Goal: Task Accomplishment & Management: Use online tool/utility

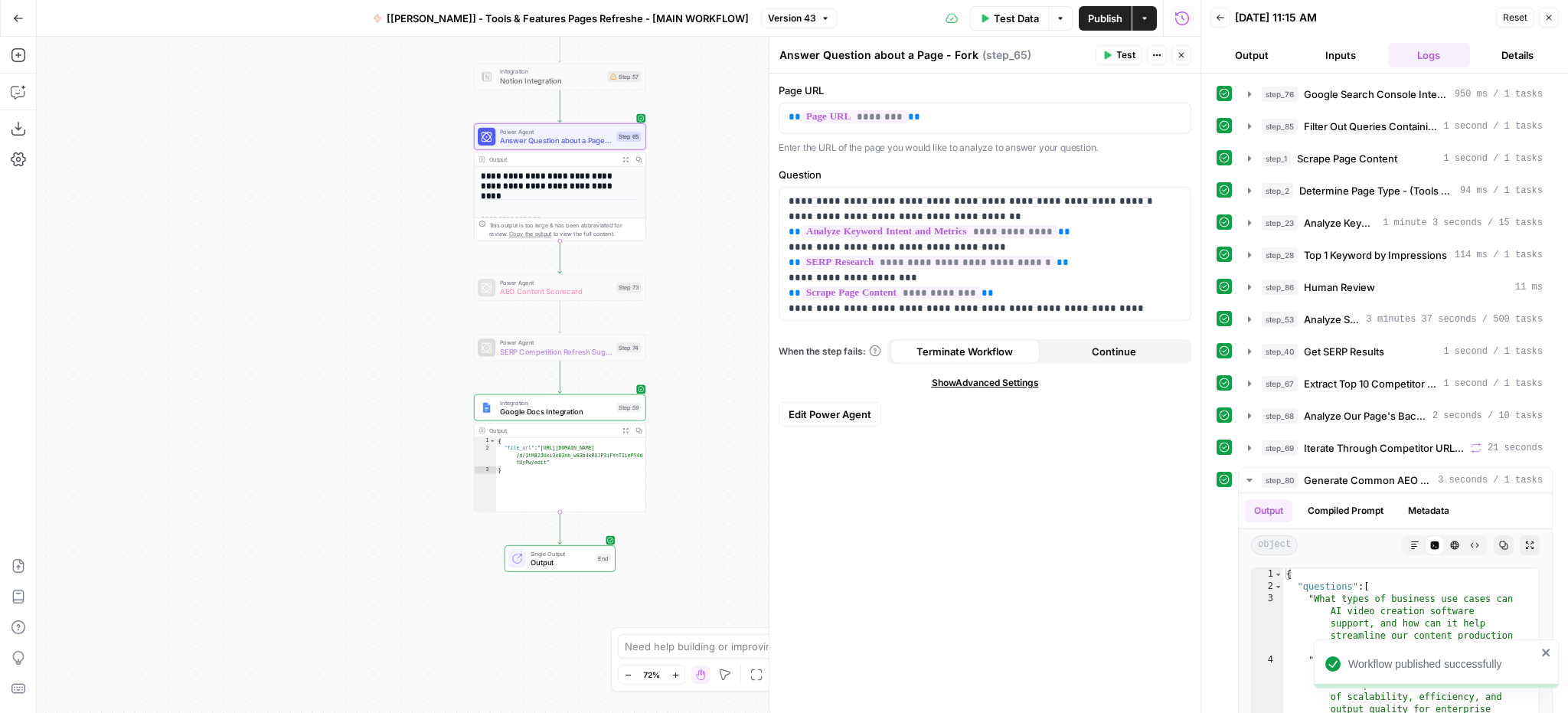
scroll to position [128, 0]
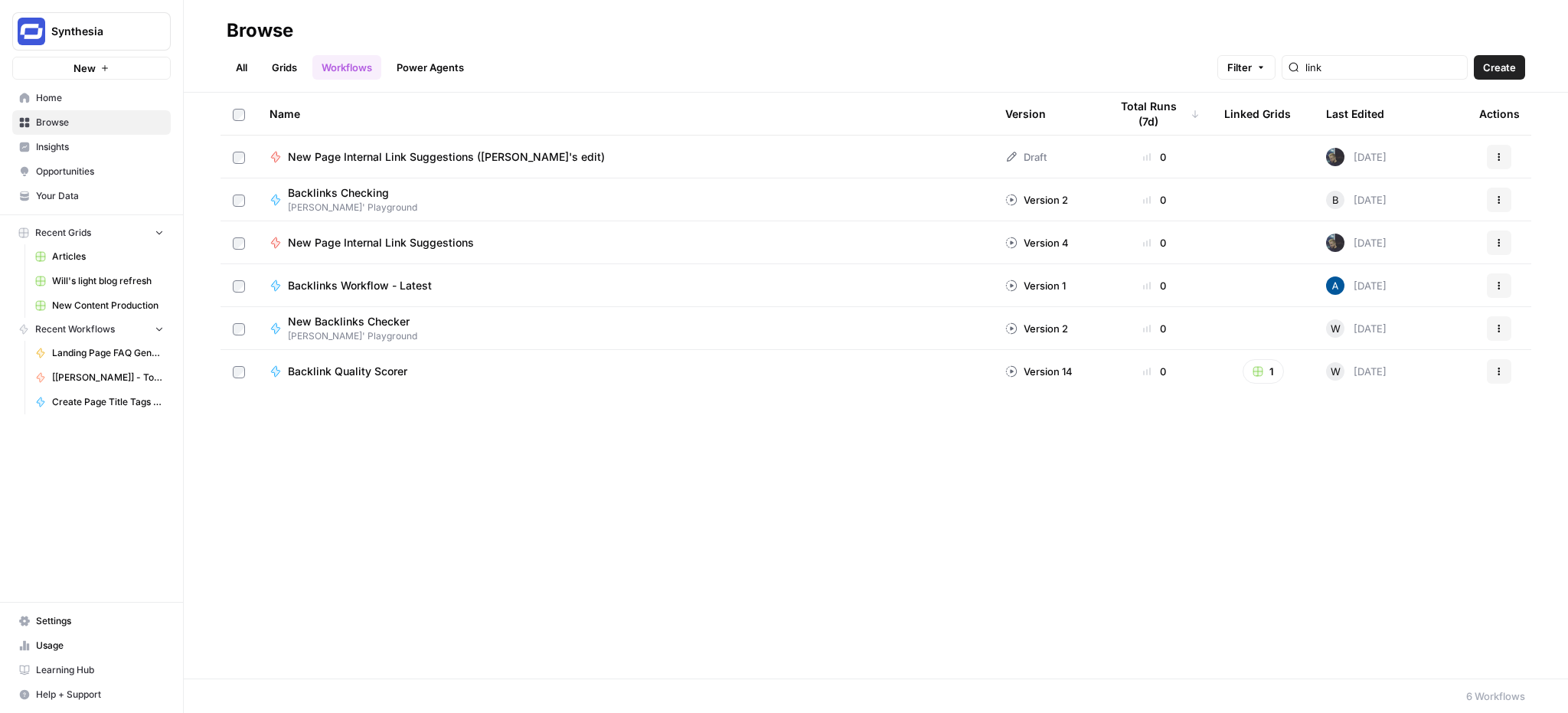
click at [292, 64] on link "Grids" at bounding box center [284, 67] width 44 height 25
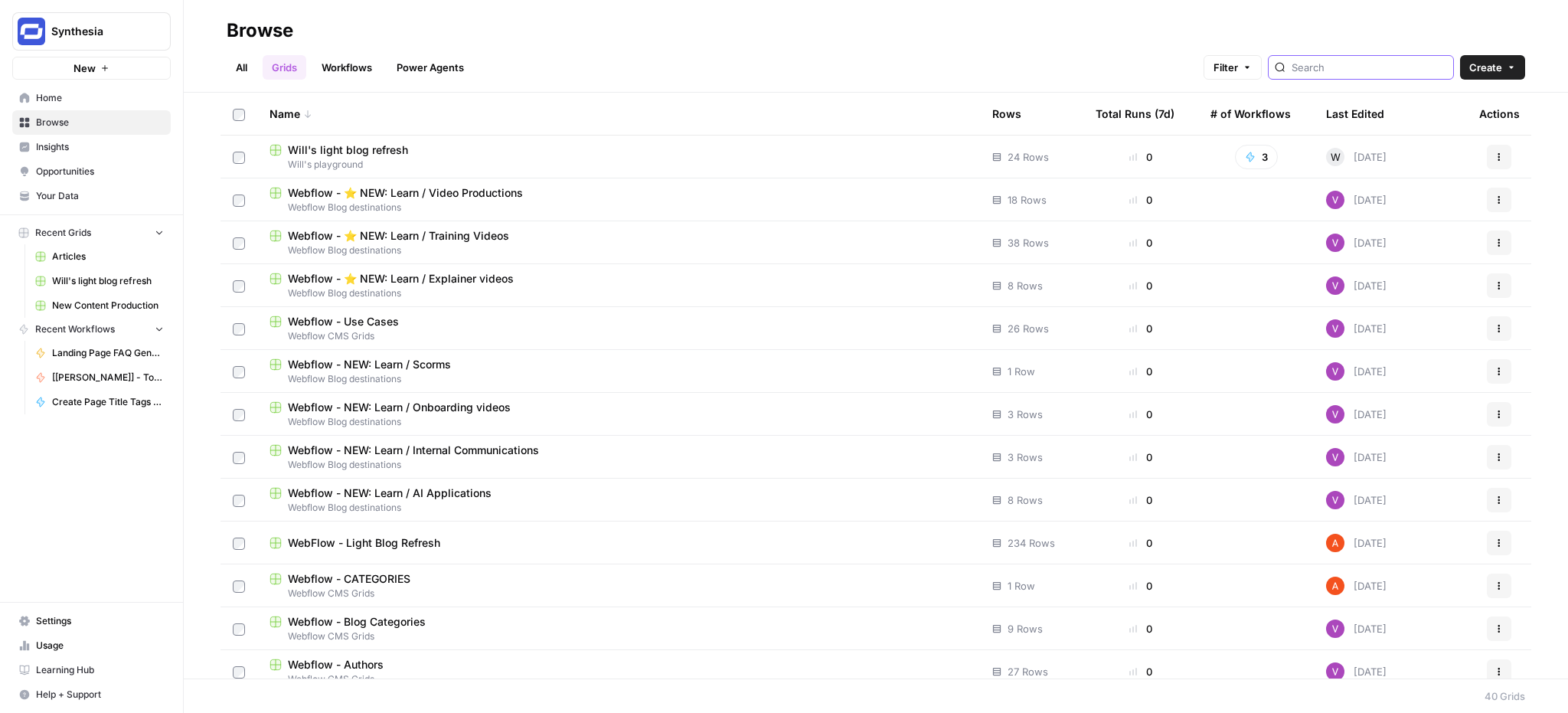
click at [1347, 73] on input "search" at bounding box center [1369, 67] width 156 height 15
type input "will"
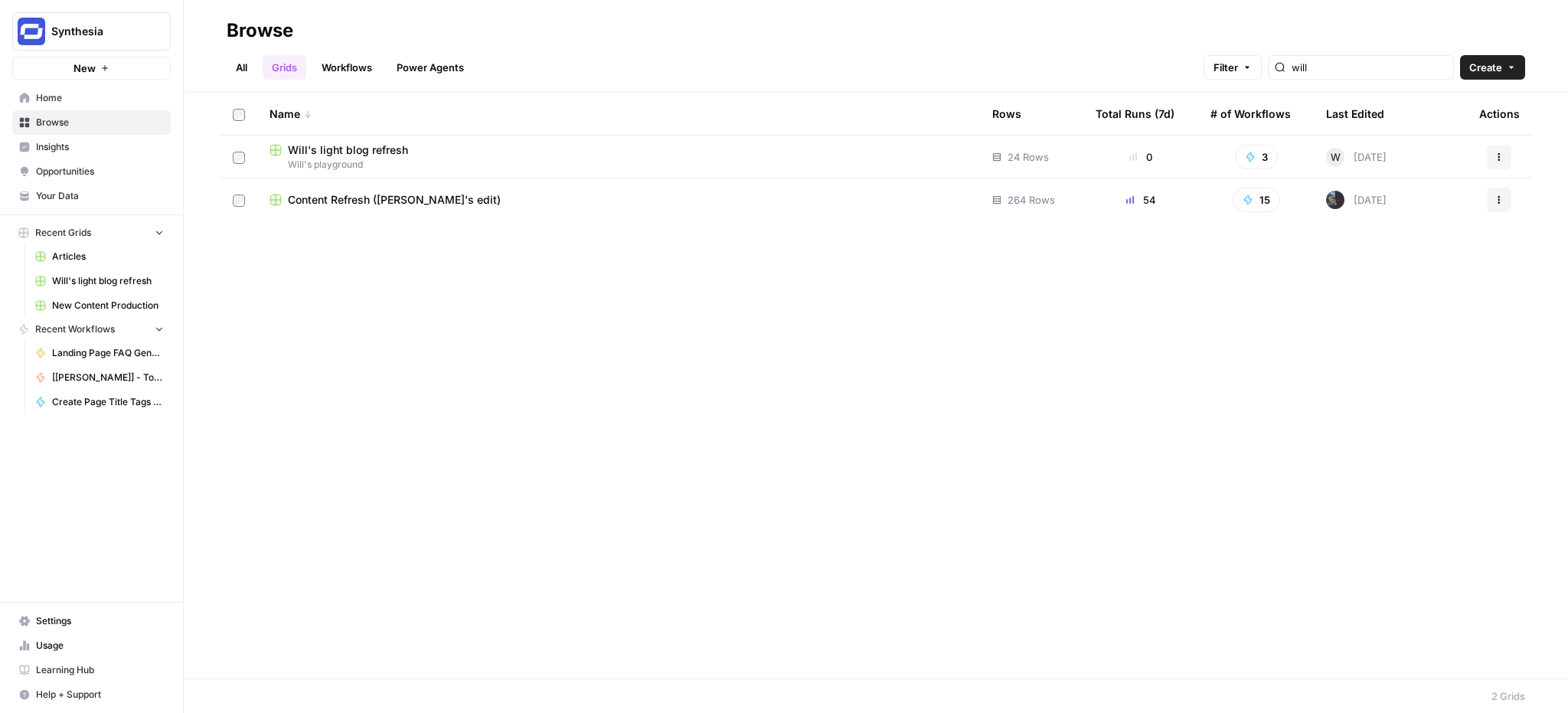
click at [379, 205] on span "Content Refresh ([PERSON_NAME]'s edit)" at bounding box center [394, 200] width 213 height 15
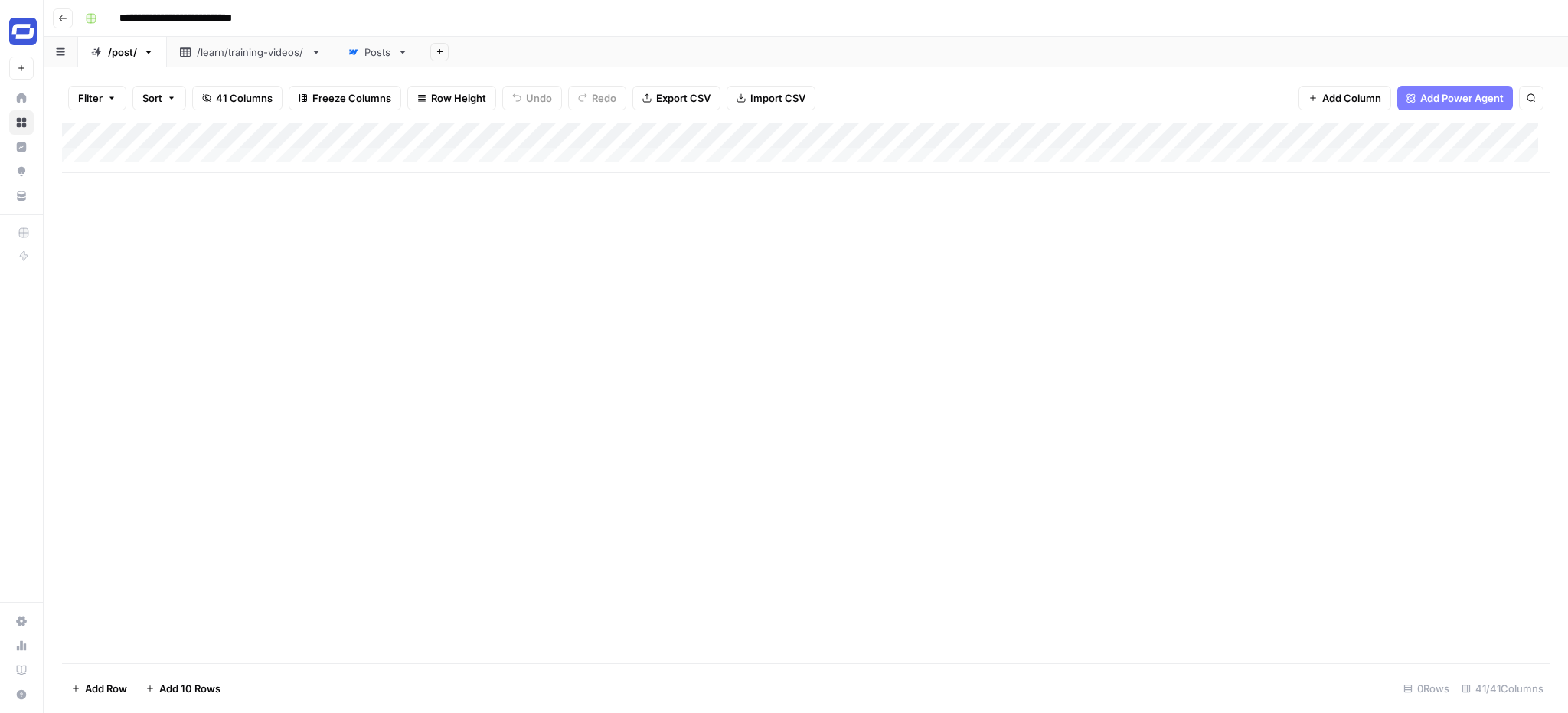
click at [371, 49] on div "Posts" at bounding box center [377, 52] width 27 height 15
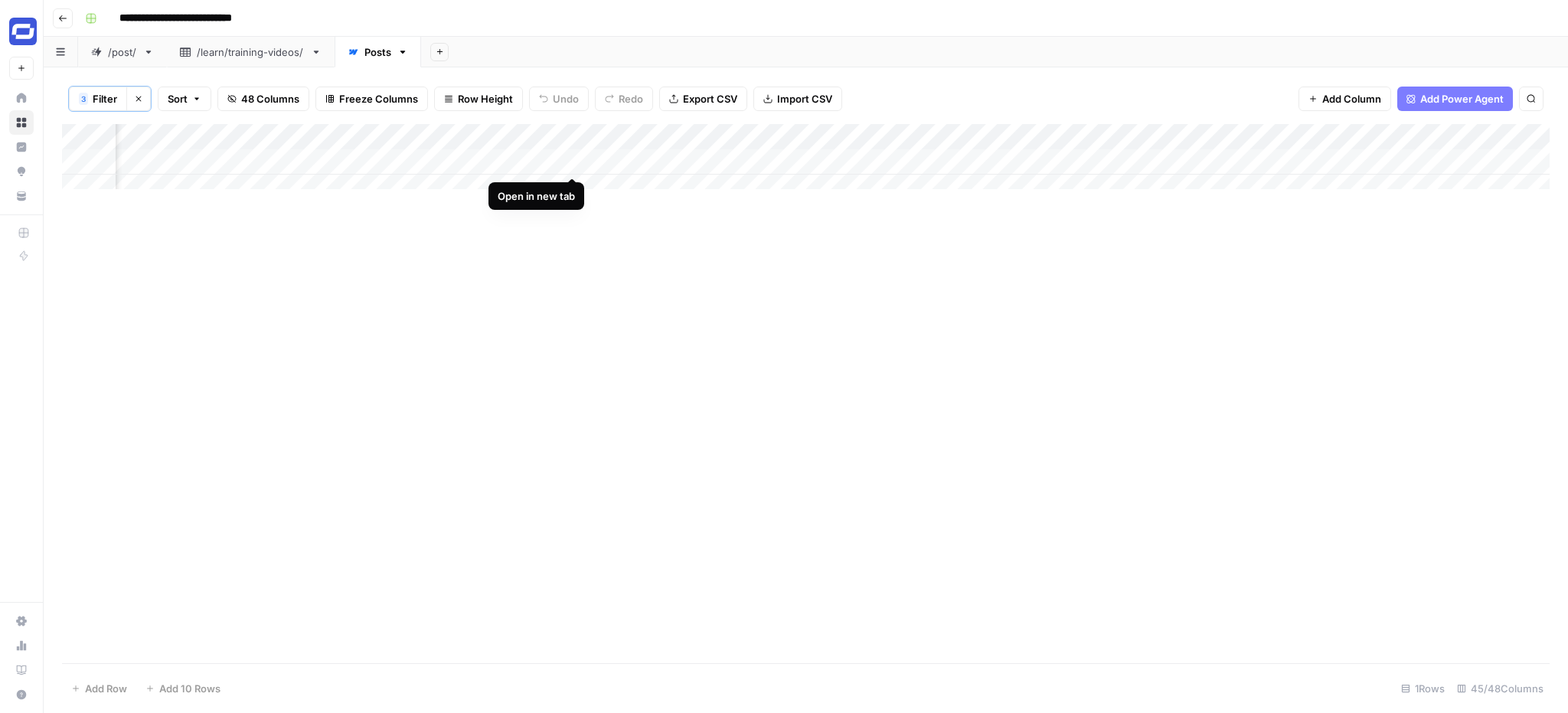
click at [568, 161] on div "Add Column" at bounding box center [805, 163] width 1487 height 77
click at [103, 103] on span "Filter" at bounding box center [105, 99] width 25 height 15
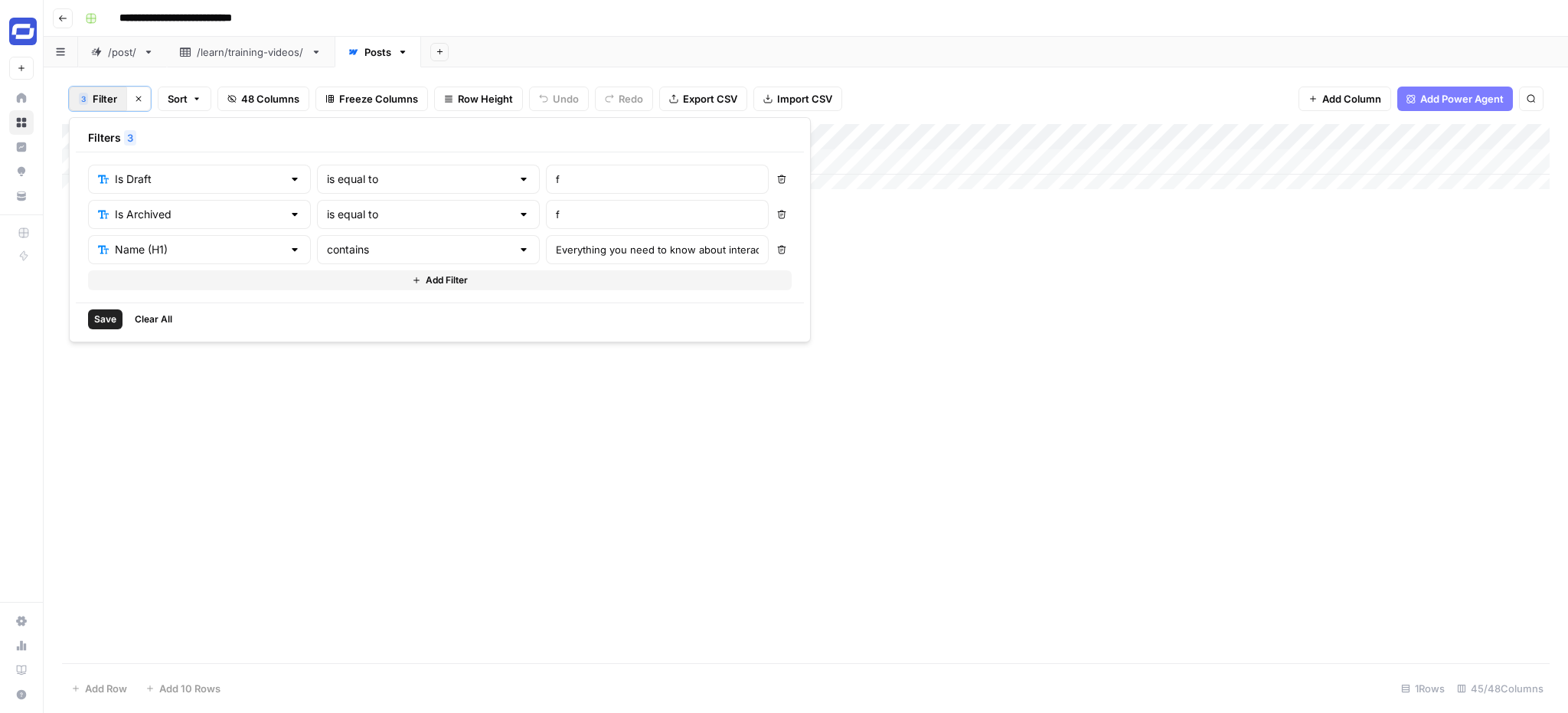
type input "Is Draft"
type input "Is Archived"
type input "Name (H1)"
click at [556, 253] on input "Everything you need to know about interactive video" at bounding box center [657, 250] width 202 height 15
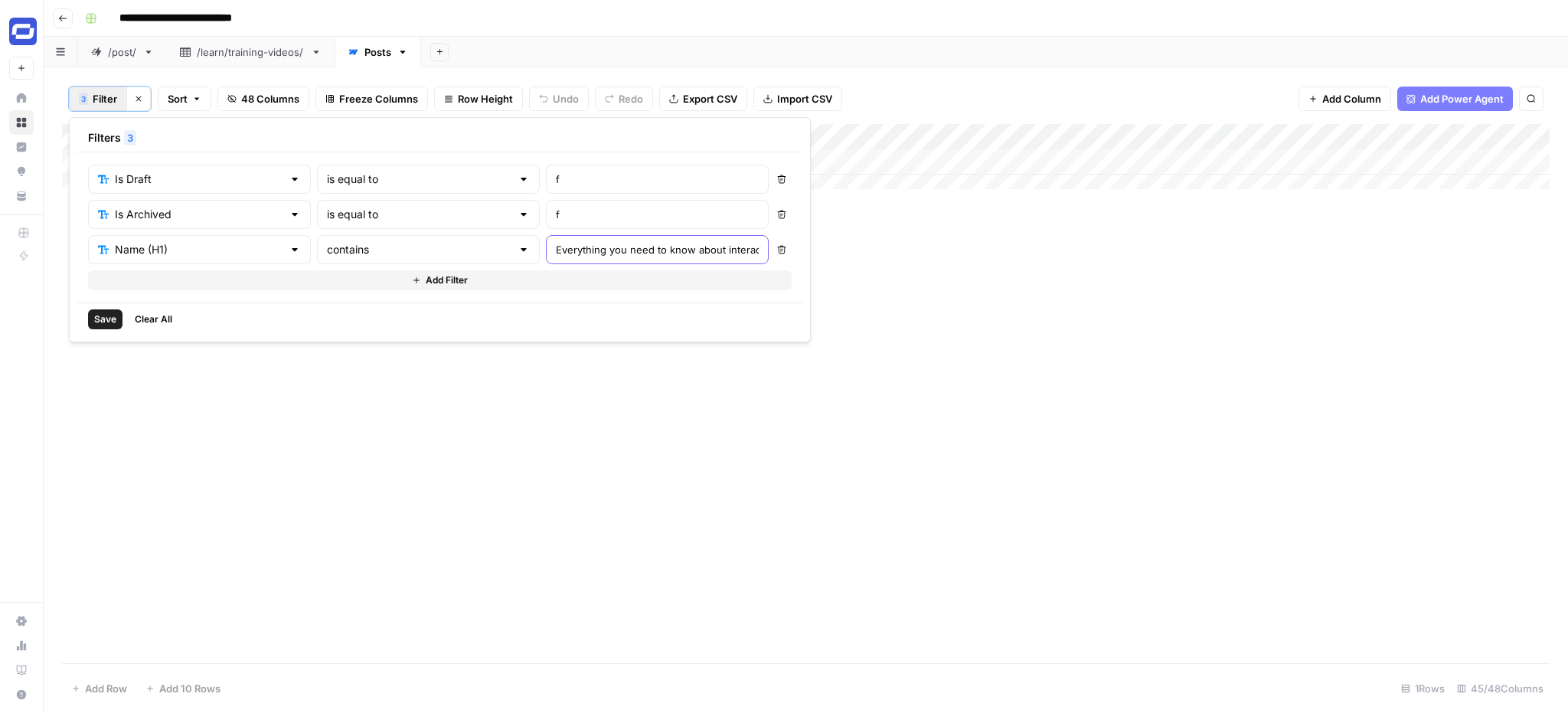
click at [556, 253] on input "Everything you need to know about interactive video" at bounding box center [657, 250] width 202 height 15
paste input "How To Create Effective Video SOPs"
type input "How To Create Effective Video SOPs"
click at [116, 318] on span "Save" at bounding box center [105, 319] width 22 height 14
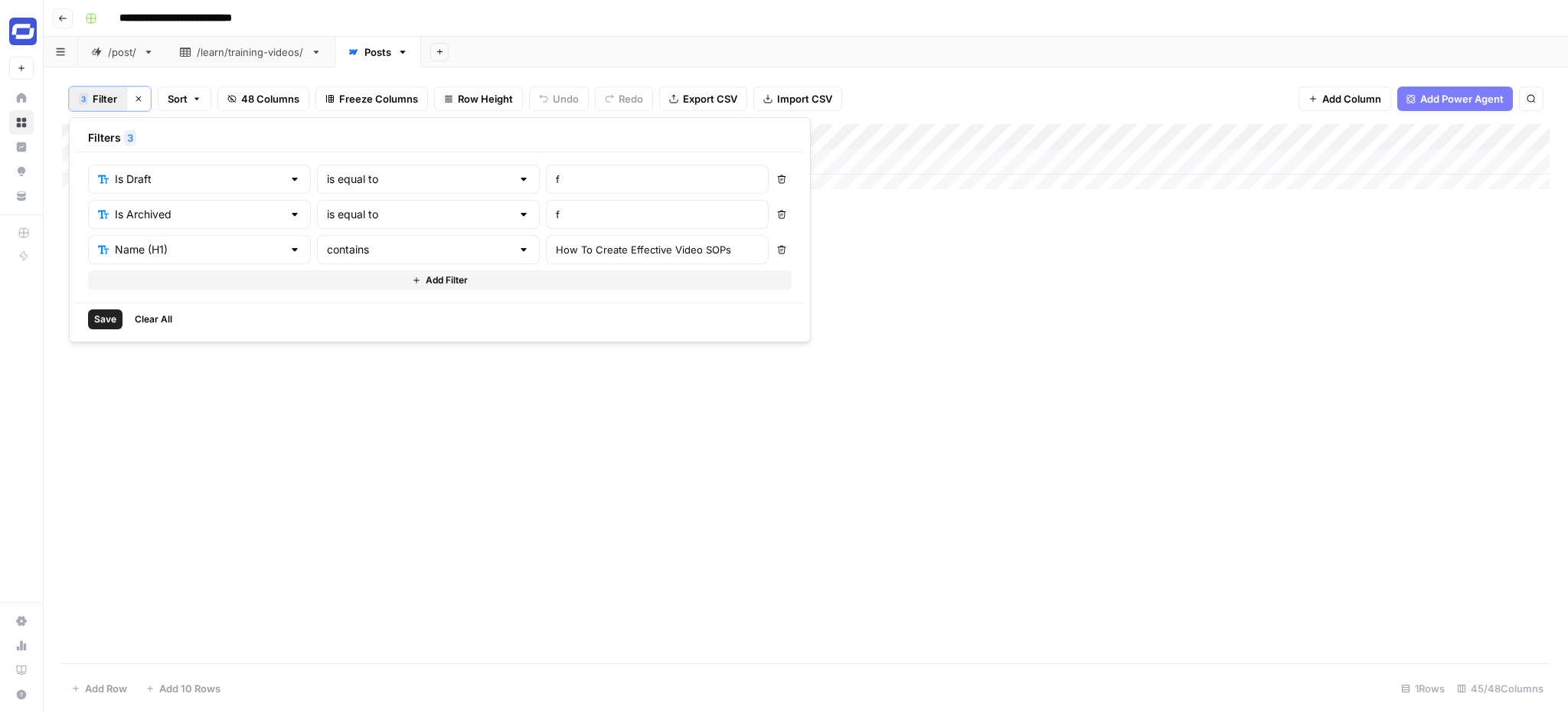
scroll to position [0, 0]
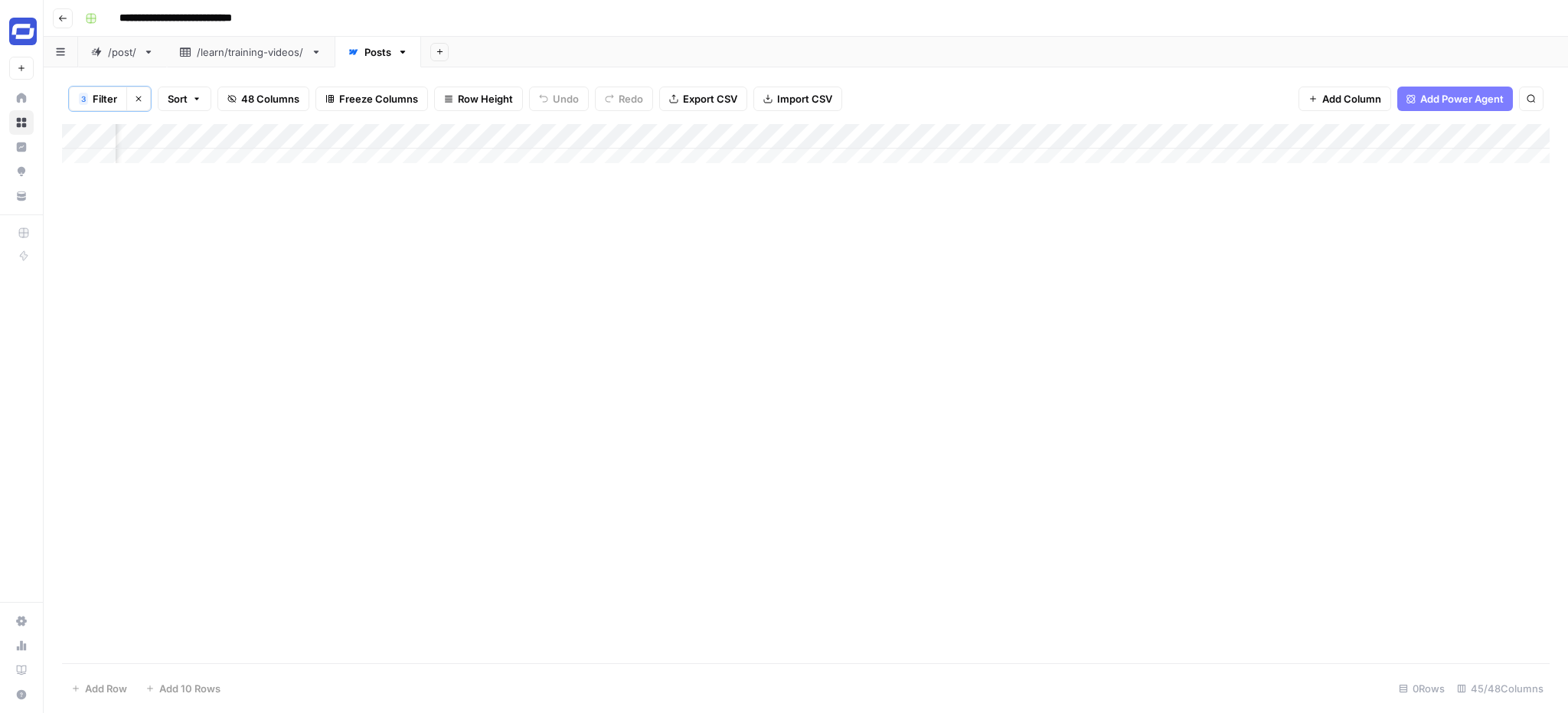
click at [93, 104] on span "Filter" at bounding box center [105, 99] width 25 height 15
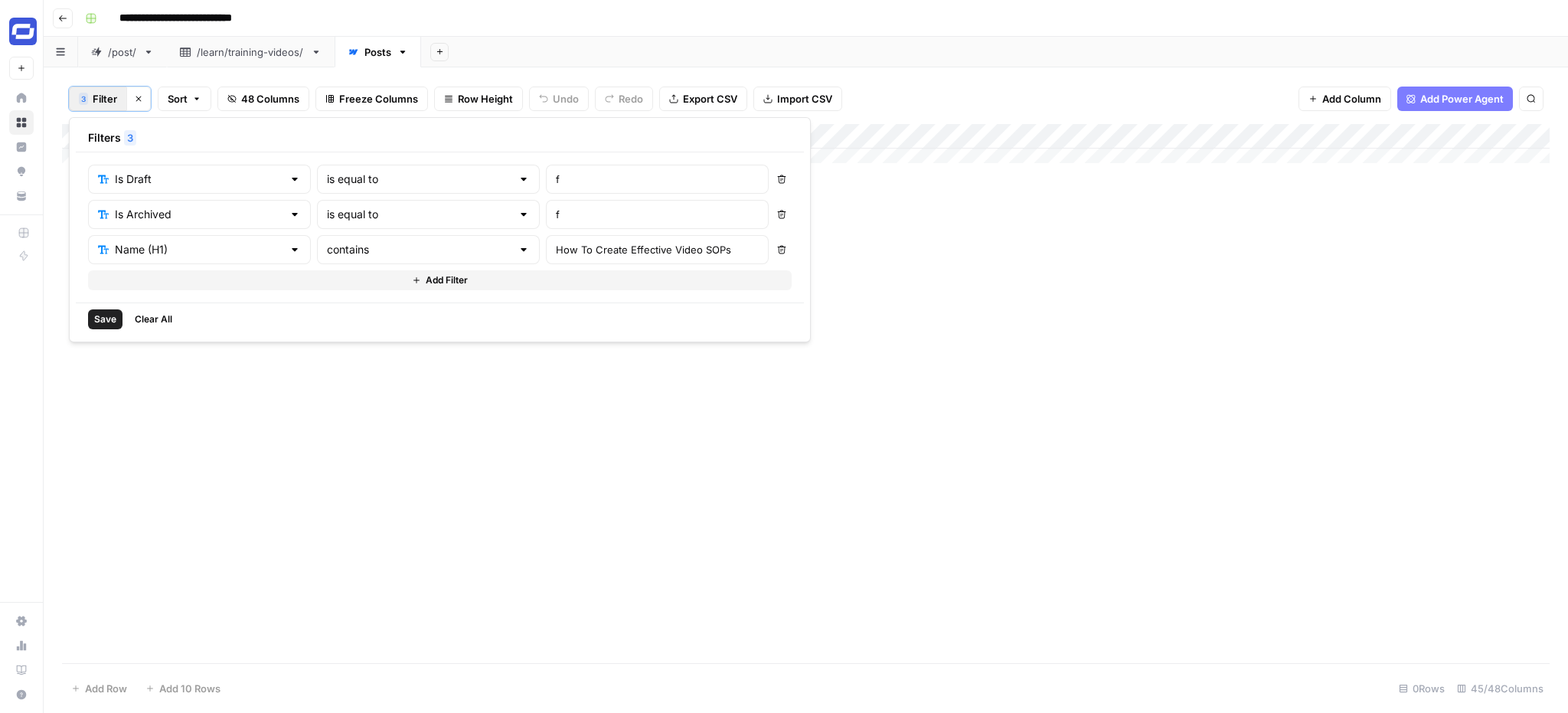
click at [545, 259] on div "How To Create Effective Video SOPs" at bounding box center [657, 249] width 222 height 29
paste input "text"
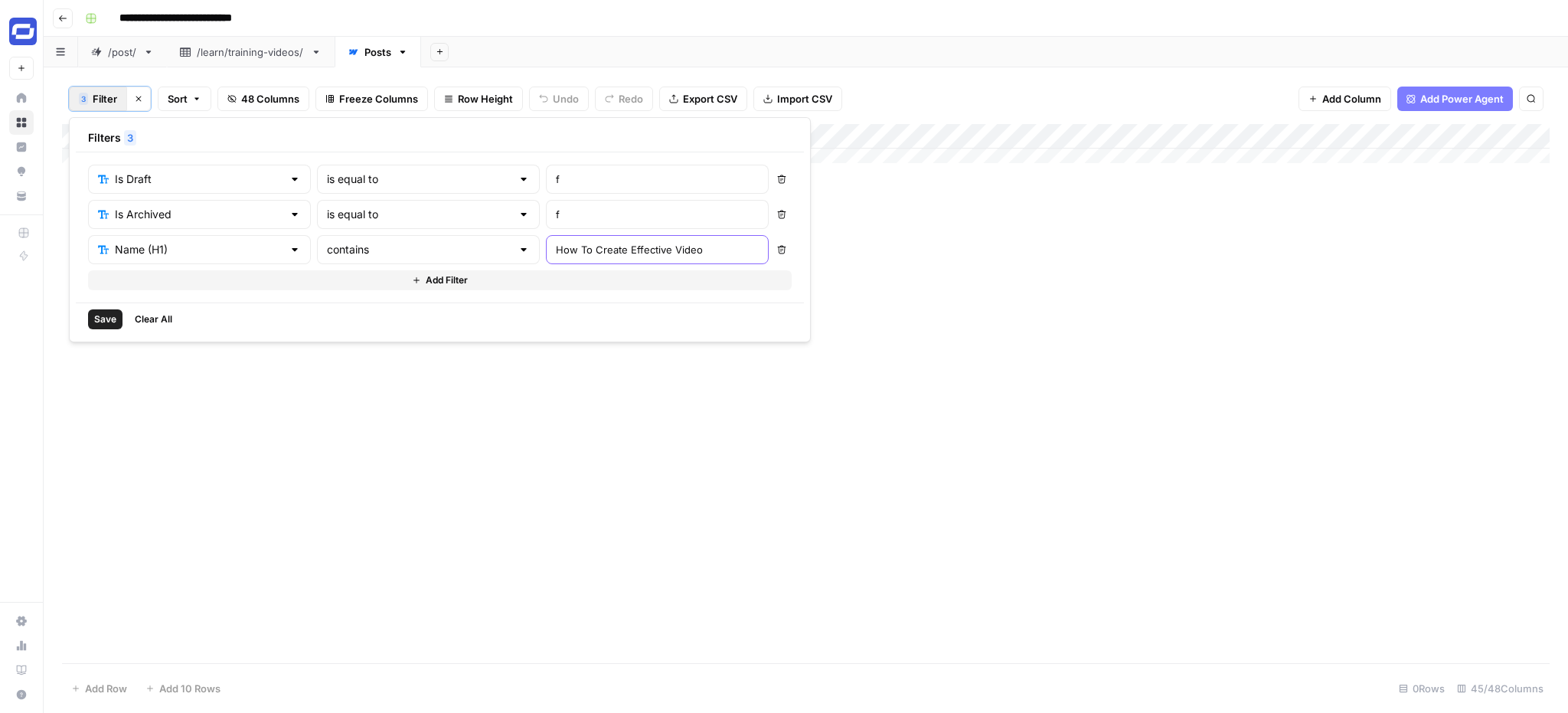
scroll to position [0, 0]
type input "How To Create Effective Video"
click at [95, 319] on span "Save" at bounding box center [105, 319] width 22 height 14
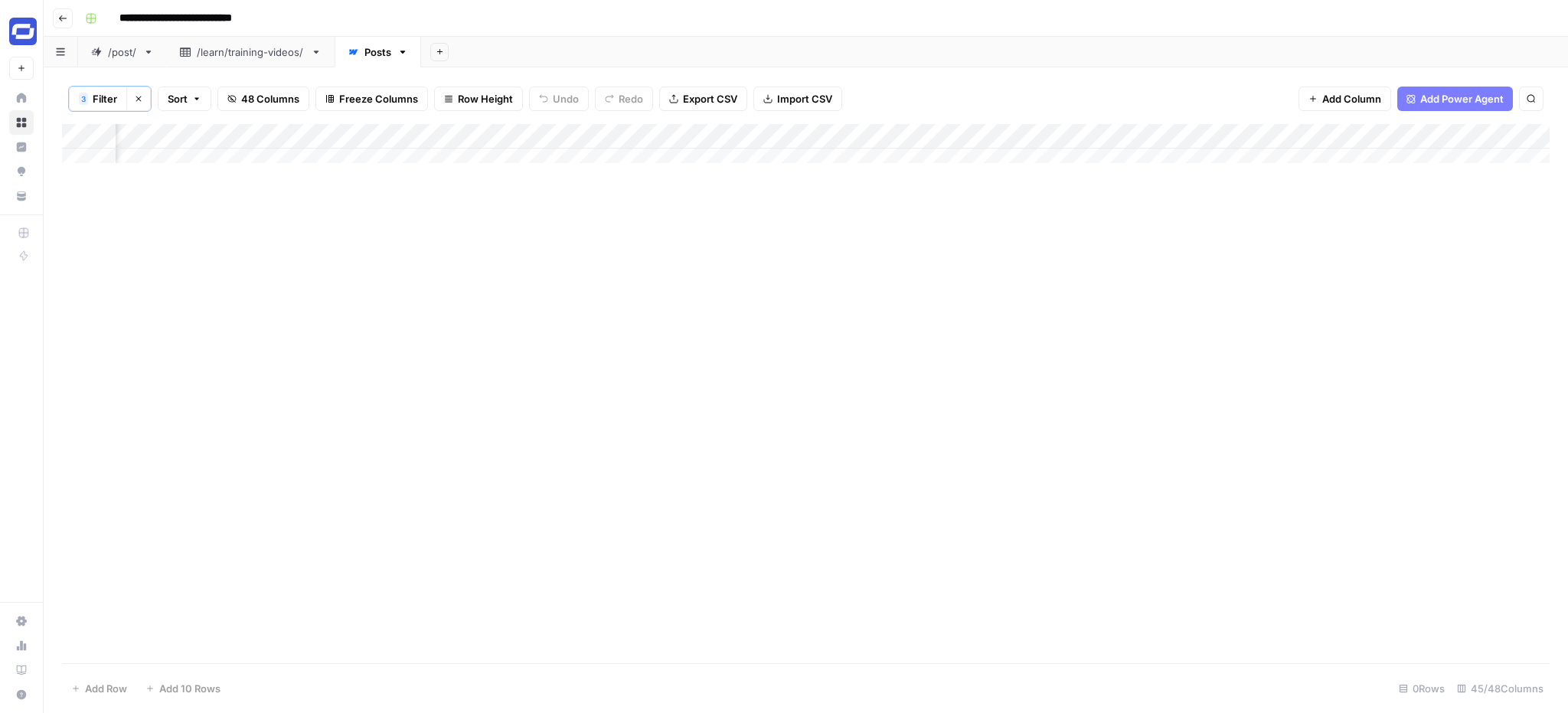
scroll to position [0, 475]
click at [86, 105] on div "3" at bounding box center [84, 98] width 6 height 12
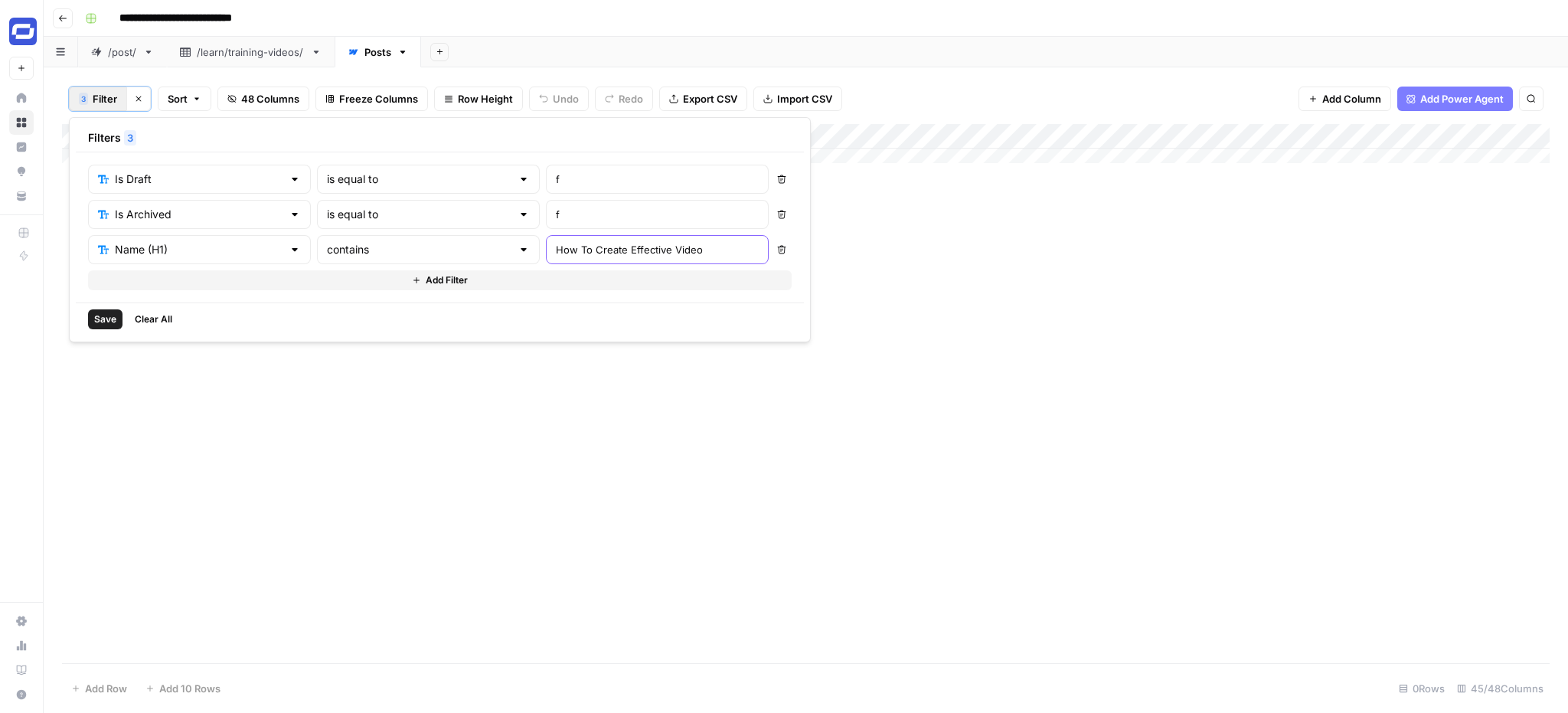
drag, startPoint x: 569, startPoint y: 251, endPoint x: 303, endPoint y: 235, distance: 266.5
click at [303, 235] on div "Name (H1) contains How To Create Effective Video" at bounding box center [429, 249] width 680 height 29
click at [556, 248] on input "How To Create Effective Video" at bounding box center [657, 250] width 202 height 15
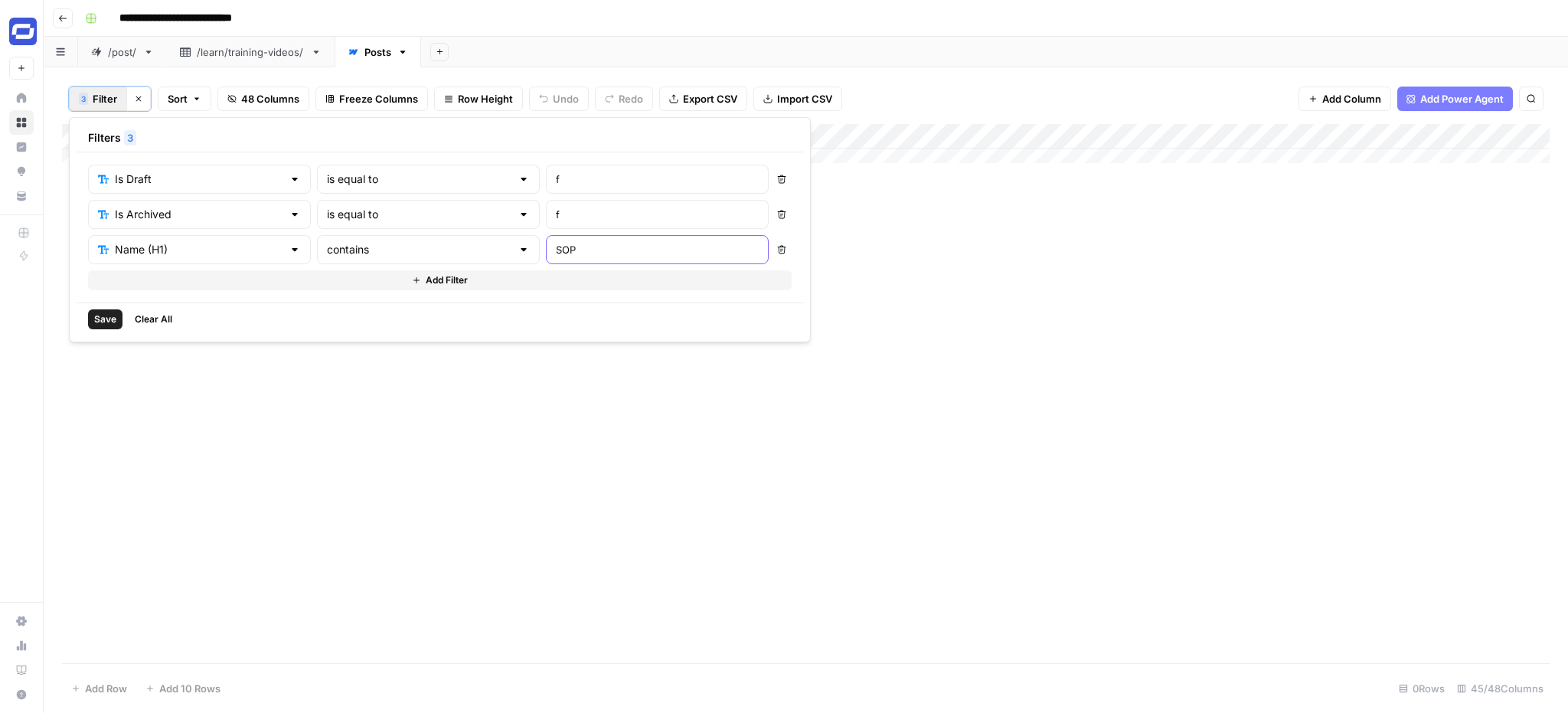
type input "SOP"
click at [100, 320] on span "Save" at bounding box center [105, 319] width 22 height 14
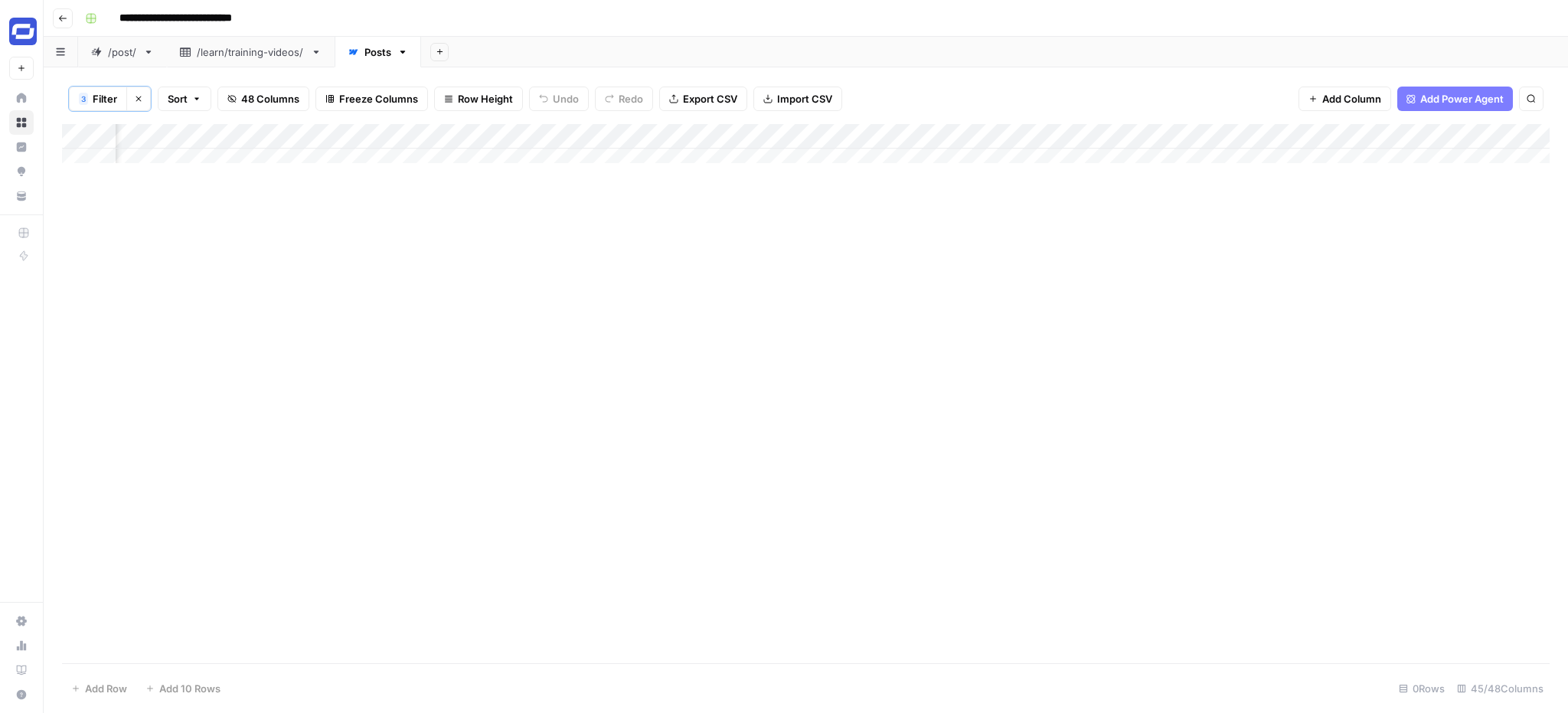
scroll to position [0, 0]
click at [107, 97] on span "Filter" at bounding box center [105, 99] width 25 height 15
click at [545, 259] on div "SOP" at bounding box center [657, 249] width 222 height 29
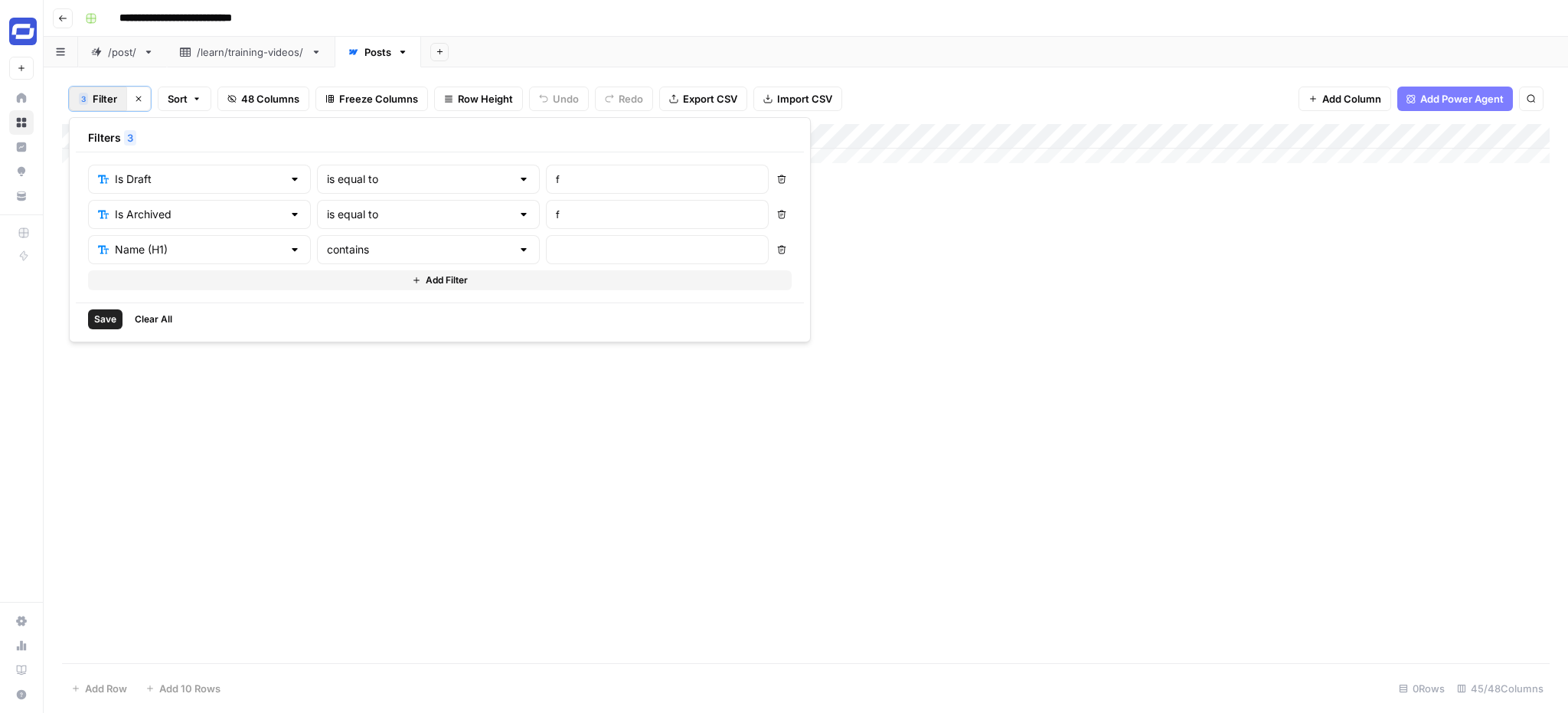
click at [104, 325] on span "Save" at bounding box center [105, 319] width 22 height 14
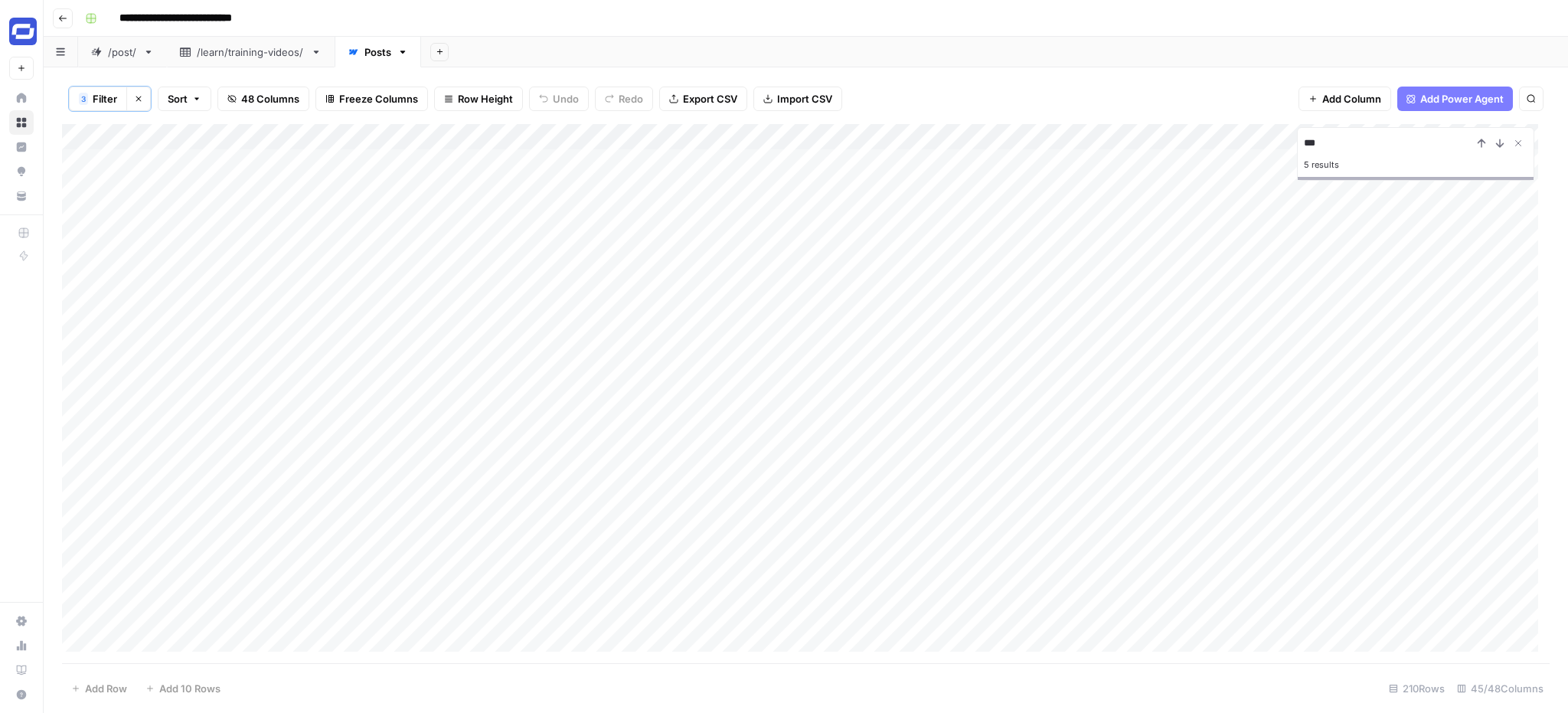
type input "***"
click at [106, 97] on span "Filter" at bounding box center [105, 99] width 25 height 15
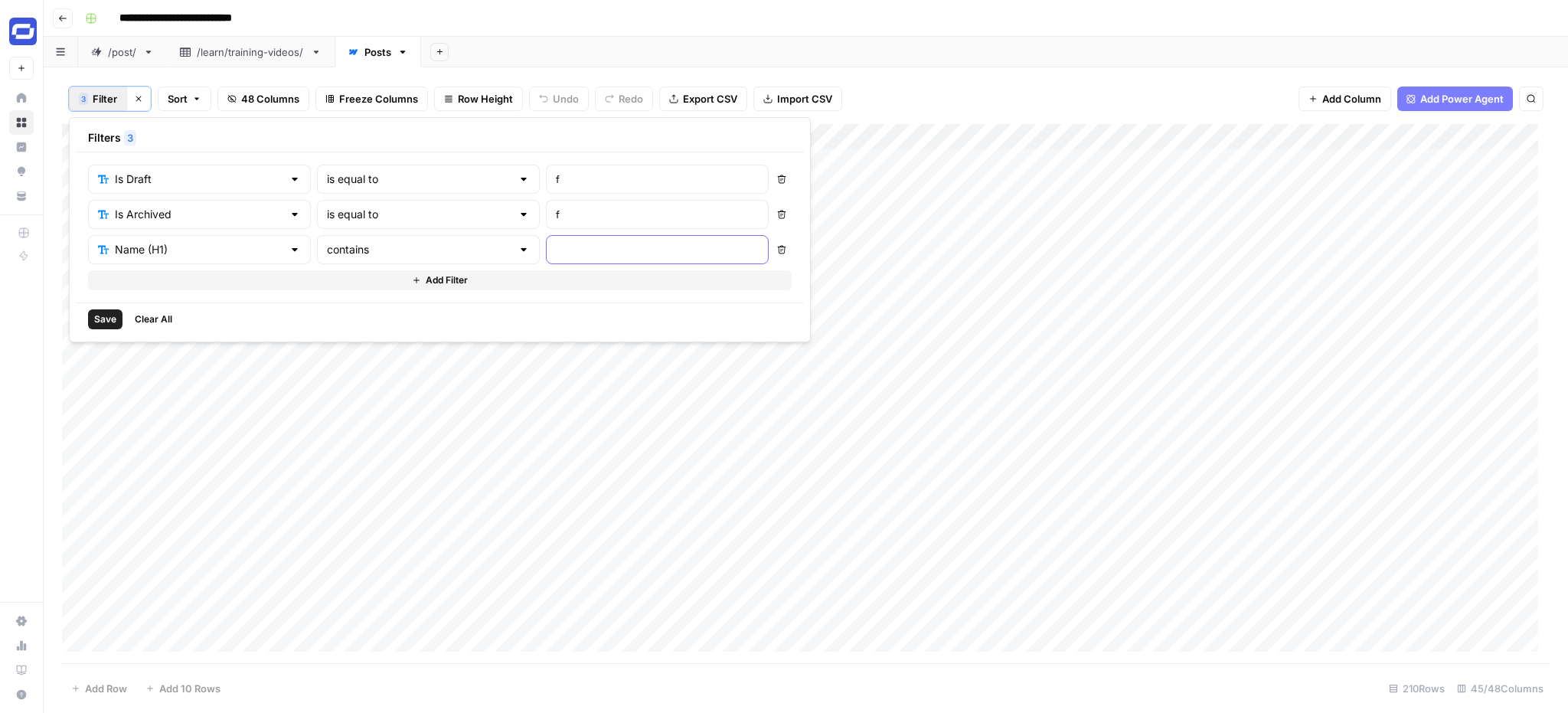
click at [556, 254] on input "text" at bounding box center [657, 250] width 202 height 15
type input "SOP"
click at [102, 316] on span "Save" at bounding box center [105, 319] width 22 height 14
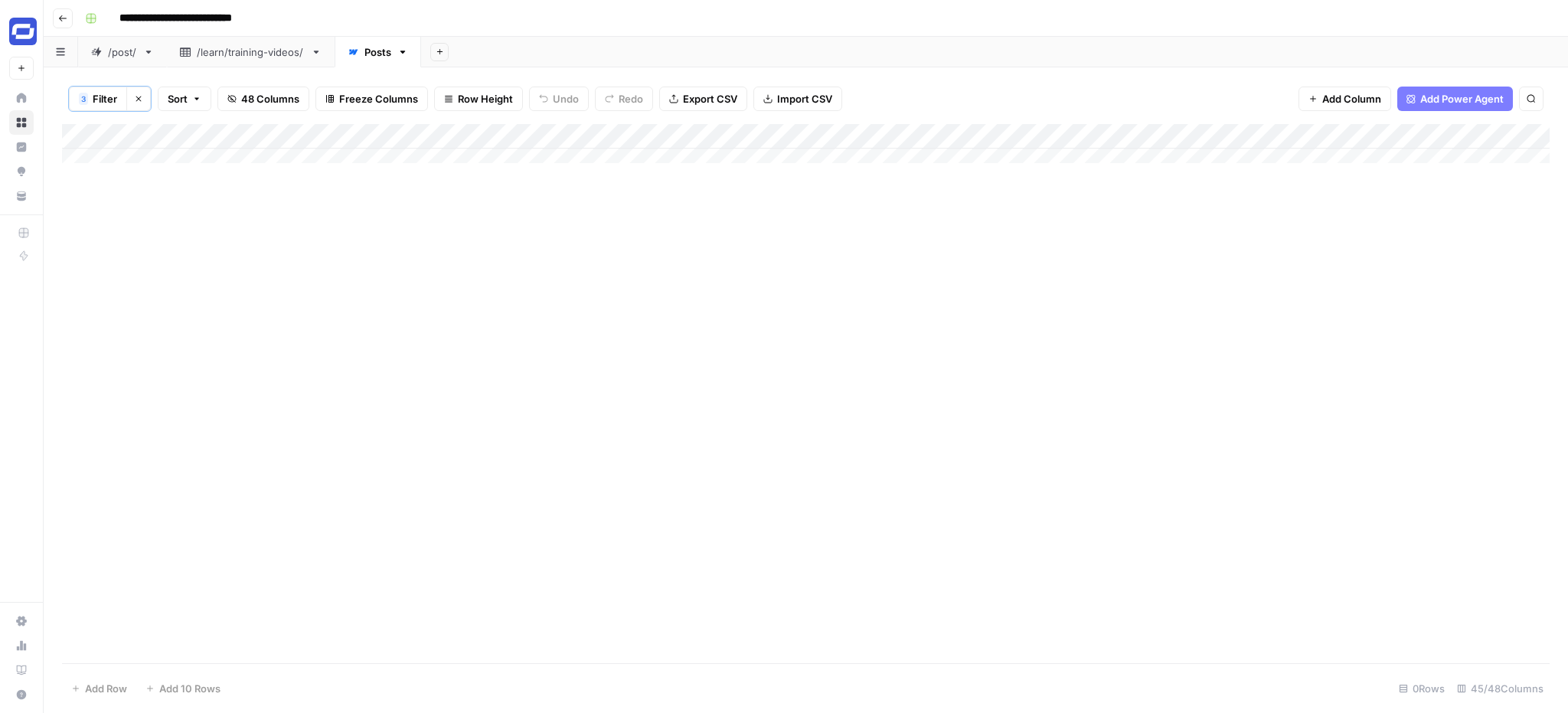
click at [105, 97] on span "Filter" at bounding box center [105, 99] width 25 height 15
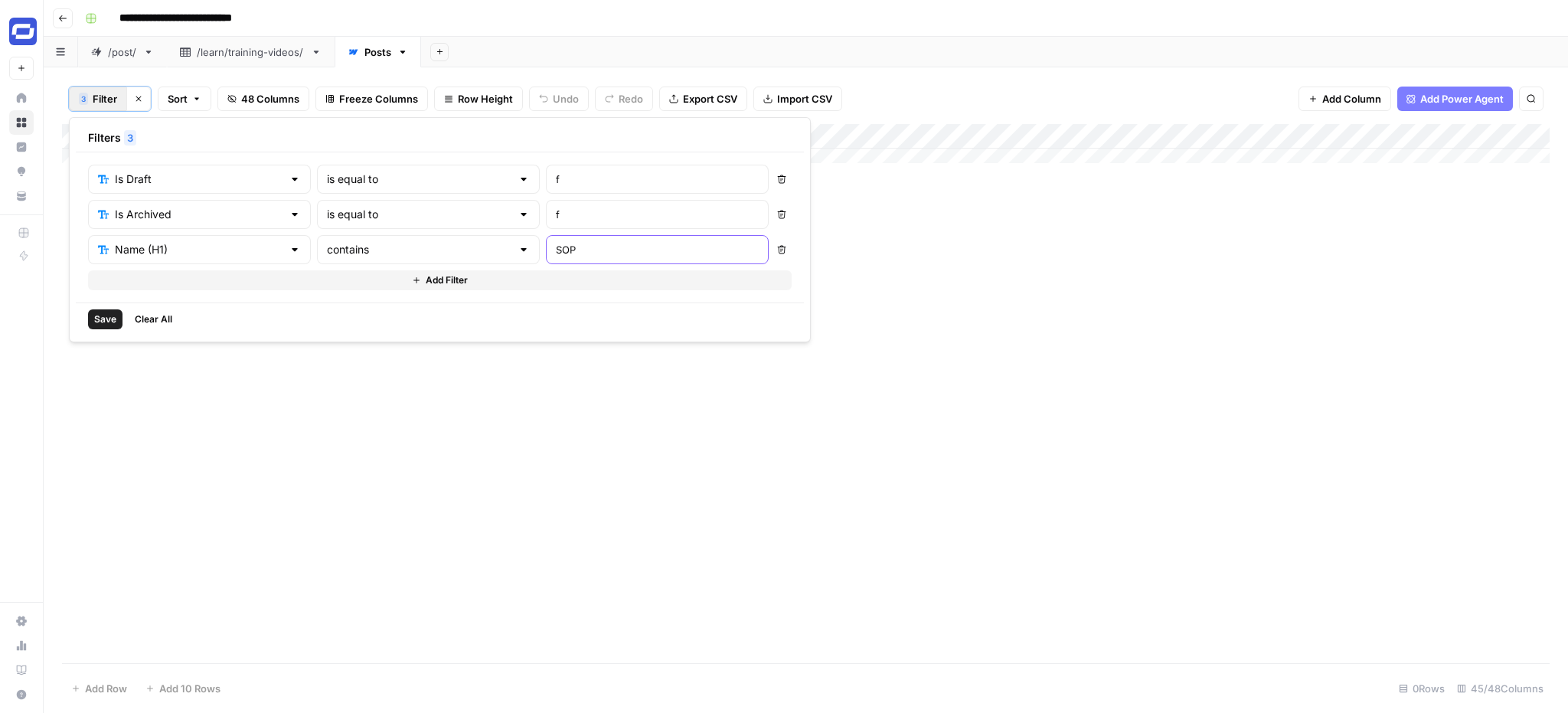
click at [556, 251] on input "SOP" at bounding box center [657, 250] width 202 height 15
click at [110, 315] on span "Save" at bounding box center [105, 319] width 22 height 14
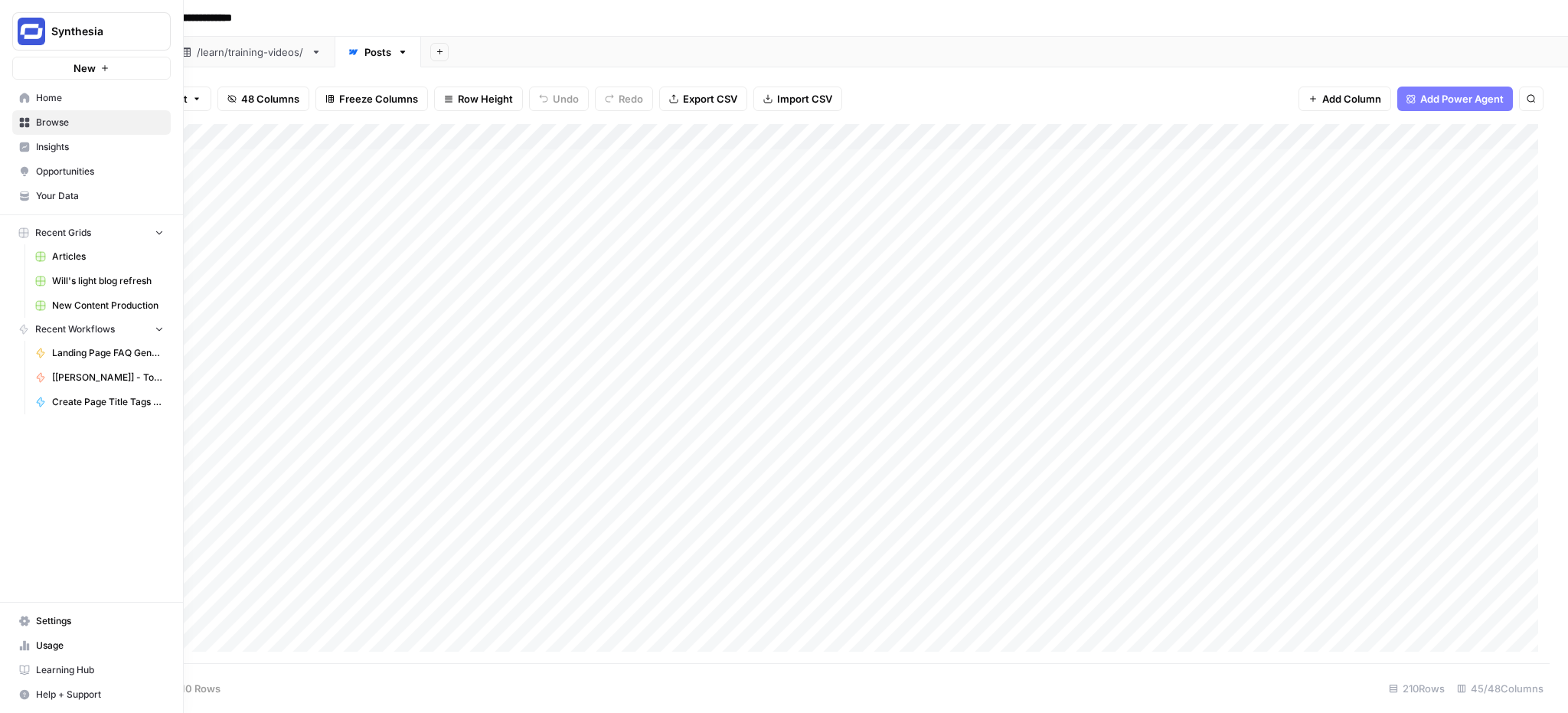
click at [45, 92] on span "Home" at bounding box center [100, 98] width 128 height 14
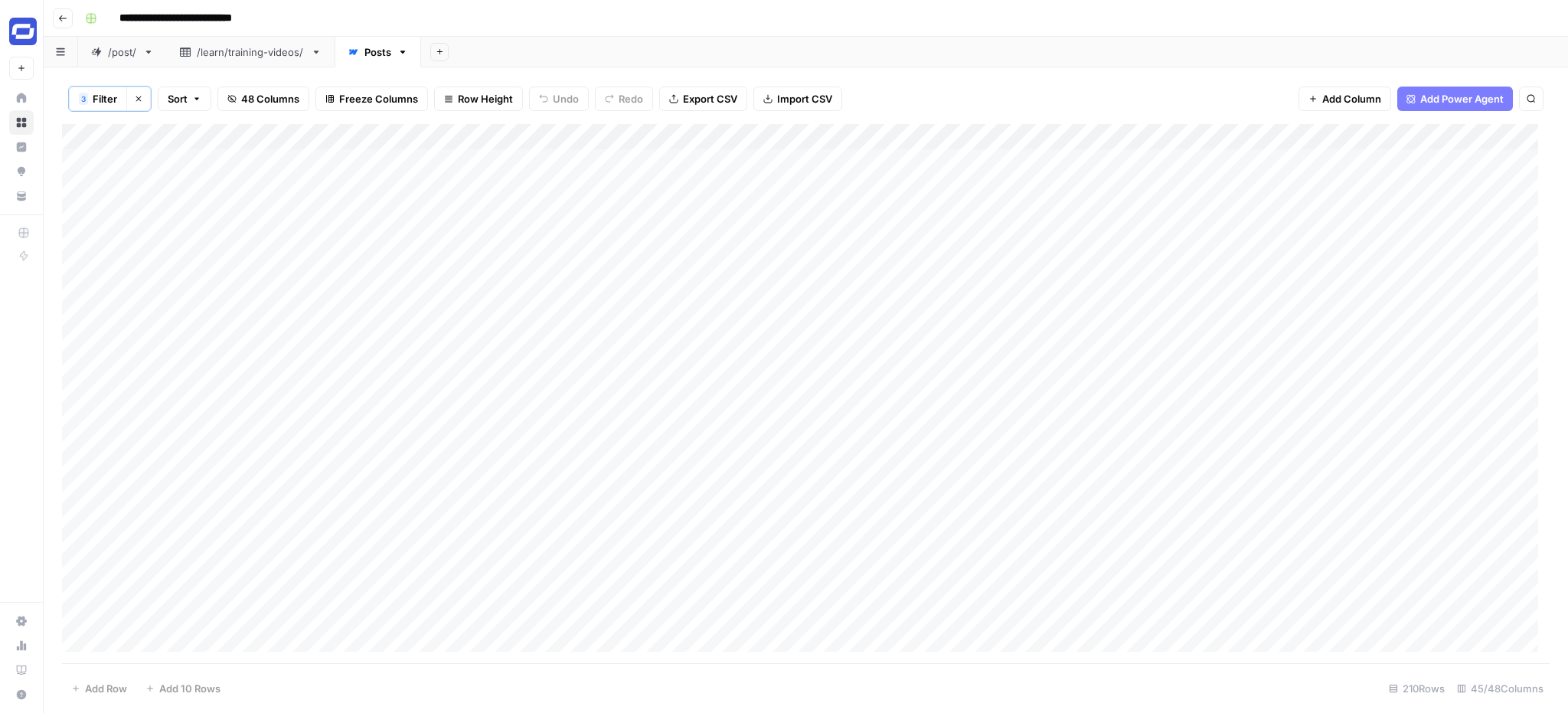
click at [106, 98] on span "Filter" at bounding box center [105, 99] width 25 height 15
click at [556, 247] on input "text" at bounding box center [657, 250] width 202 height 15
type input "heygen"
click at [101, 322] on span "Save" at bounding box center [105, 319] width 22 height 14
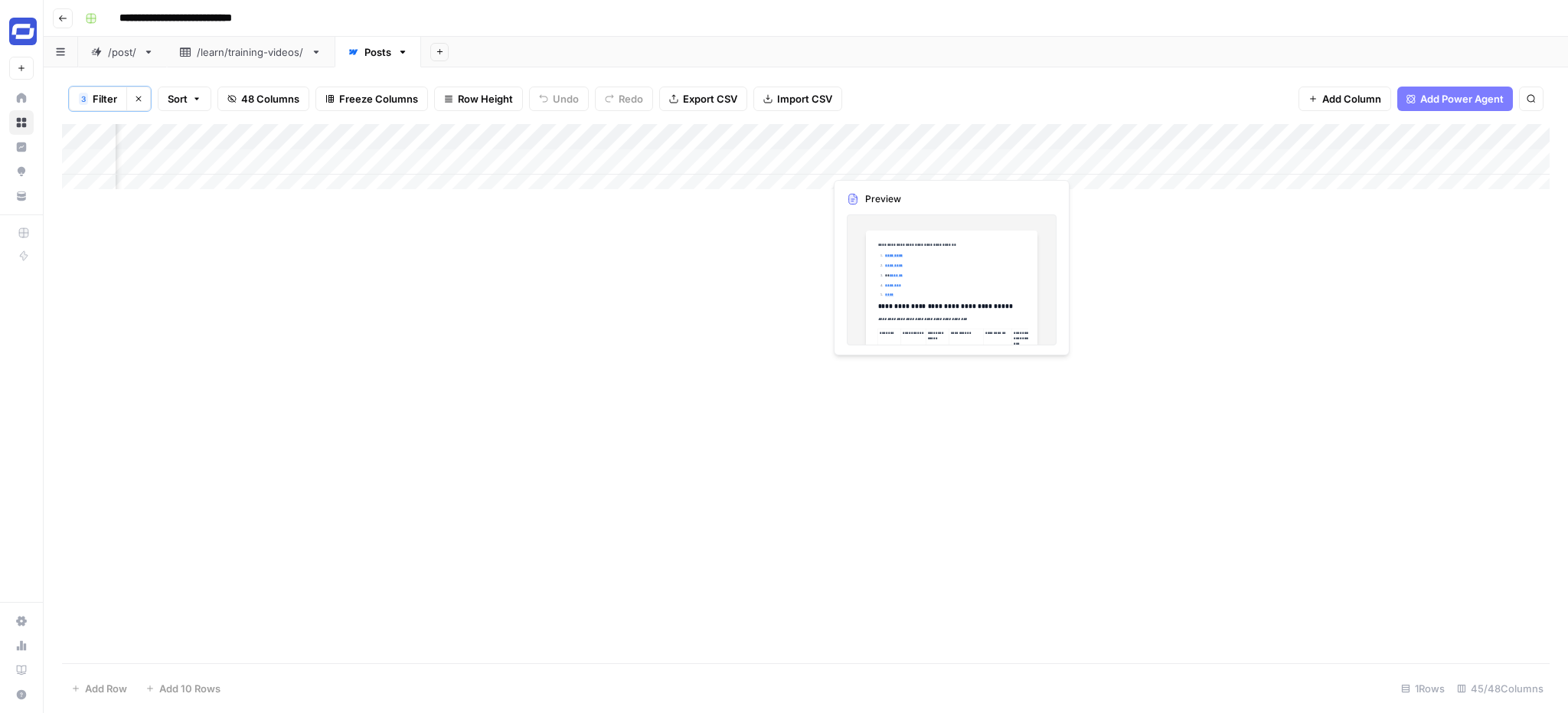
click at [1029, 160] on div "Add Column" at bounding box center [805, 163] width 1487 height 77
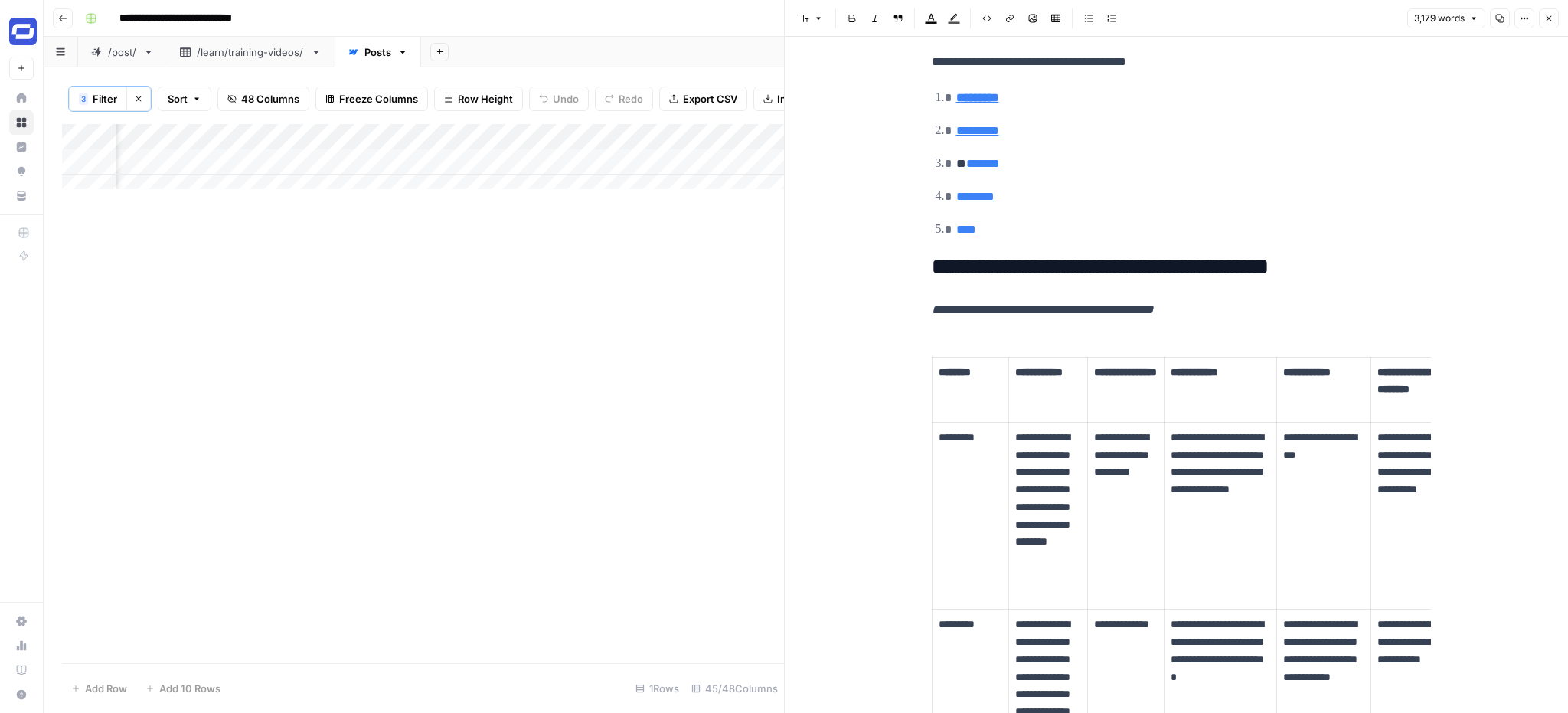
scroll to position [18, 0]
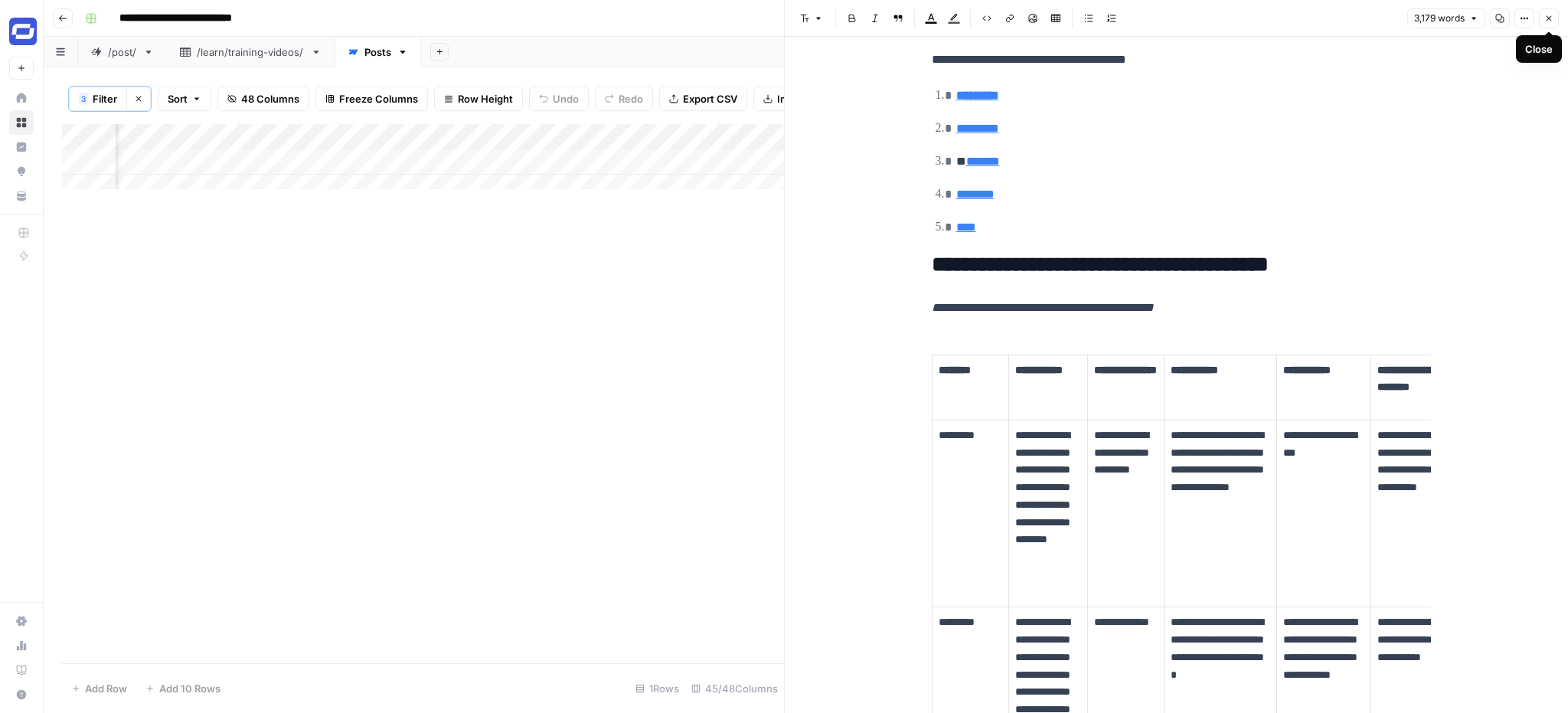
click at [1544, 18] on icon "button" at bounding box center [1549, 19] width 10 height 10
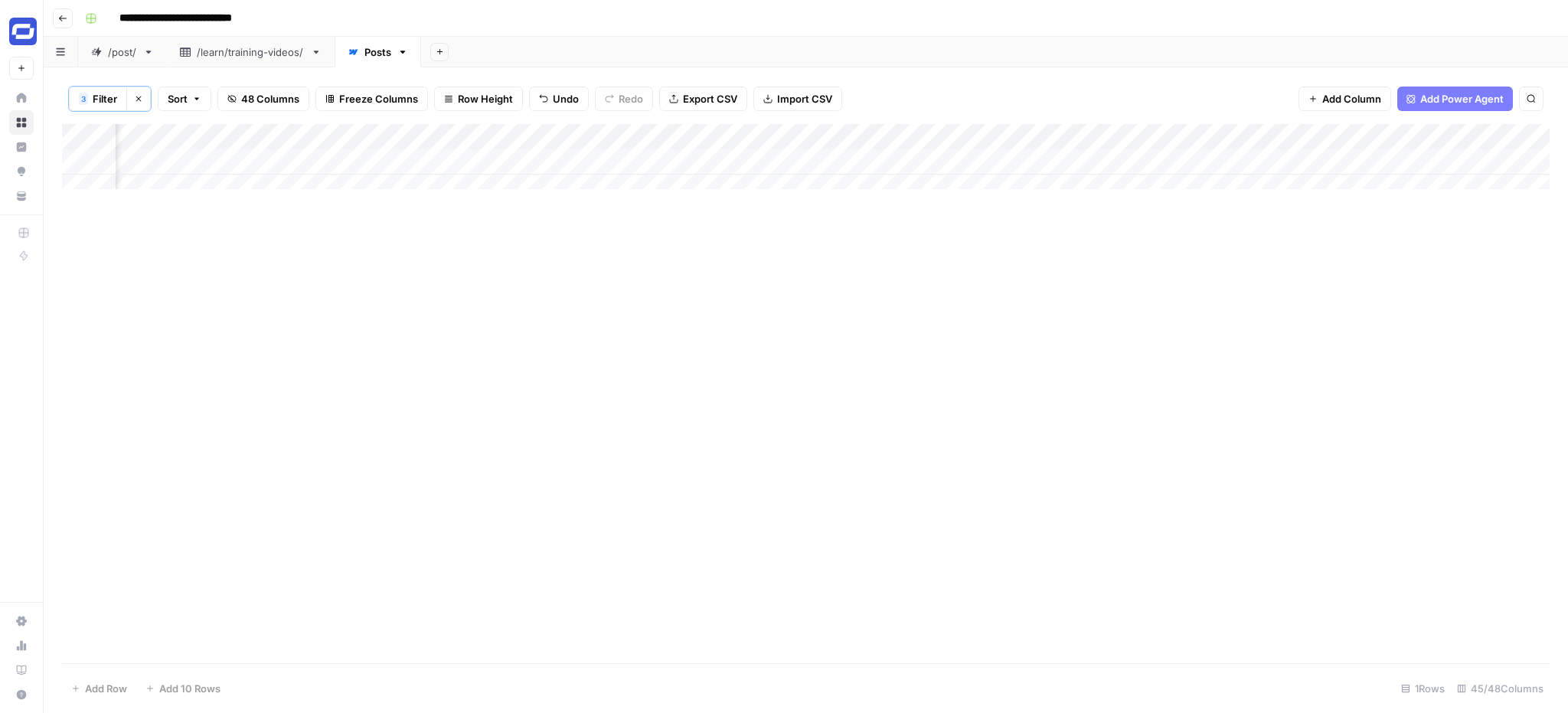
scroll to position [0, 2850]
click at [981, 163] on div "Add Column" at bounding box center [805, 163] width 1487 height 77
click at [1287, 161] on div "Add Column" at bounding box center [805, 163] width 1487 height 77
click at [1218, 165] on div "Add Column" at bounding box center [805, 163] width 1487 height 77
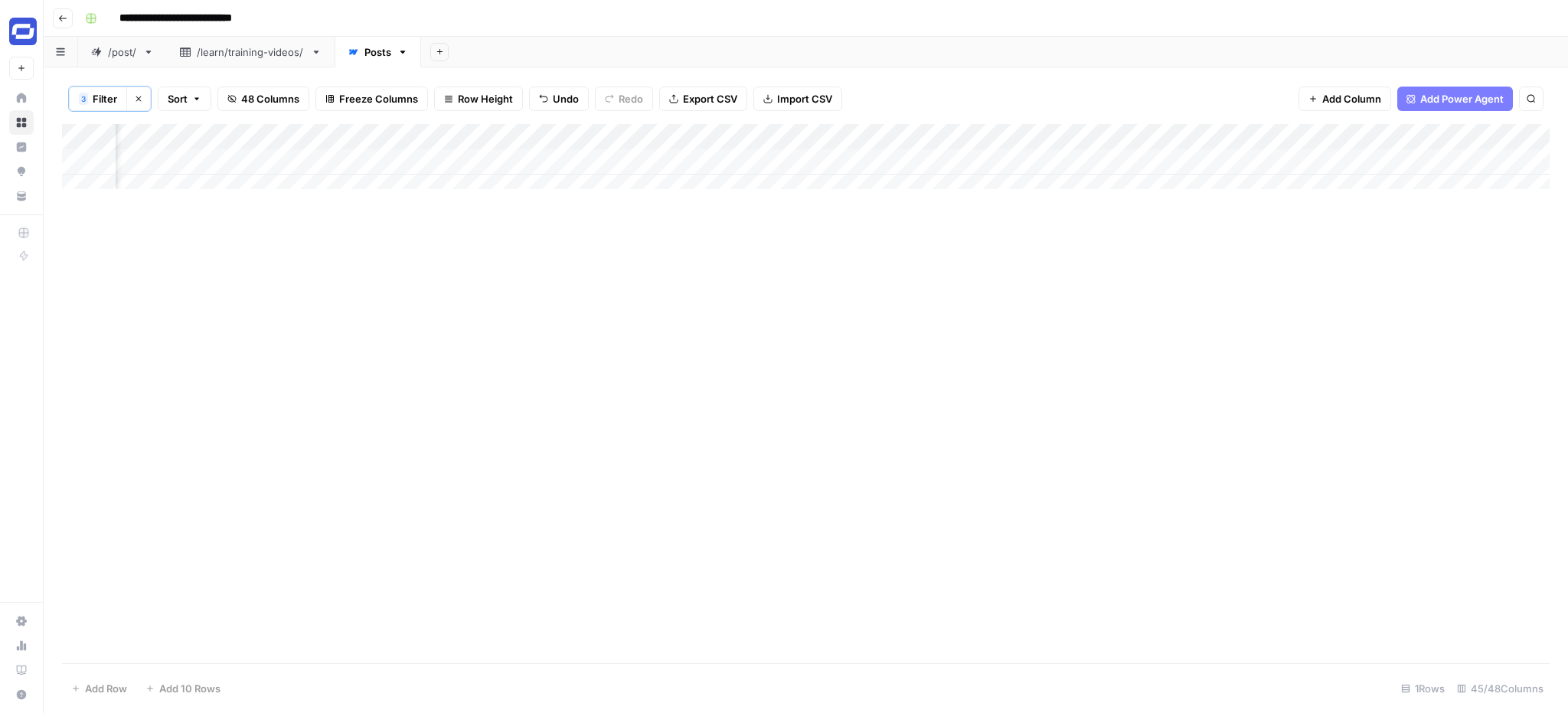
click at [1218, 165] on div "Add Column" at bounding box center [805, 163] width 1487 height 77
click at [1256, 166] on textarea "**********" at bounding box center [1243, 163] width 245 height 22
type textarea "**********"
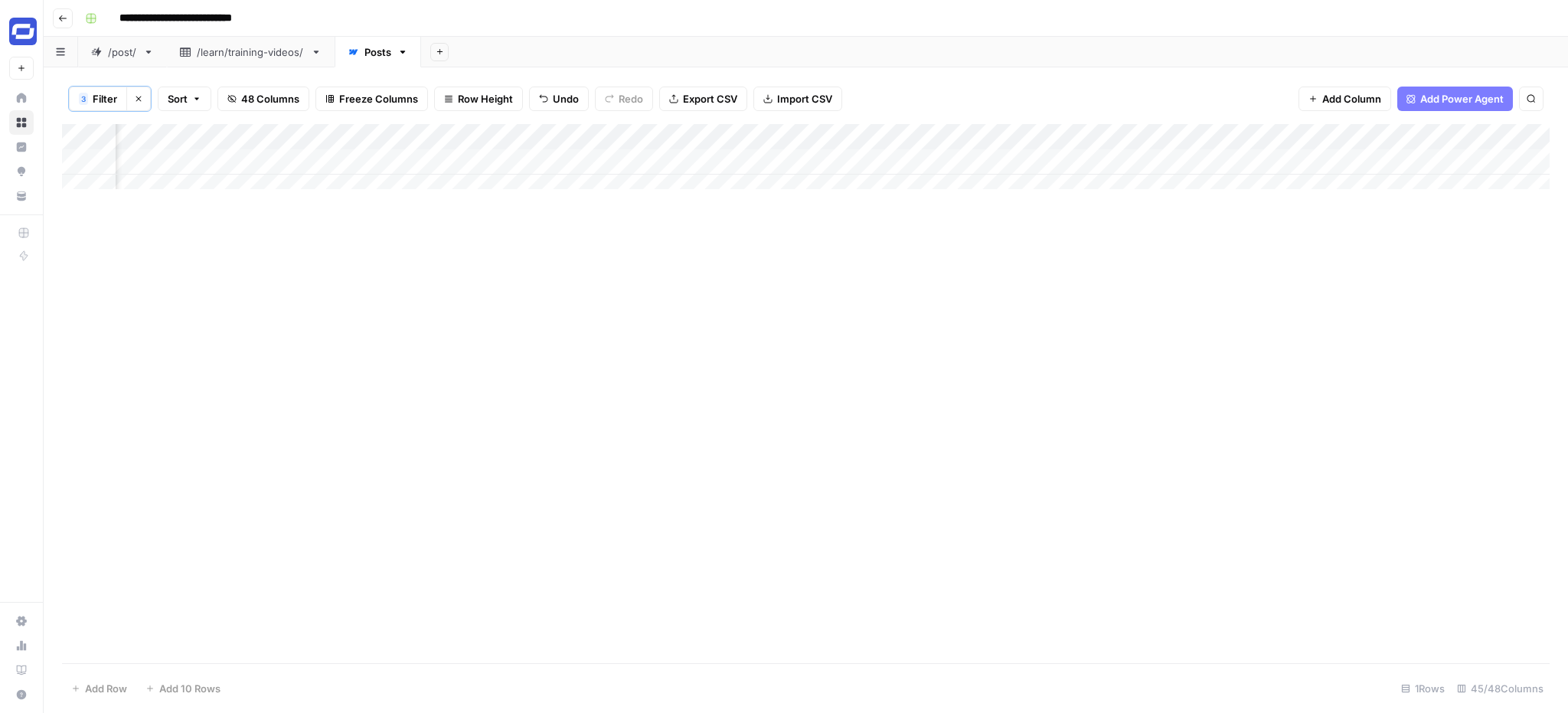
click at [1253, 160] on div "Add Column" at bounding box center [805, 163] width 1487 height 77
click at [427, 152] on div "Add Column" at bounding box center [805, 163] width 1487 height 77
type textarea "**********"
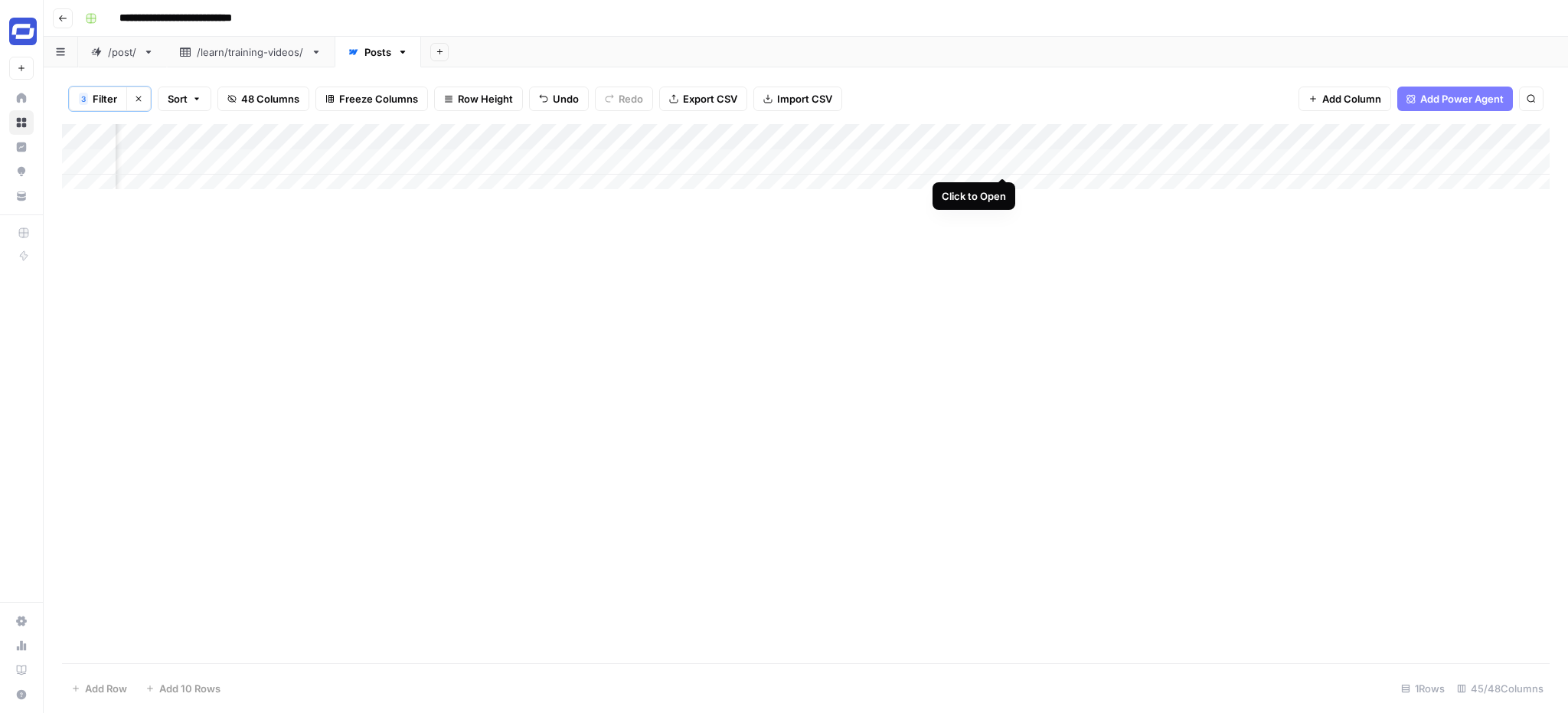
click at [1003, 161] on div "Add Column" at bounding box center [805, 163] width 1487 height 77
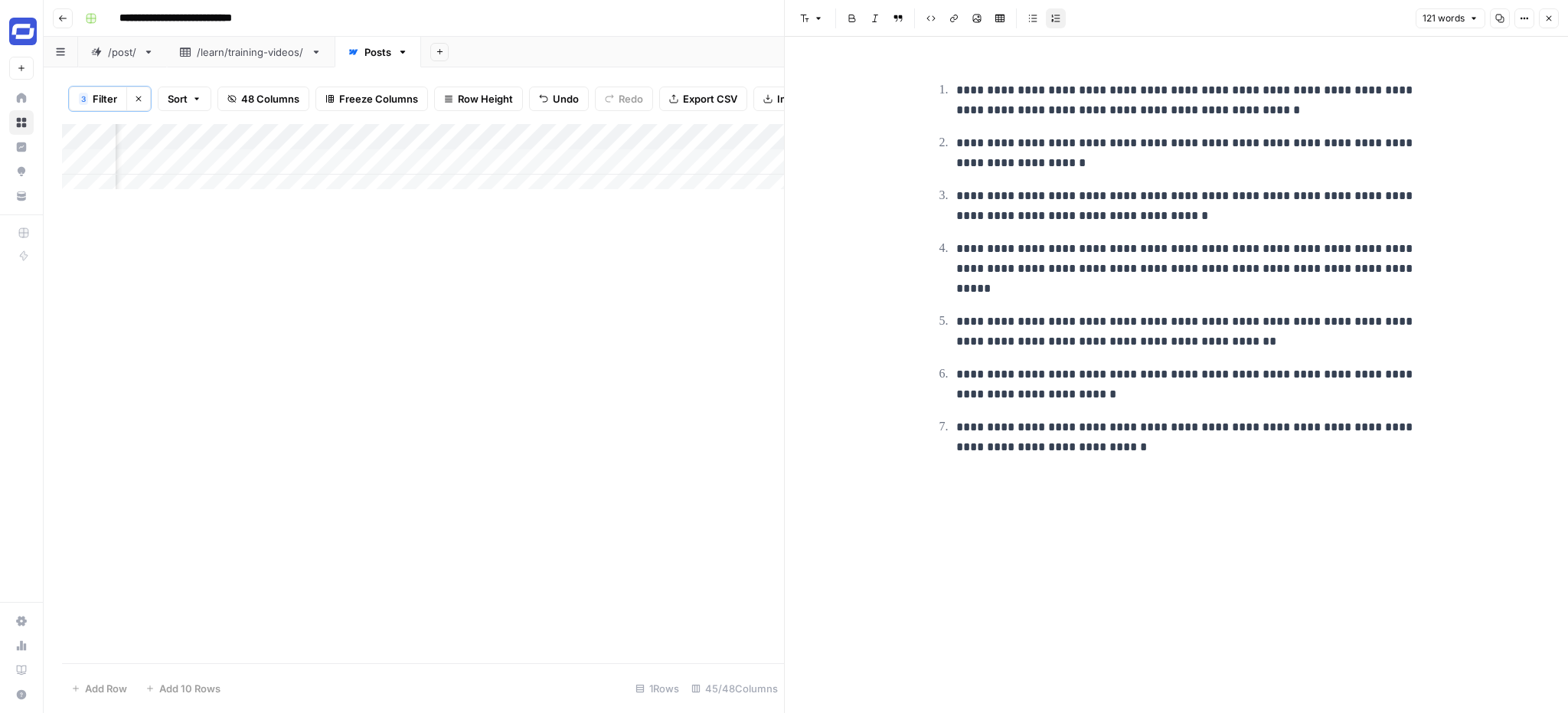
click at [1134, 88] on p "**********" at bounding box center [1189, 101] width 466 height 40
copy p "**********"
click at [1120, 271] on p "**********" at bounding box center [1189, 268] width 466 height 60
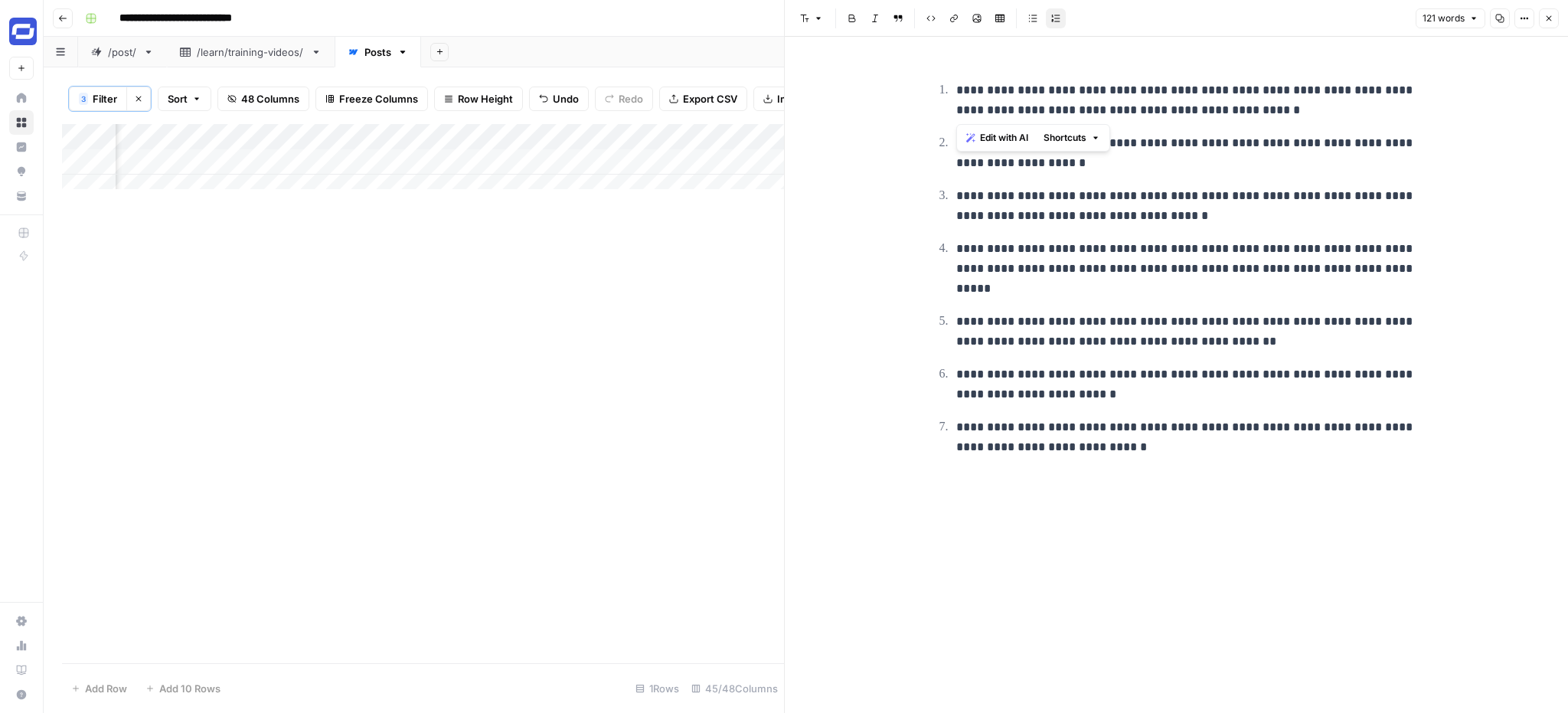
click at [1120, 271] on p "**********" at bounding box center [1189, 268] width 466 height 60
click at [1546, 13] on button "Close" at bounding box center [1548, 18] width 20 height 20
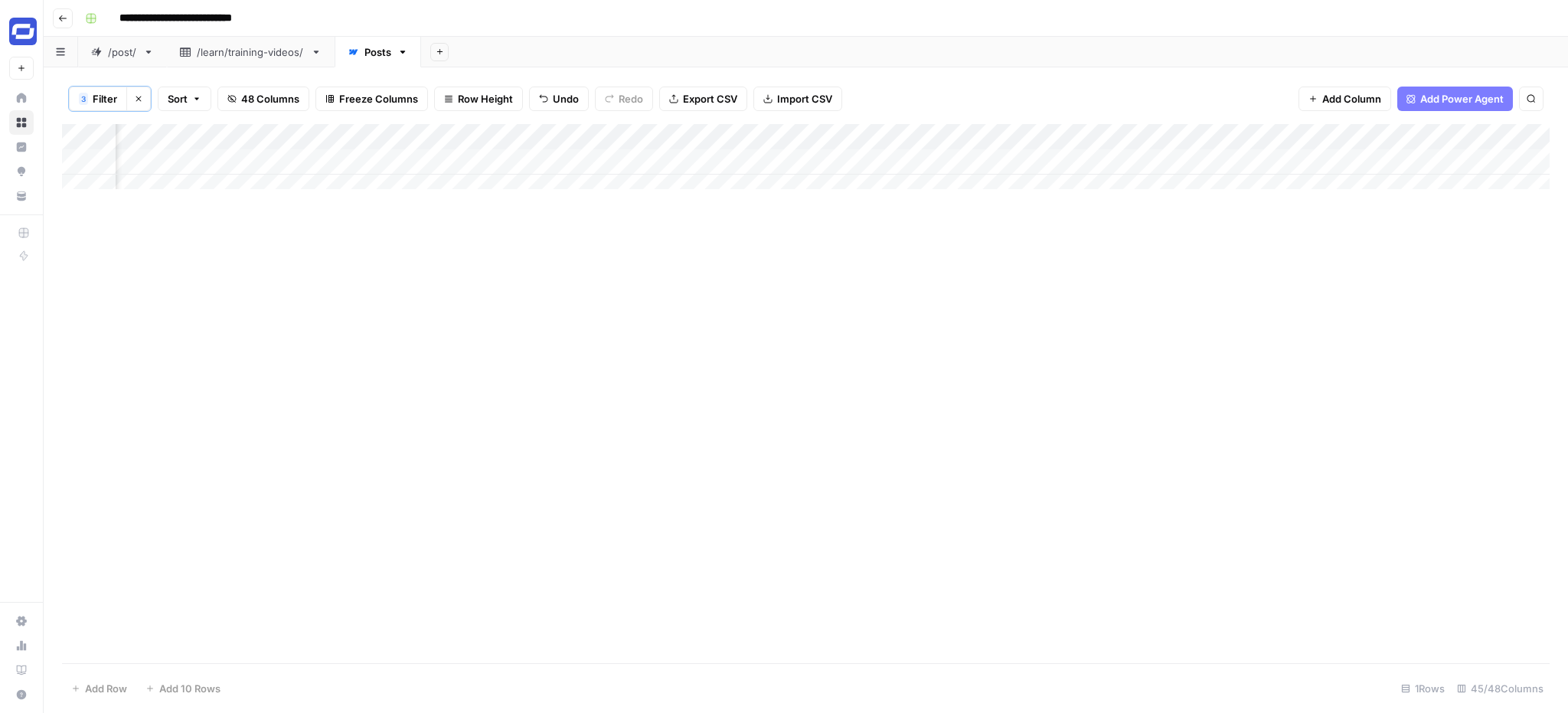
click at [1054, 160] on div "Add Column" at bounding box center [805, 163] width 1487 height 77
type textarea "**********"
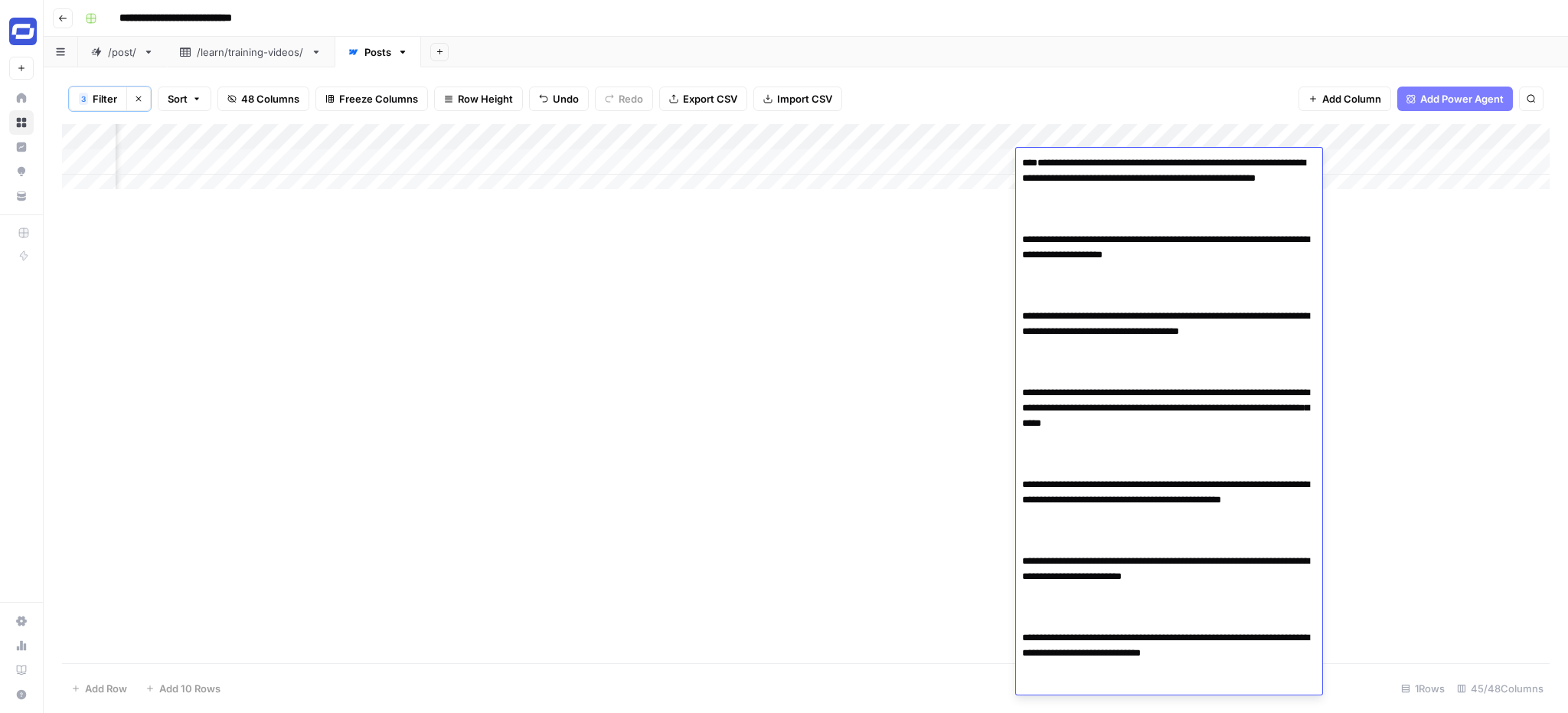
scroll to position [46, 0]
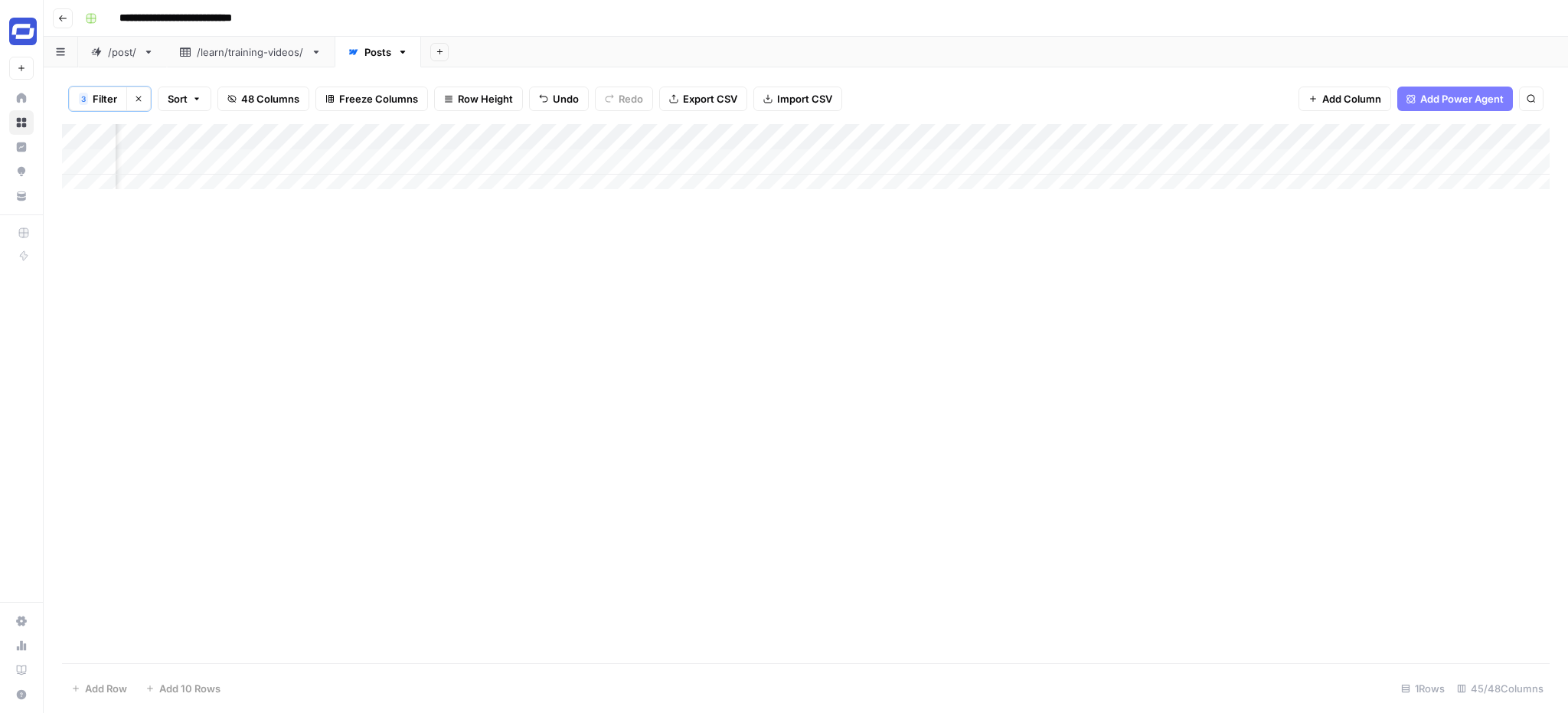
click at [1109, 169] on div "Add Column" at bounding box center [805, 163] width 1487 height 77
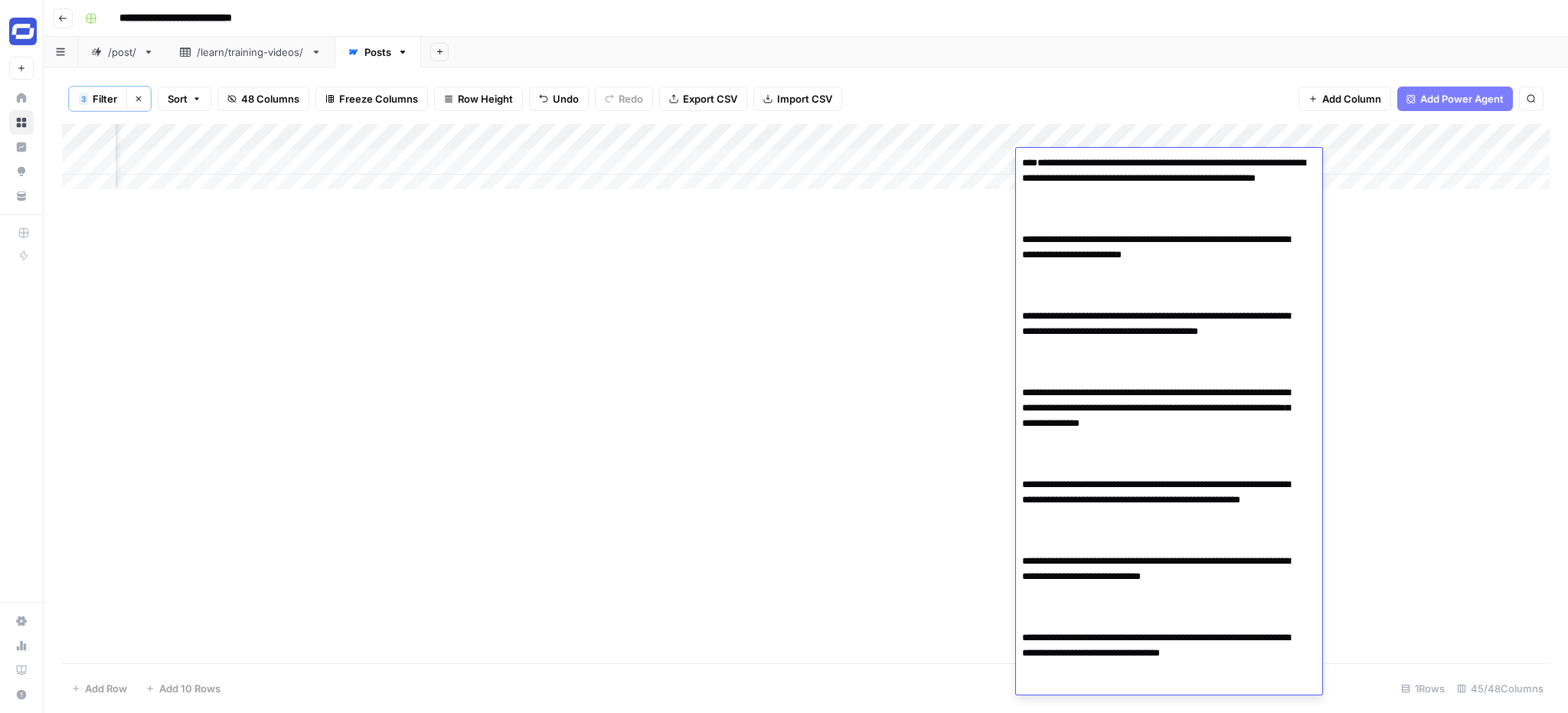
click at [1109, 169] on textarea "**********" at bounding box center [1163, 453] width 295 height 604
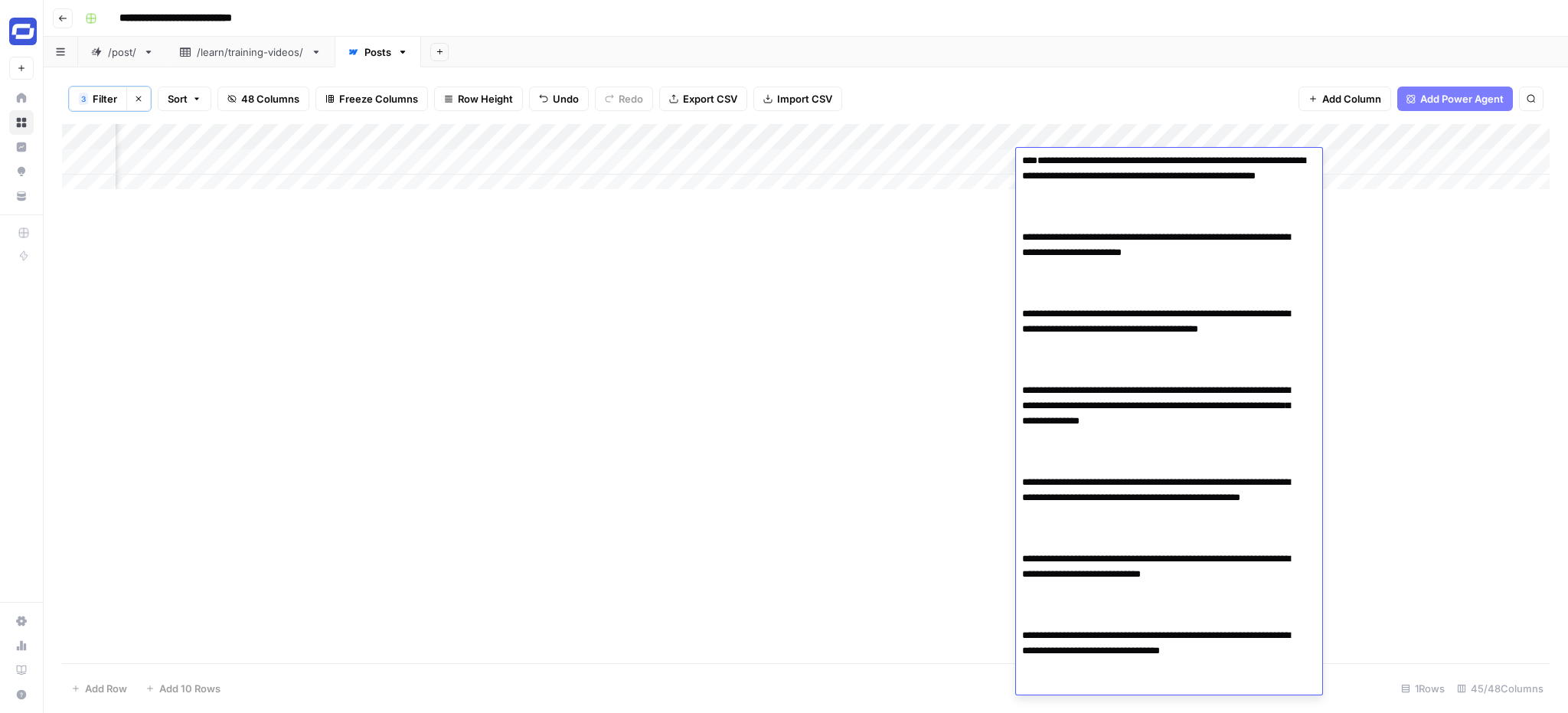
scroll to position [0, 0]
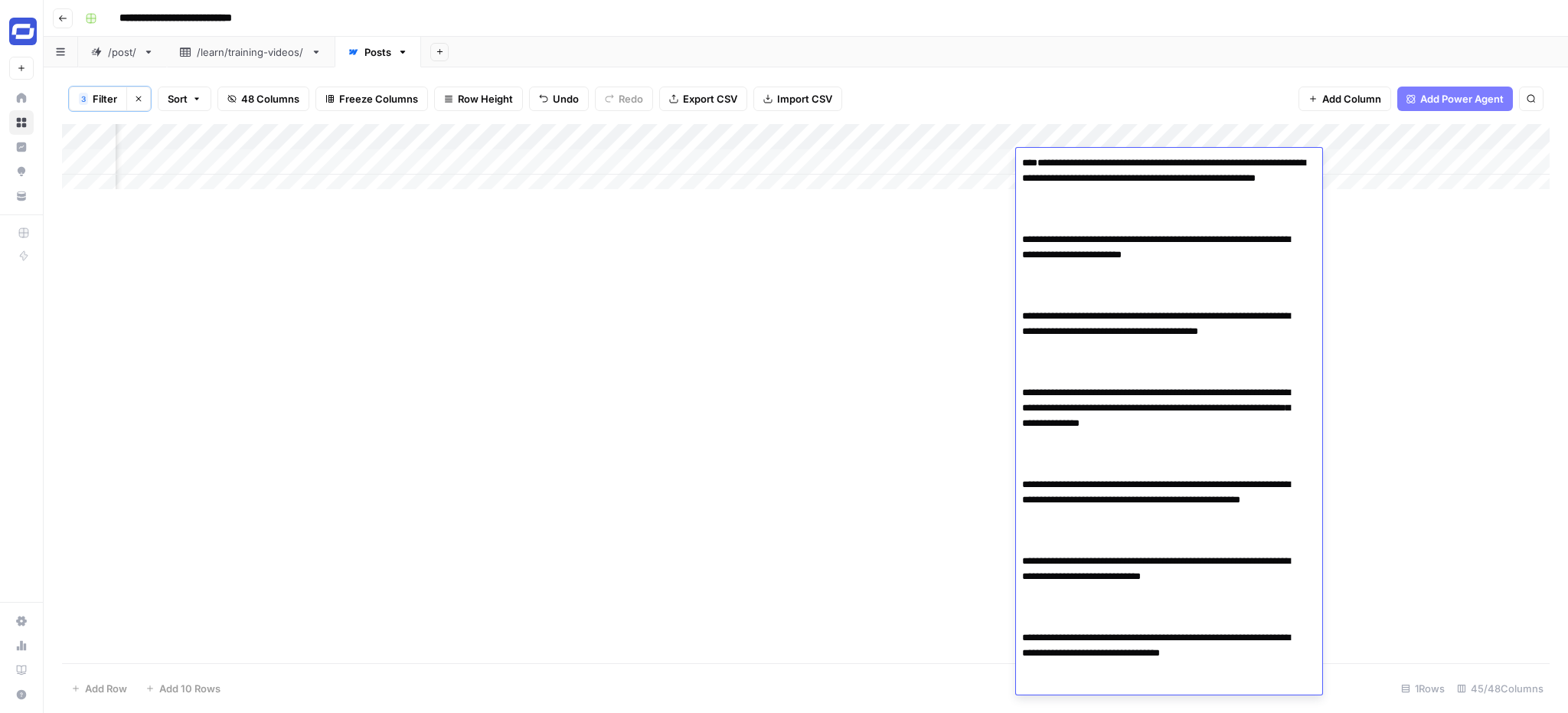
click at [1023, 222] on textarea "**********" at bounding box center [1163, 453] width 295 height 604
type textarea "**********"
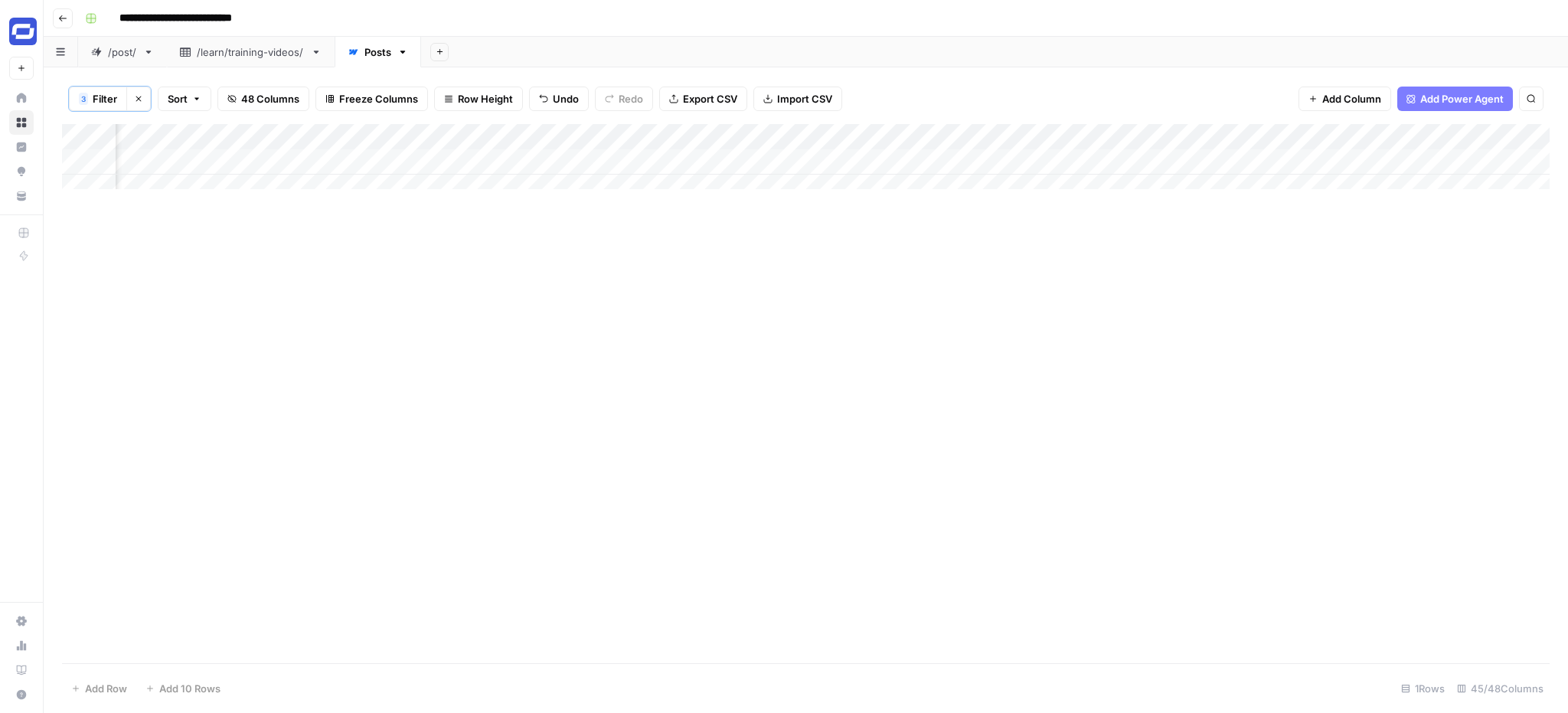
click at [1146, 164] on div "Add Column" at bounding box center [805, 163] width 1487 height 77
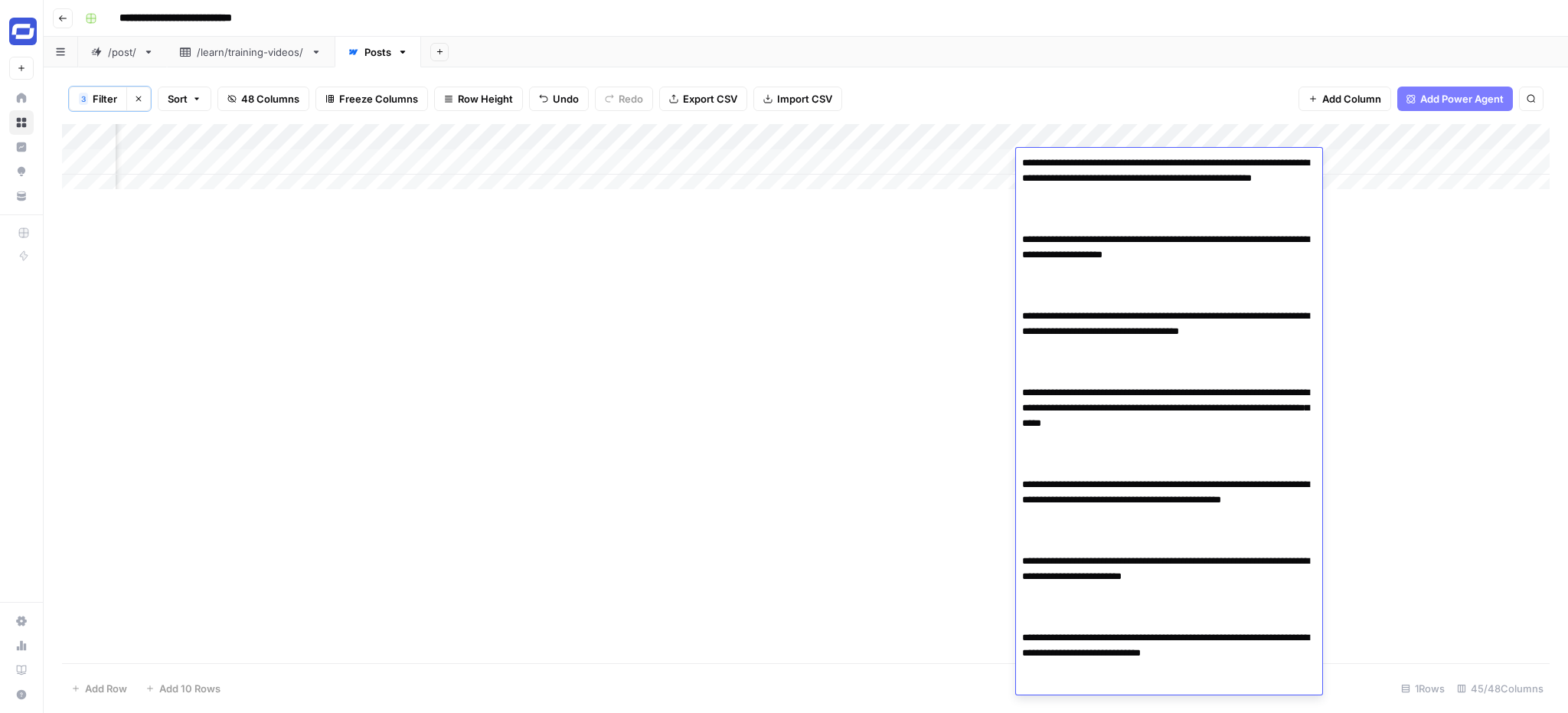
click at [1146, 164] on textarea "**********" at bounding box center [1169, 423] width 306 height 542
click at [1023, 257] on textarea "**********" at bounding box center [1169, 423] width 306 height 542
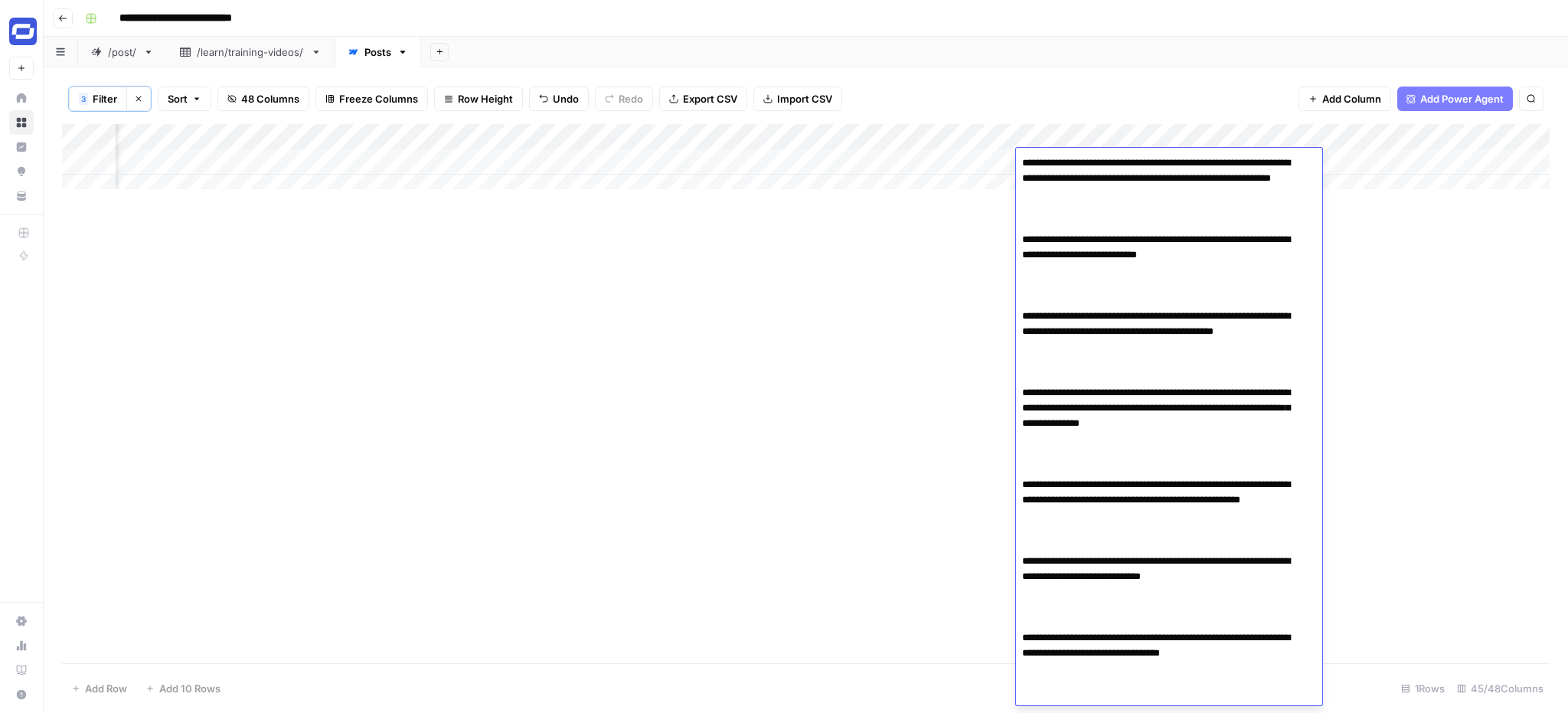
click at [1103, 217] on textarea "**********" at bounding box center [1163, 431] width 295 height 558
paste textarea "**********"
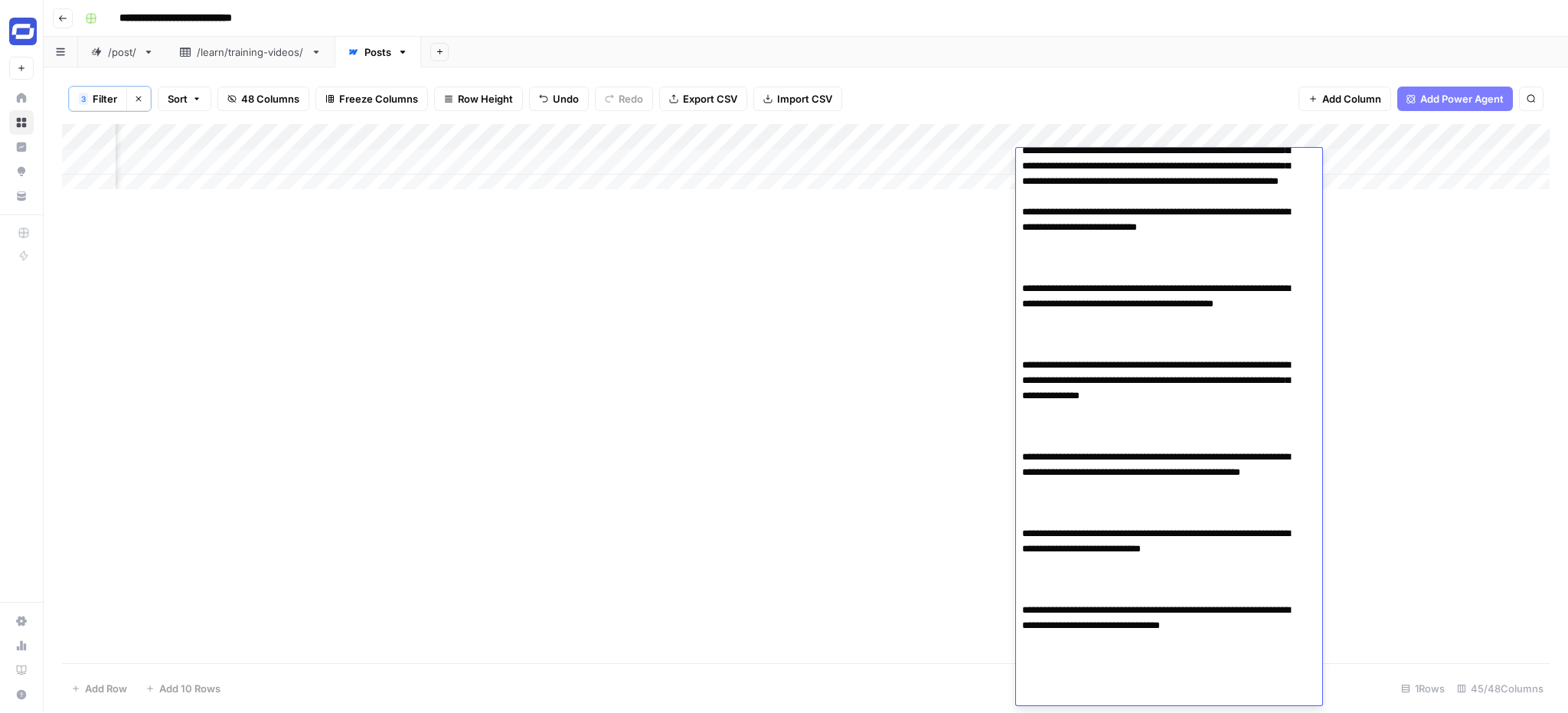
scroll to position [404, 0]
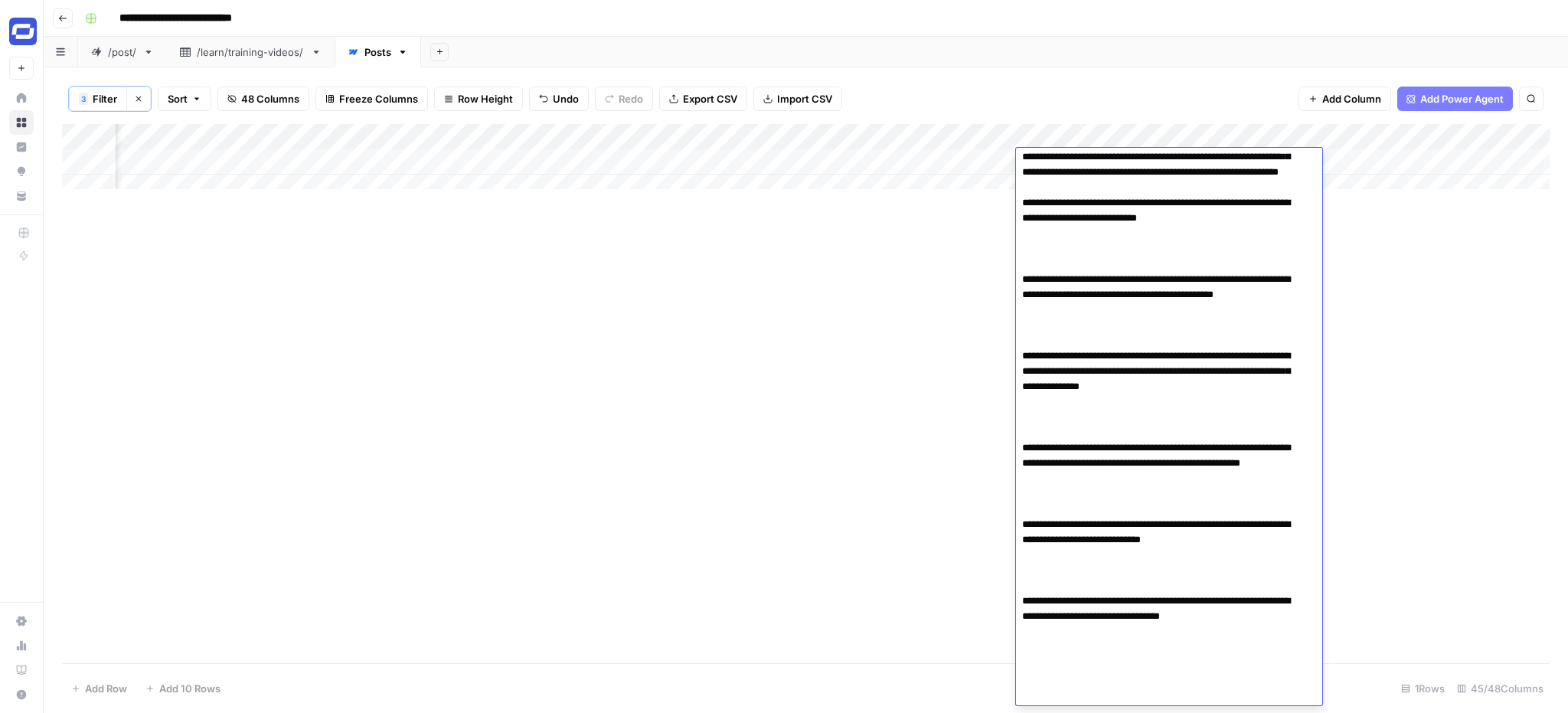
drag, startPoint x: 1239, startPoint y: 325, endPoint x: 1046, endPoint y: 304, distance: 194.1
click at [1046, 304] on textarea at bounding box center [1163, 257] width 295 height 1017
click at [1063, 353] on textarea at bounding box center [1163, 257] width 295 height 1017
paste textarea "**********"
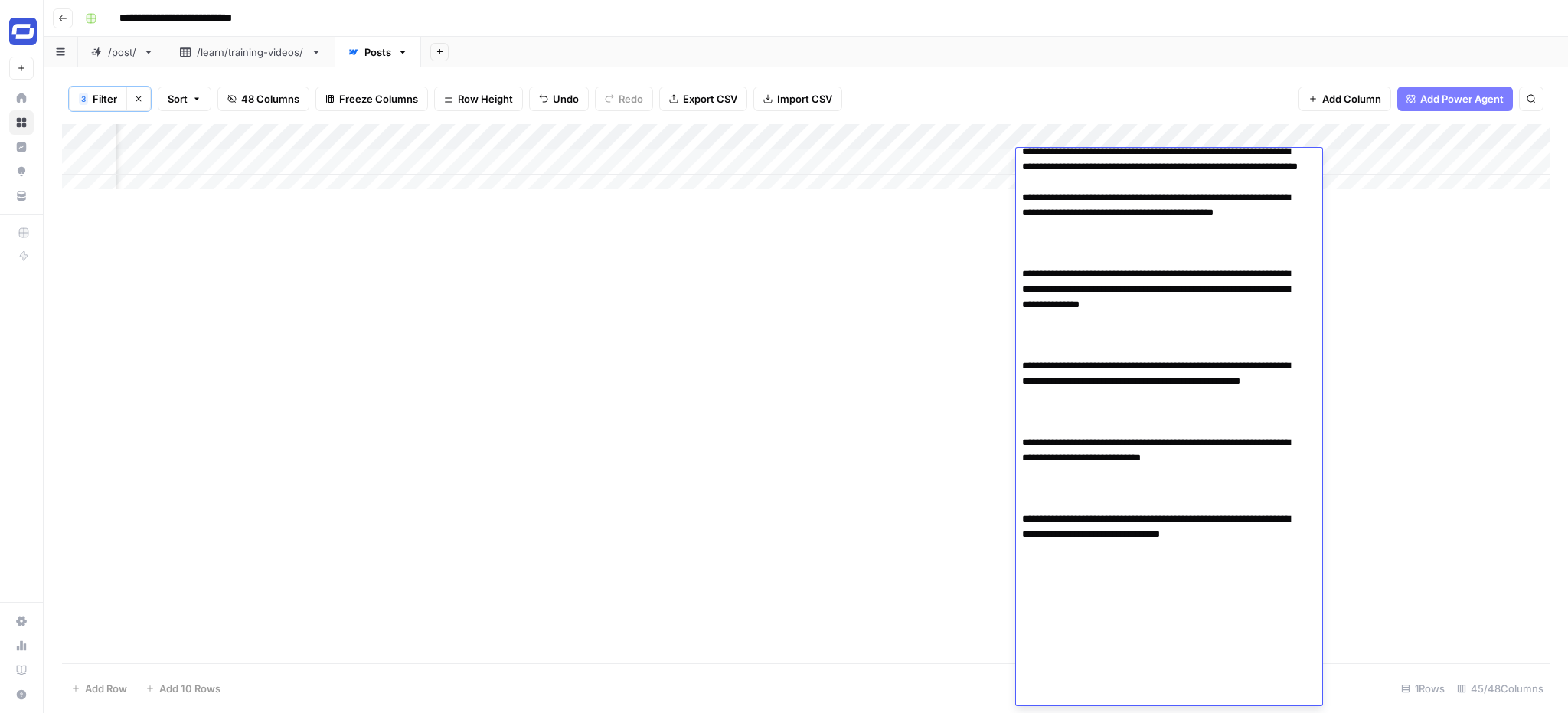
scroll to position [785, 0]
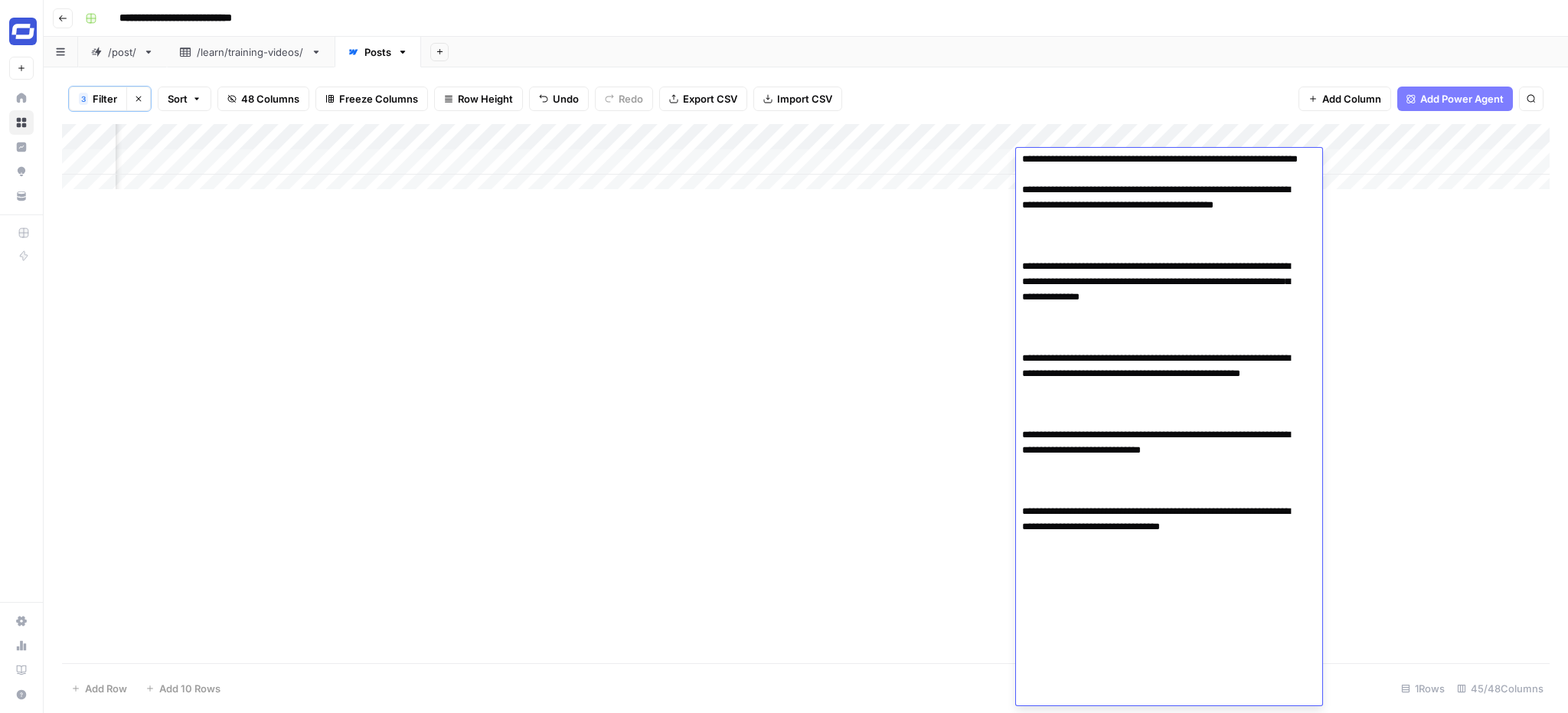
drag, startPoint x: 1105, startPoint y: 390, endPoint x: 1046, endPoint y: 354, distance: 69.1
click at [1046, 354] on textarea at bounding box center [1163, 52] width 295 height 1369
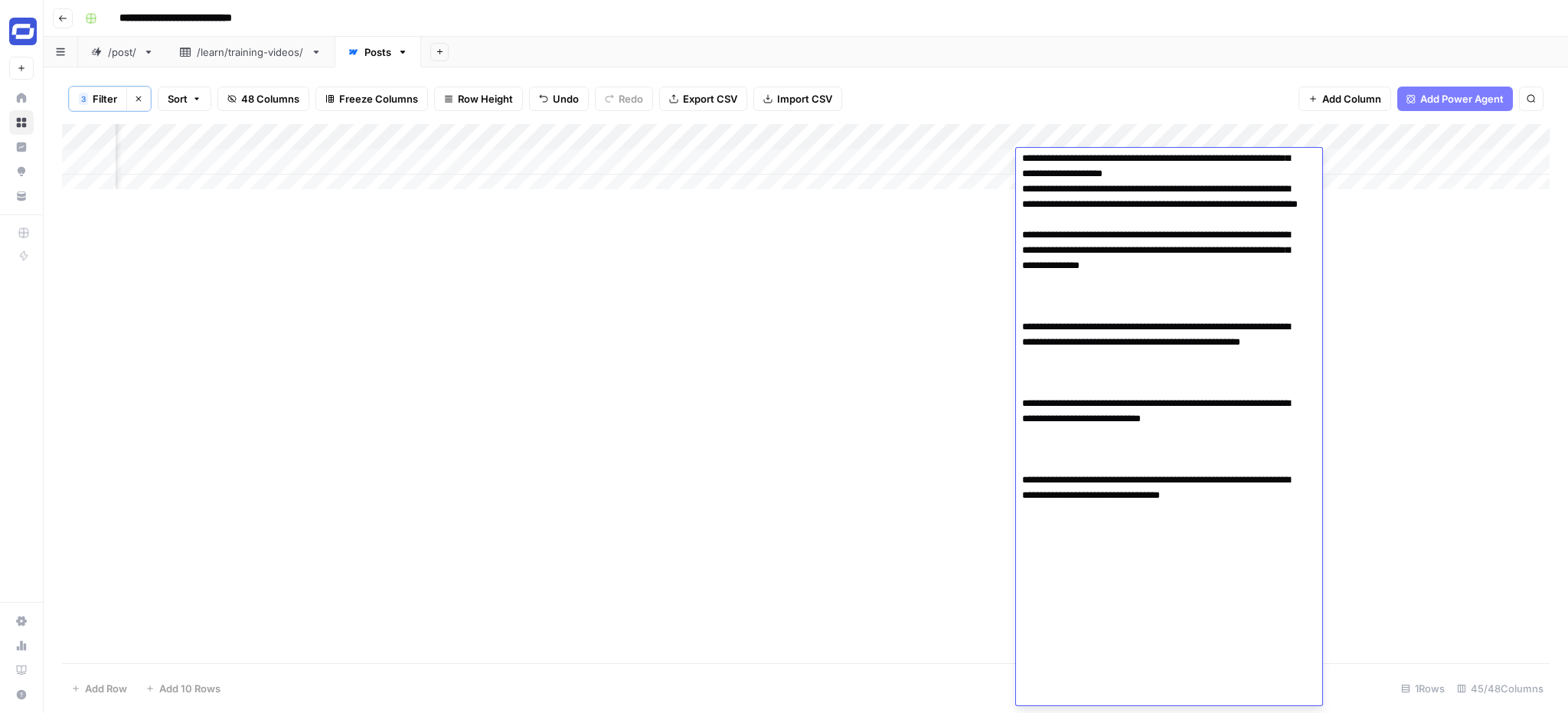
scroll to position [724, 0]
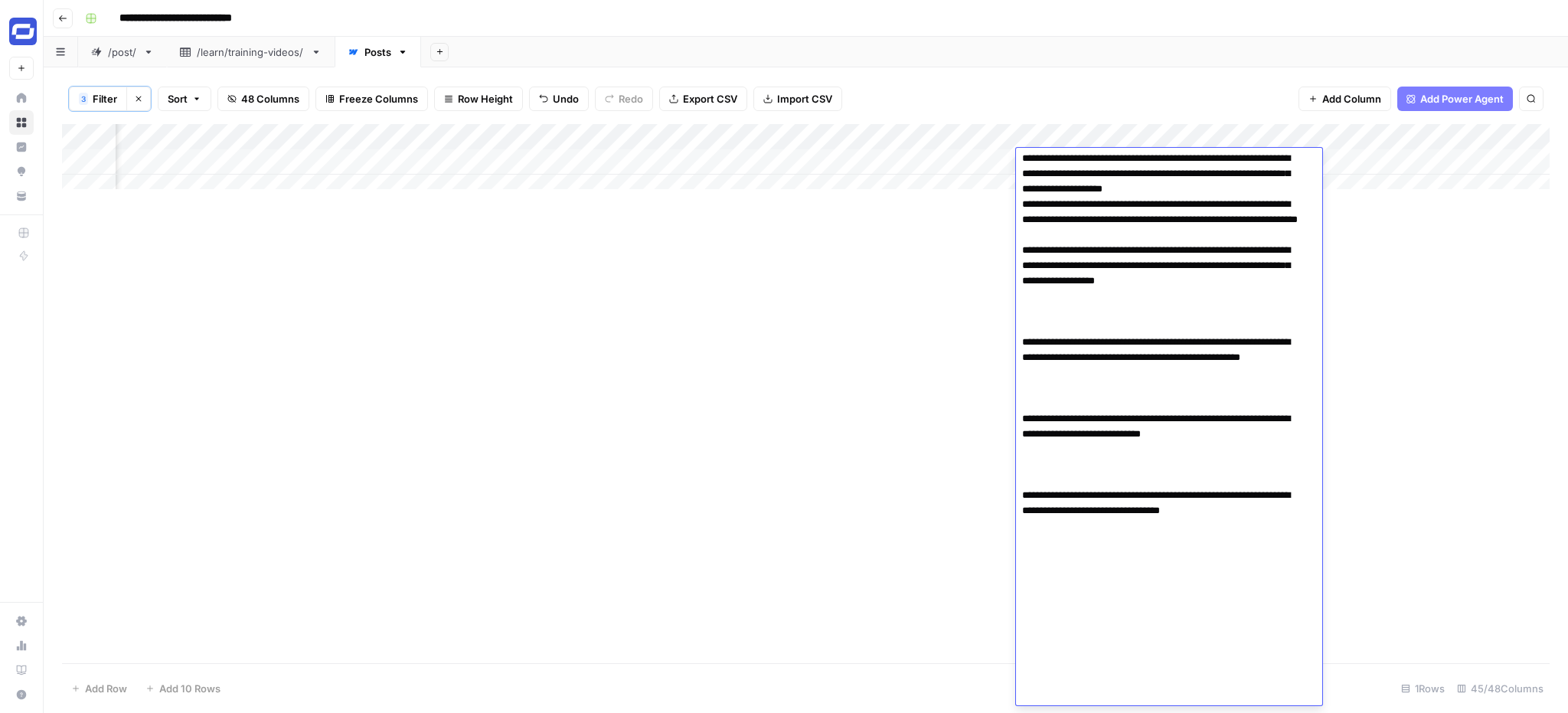
drag, startPoint x: 1272, startPoint y: 449, endPoint x: 1046, endPoint y: 419, distance: 228.0
click at [1046, 419] on textarea at bounding box center [1163, 67] width 295 height 1278
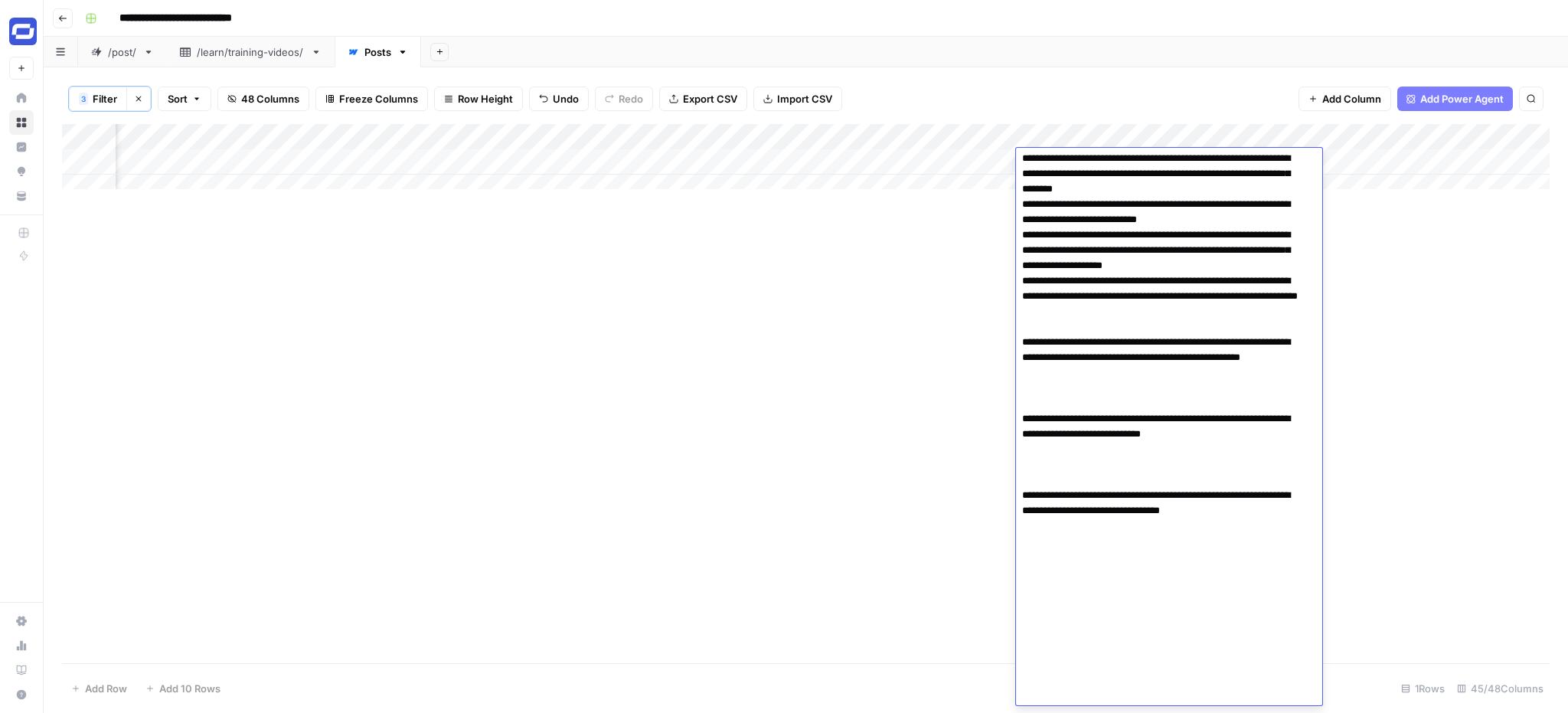
scroll to position [648, 0]
drag, startPoint x: 1089, startPoint y: 531, endPoint x: 1022, endPoint y: 516, distance: 68.7
click at [1022, 516] on textarea at bounding box center [1163, 105] width 295 height 1201
click at [1135, 558] on textarea at bounding box center [1163, 105] width 295 height 1201
paste textarea "**********"
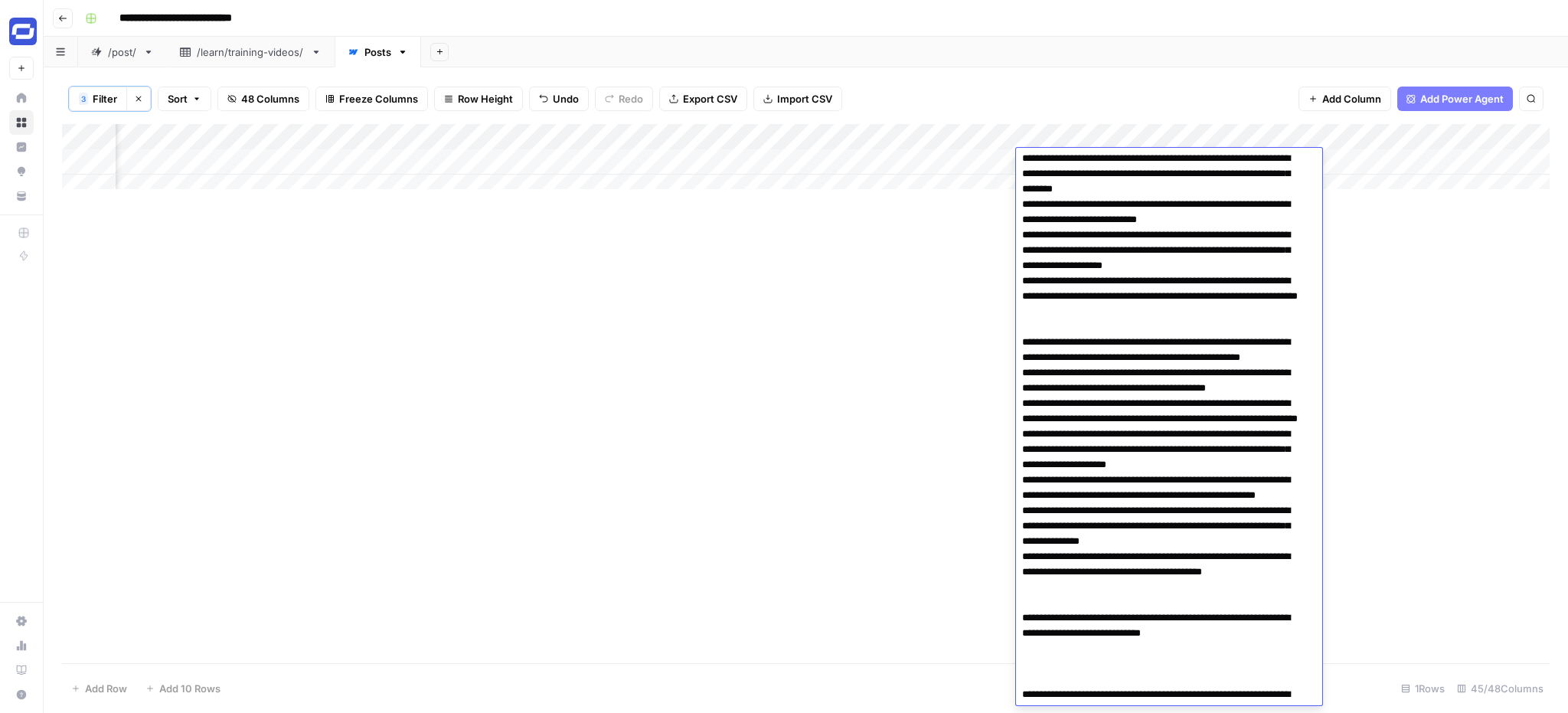
scroll to position [785, 0]
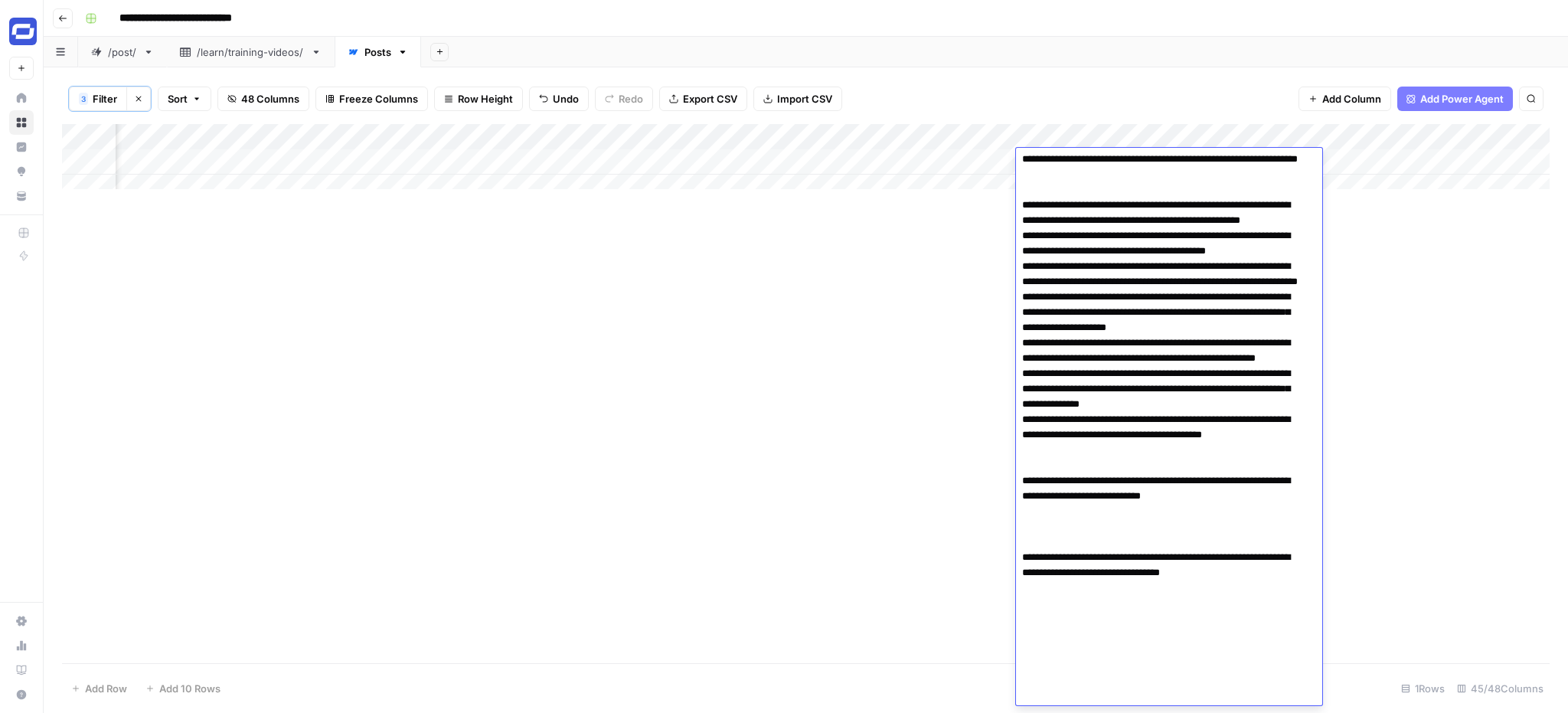
click at [1021, 376] on textarea at bounding box center [1163, 106] width 295 height 1476
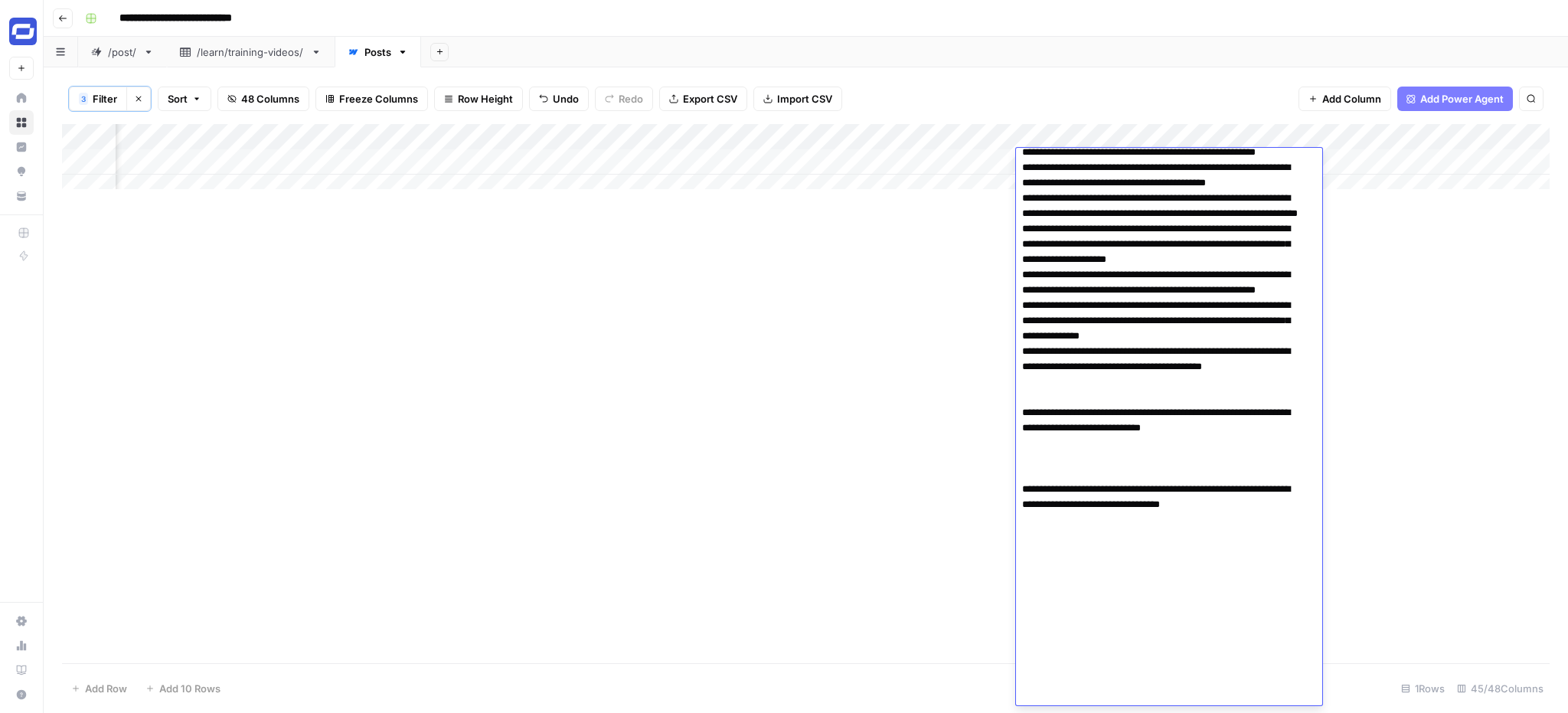
scroll to position [924, 0]
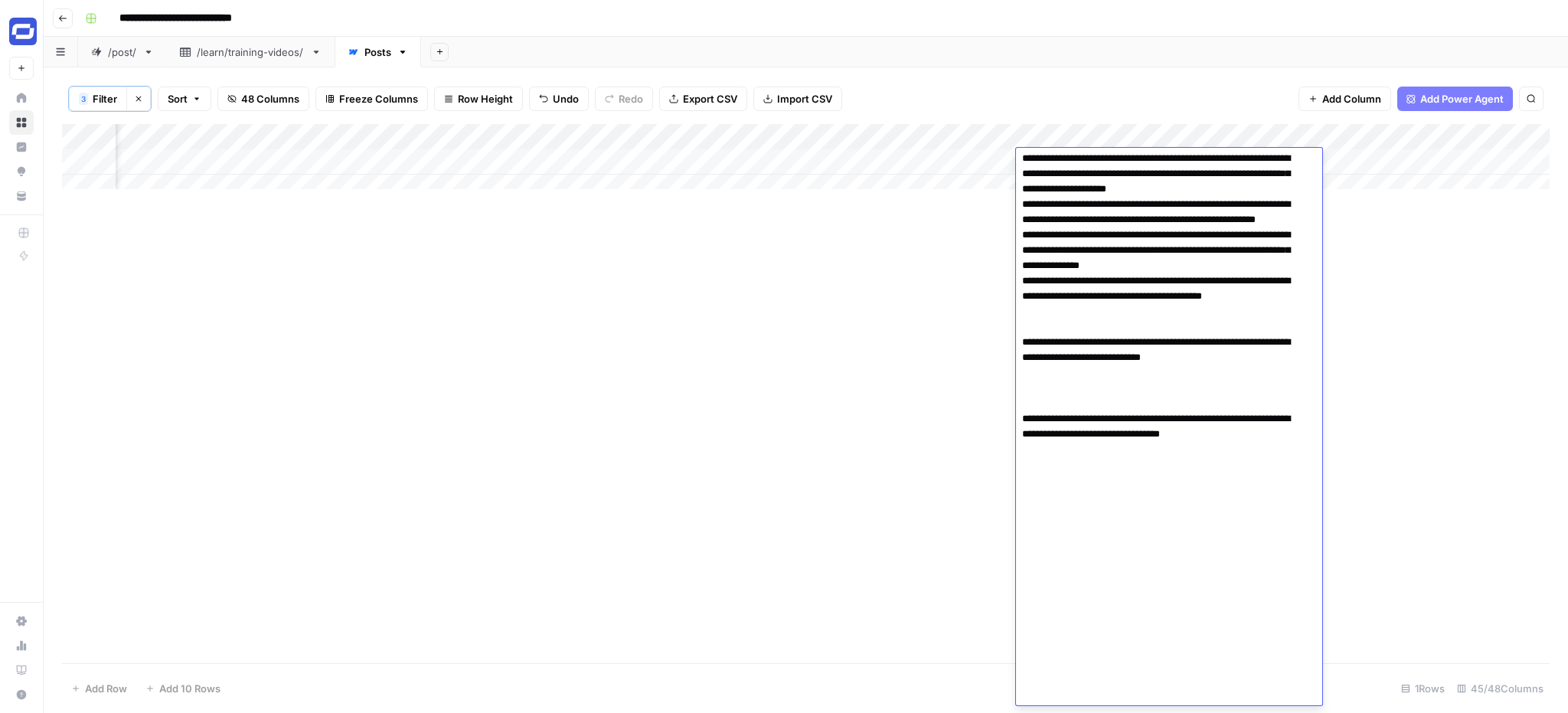
drag, startPoint x: 1262, startPoint y: 623, endPoint x: 1019, endPoint y: 605, distance: 243.7
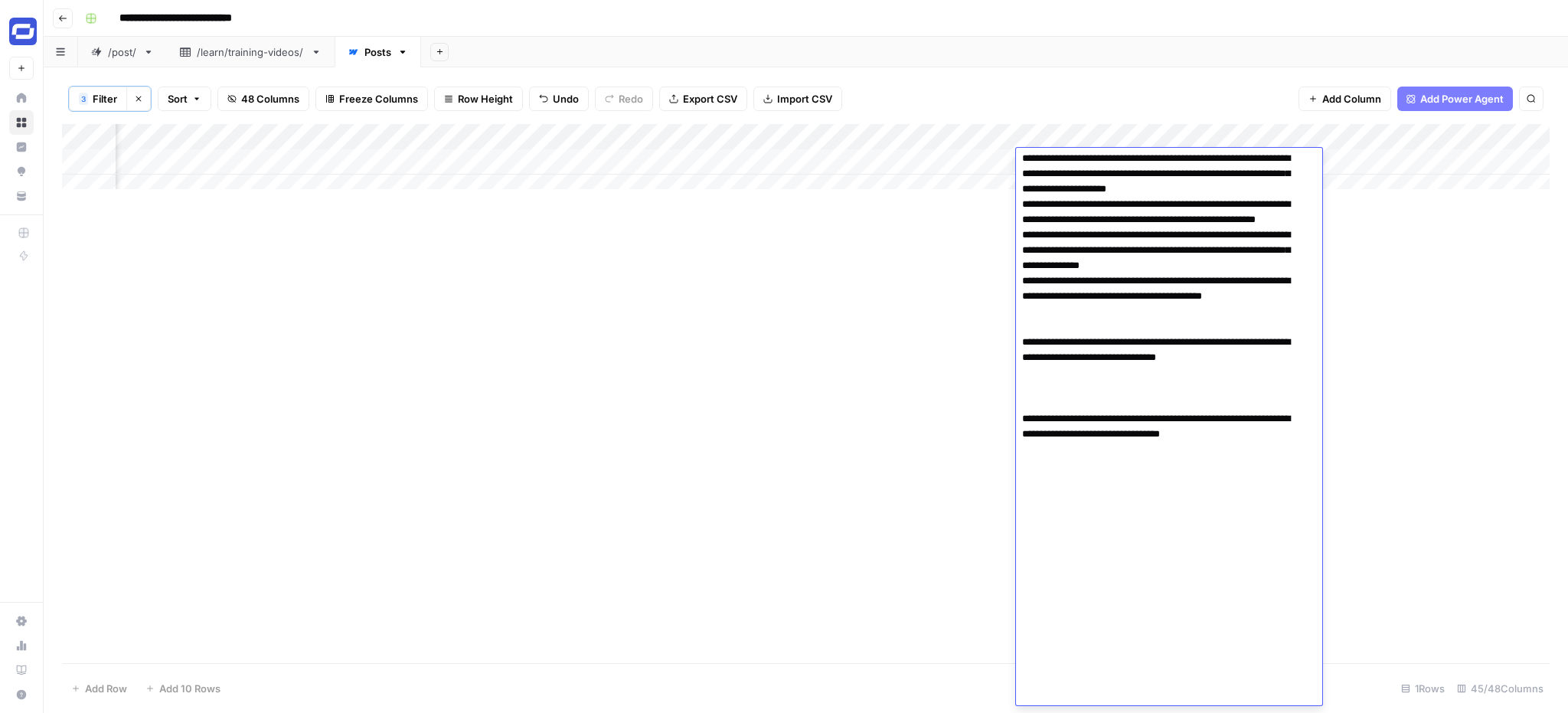
drag, startPoint x: 1023, startPoint y: 673, endPoint x: 1044, endPoint y: 608, distance: 68.3
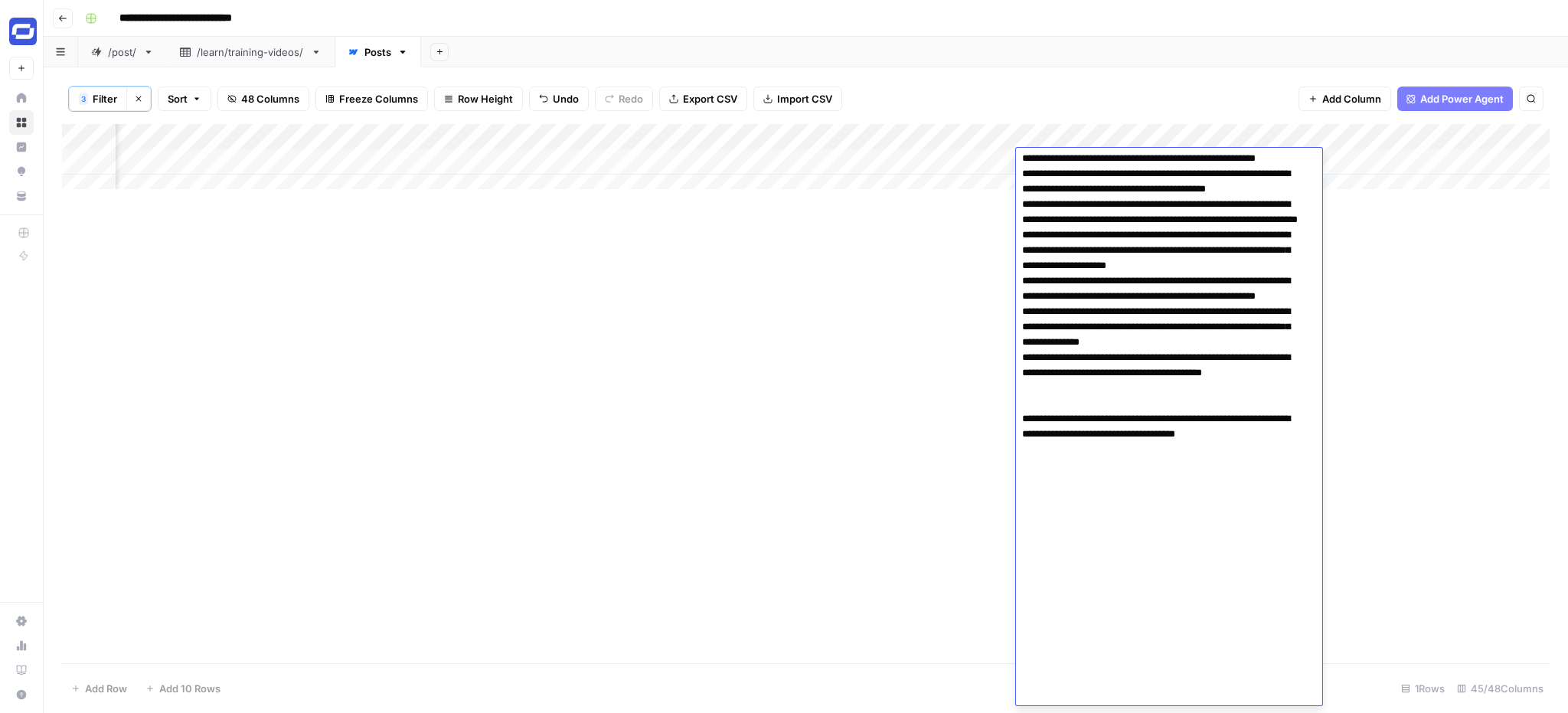
scroll to position [847, 0]
click at [1303, 694] on textarea at bounding box center [1163, 5] width 295 height 1400
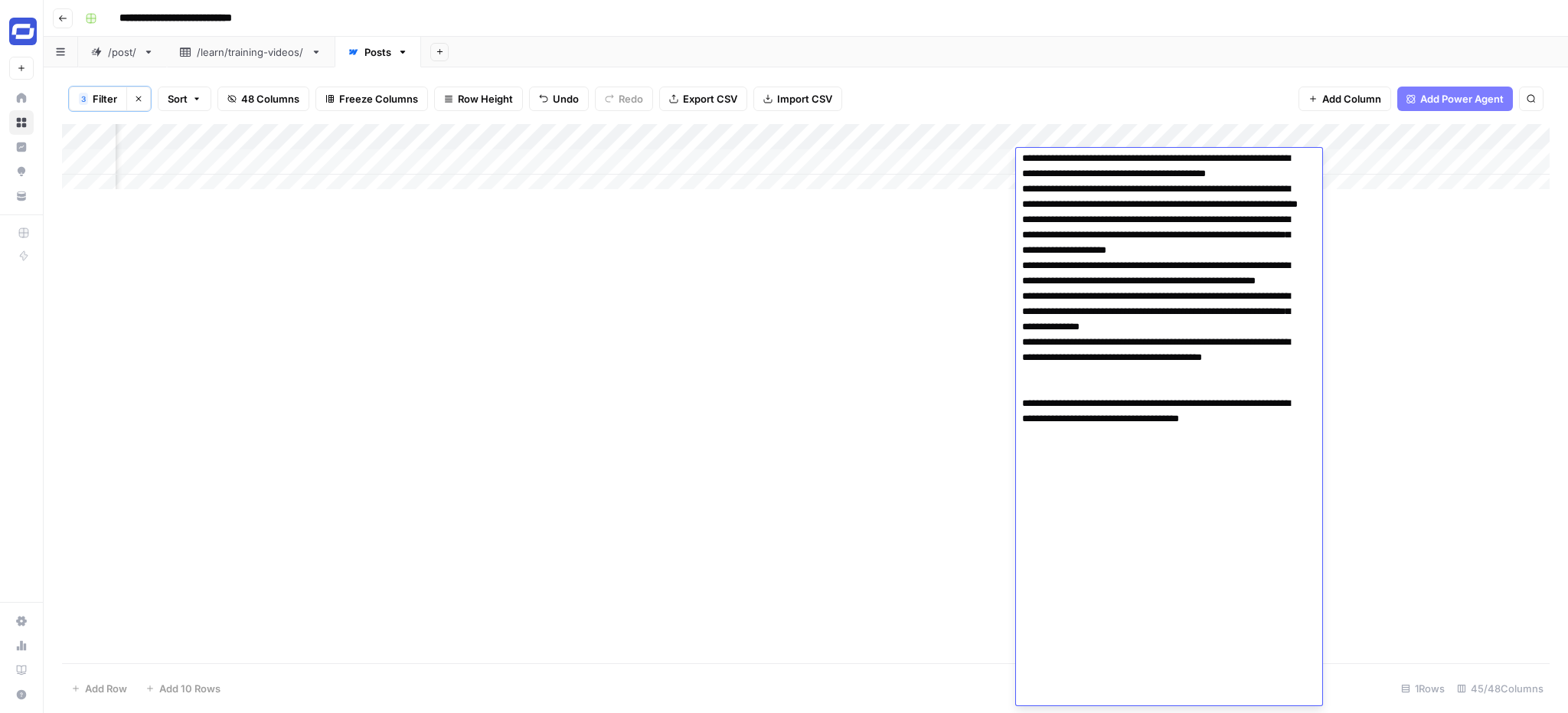
paste textarea "**********"
type textarea "**********"
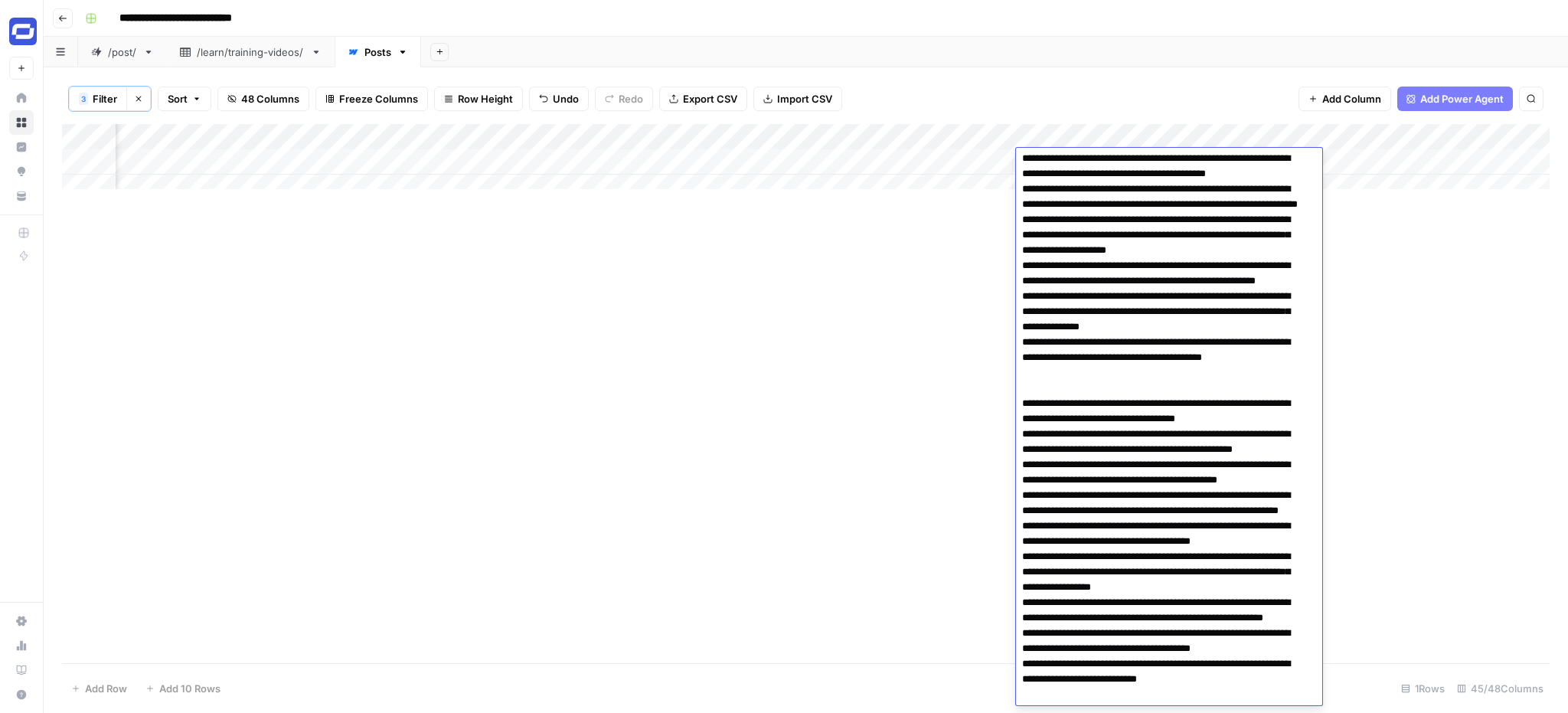
scroll to position [1164, 0]
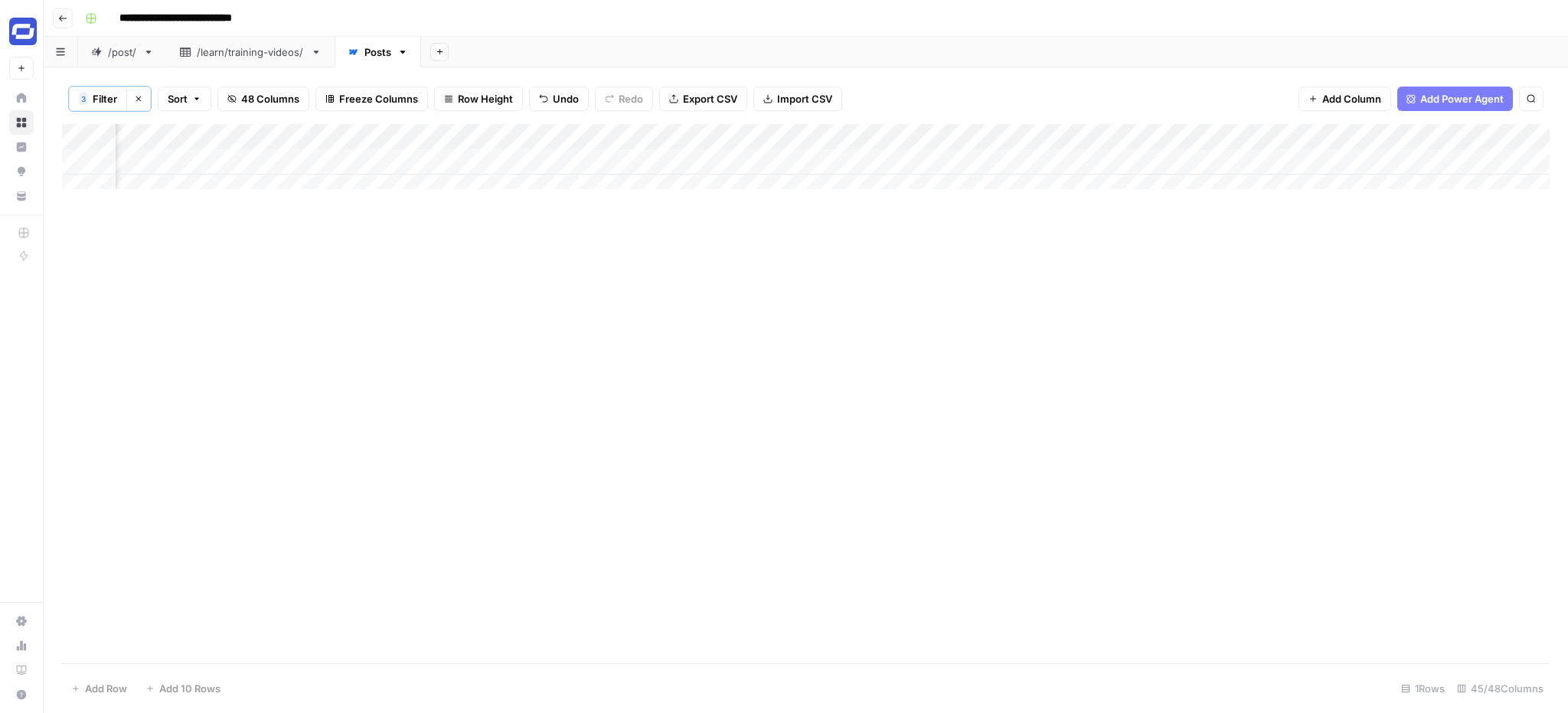
click at [1348, 163] on div "Add Column" at bounding box center [805, 163] width 1487 height 77
click at [843, 158] on div "Add Column" at bounding box center [805, 163] width 1487 height 77
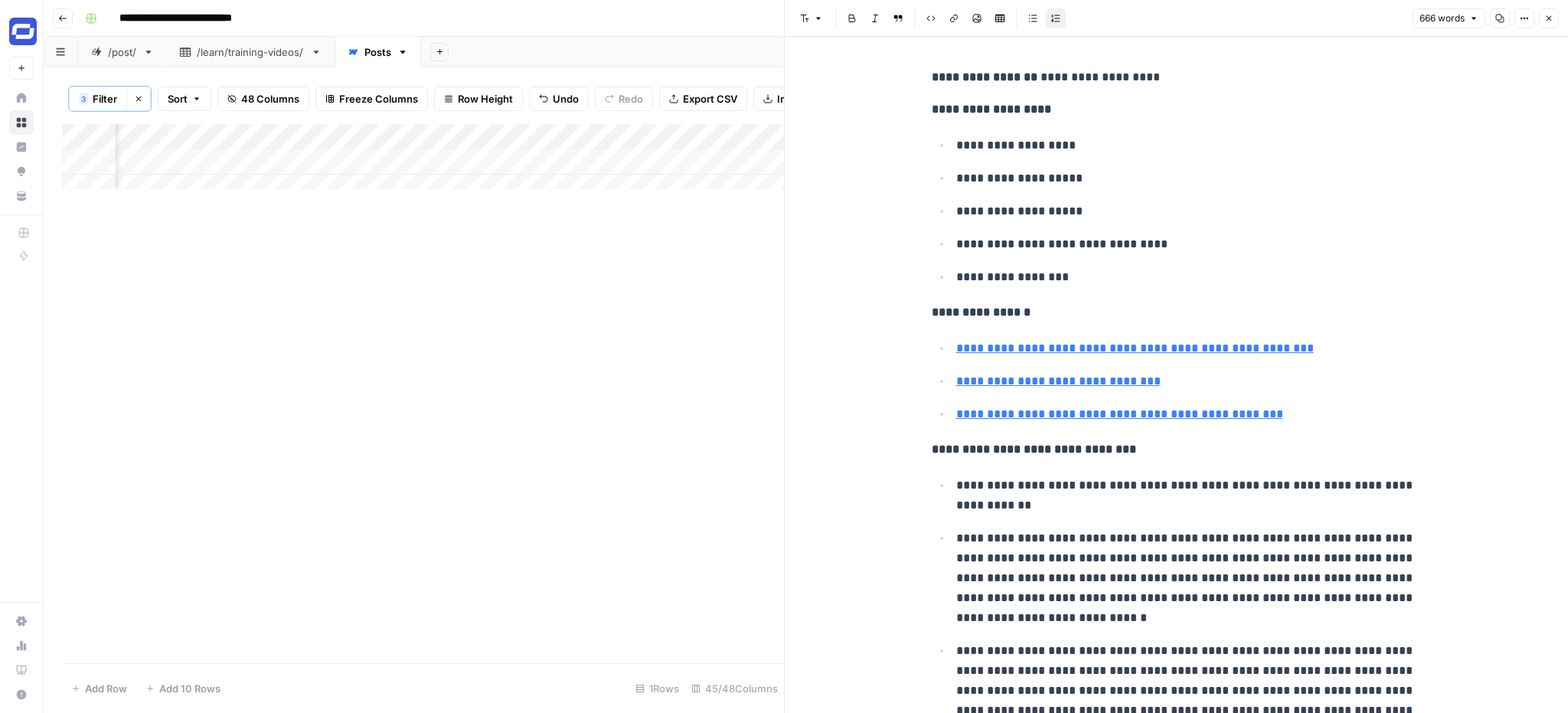
click at [1549, 14] on icon "button" at bounding box center [1549, 19] width 10 height 10
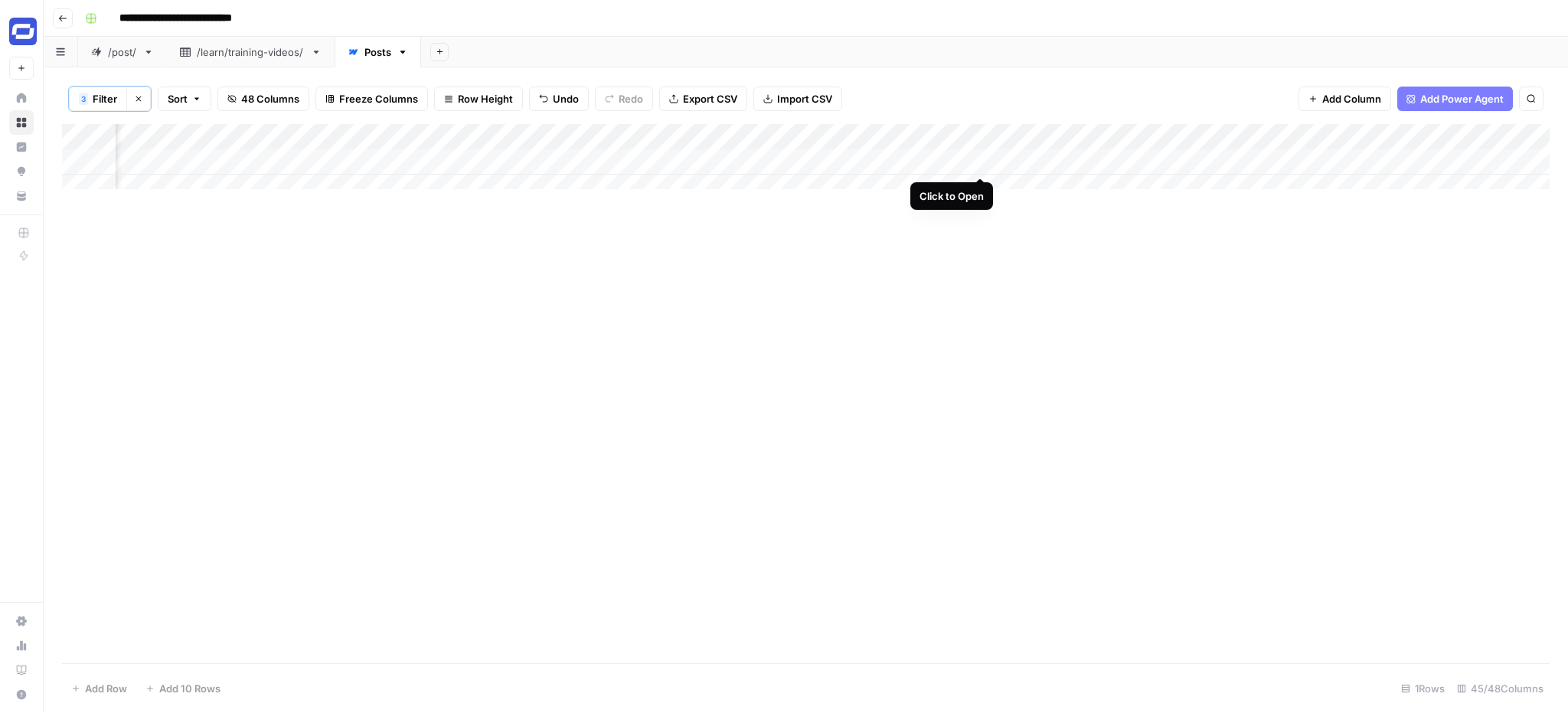
click at [983, 162] on div "Add Column" at bounding box center [805, 163] width 1487 height 77
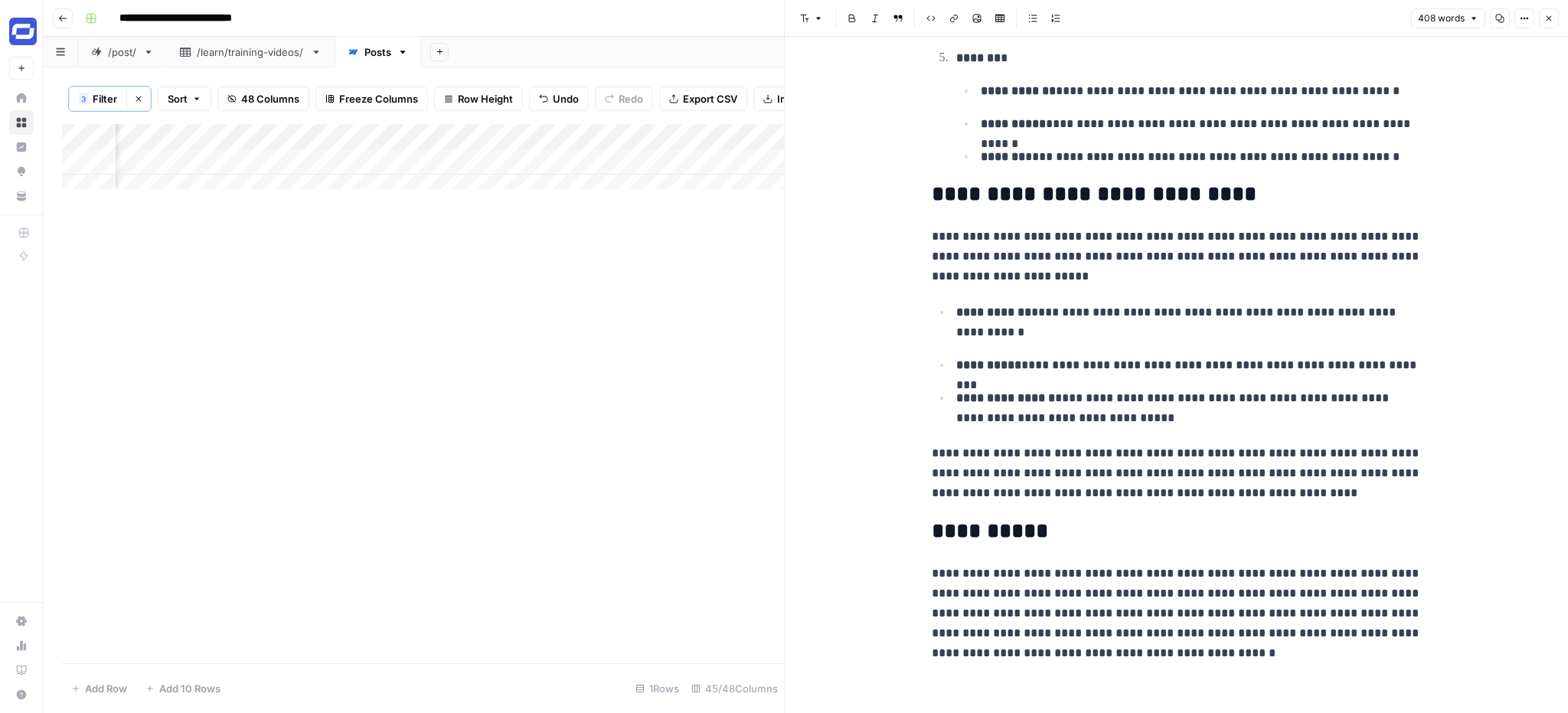
scroll to position [907, 0]
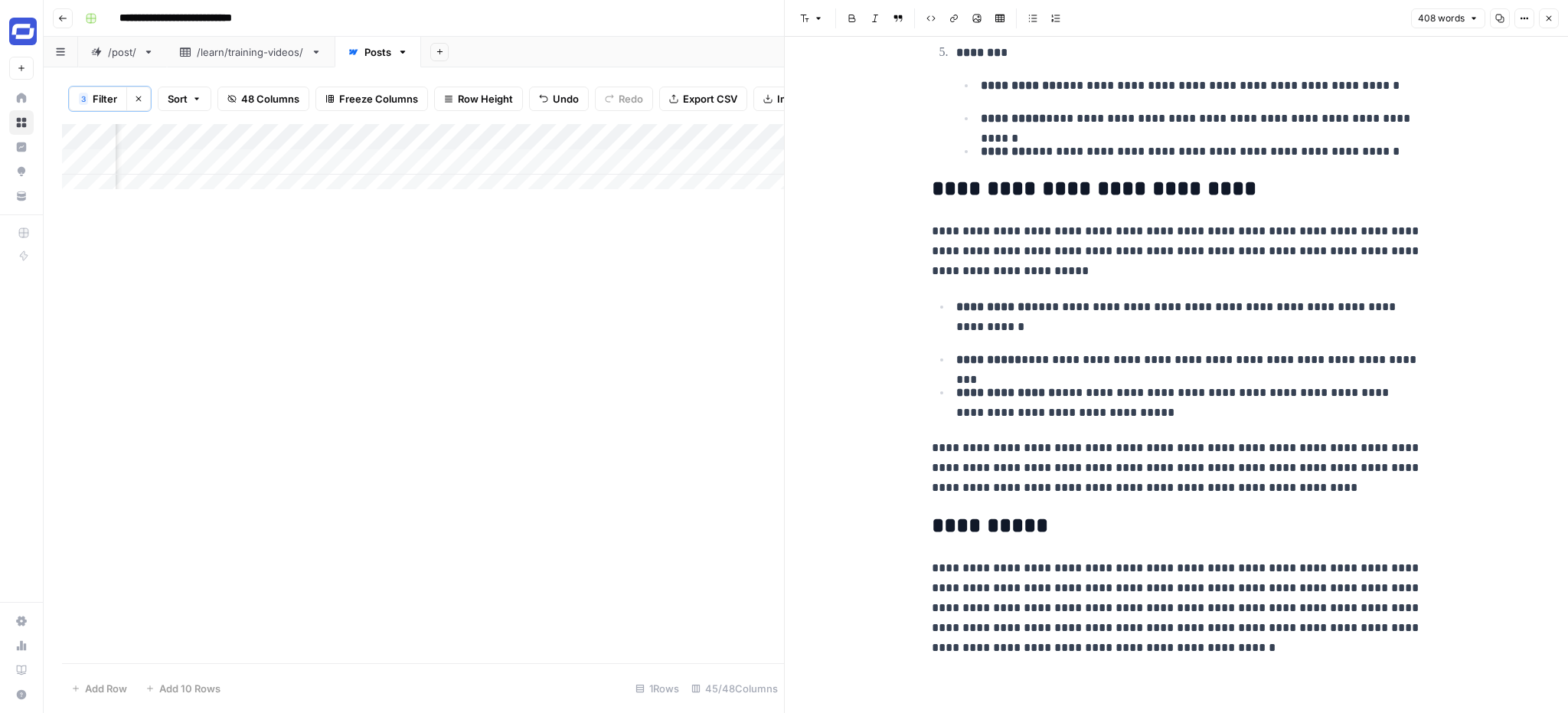
click at [1545, 18] on icon "button" at bounding box center [1549, 19] width 10 height 10
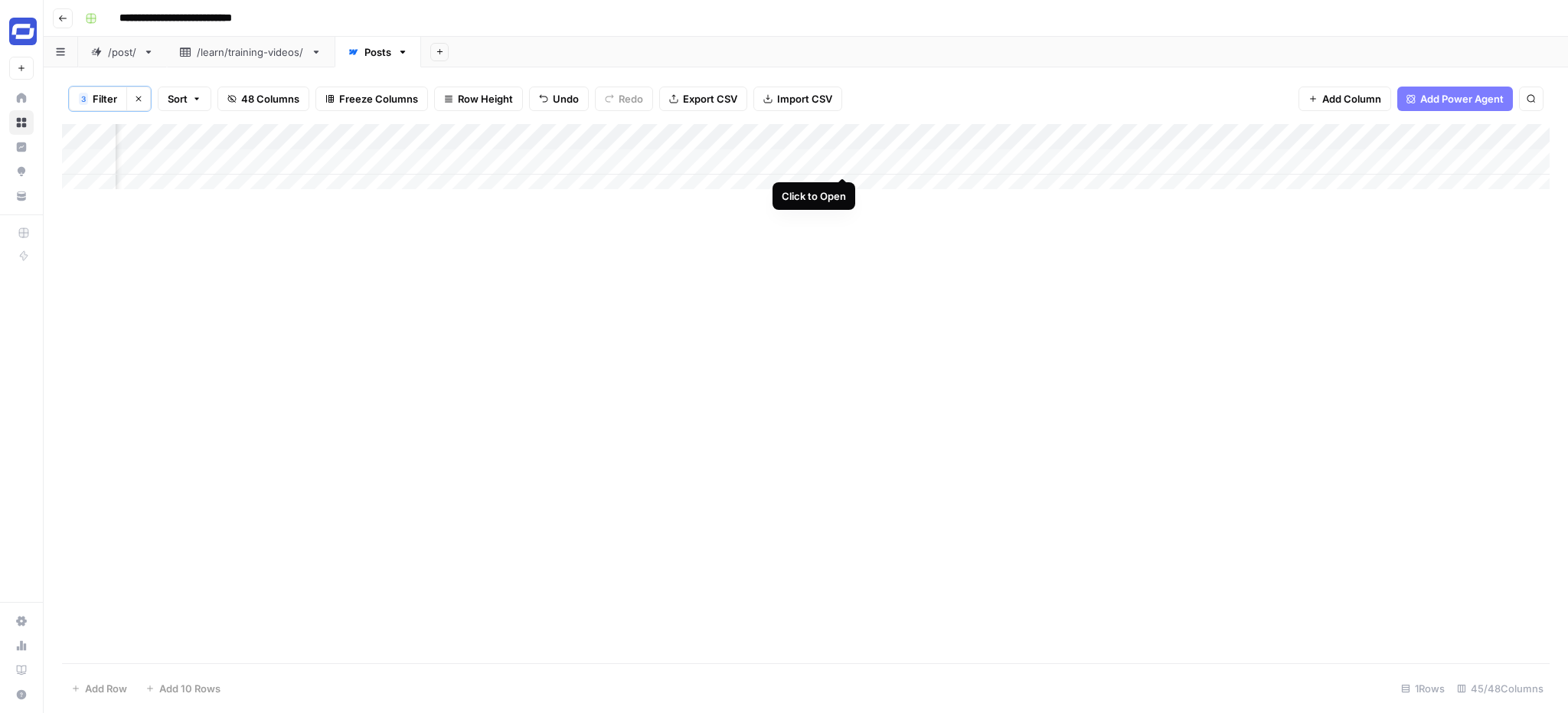
click at [841, 161] on div "Add Column" at bounding box center [805, 163] width 1487 height 77
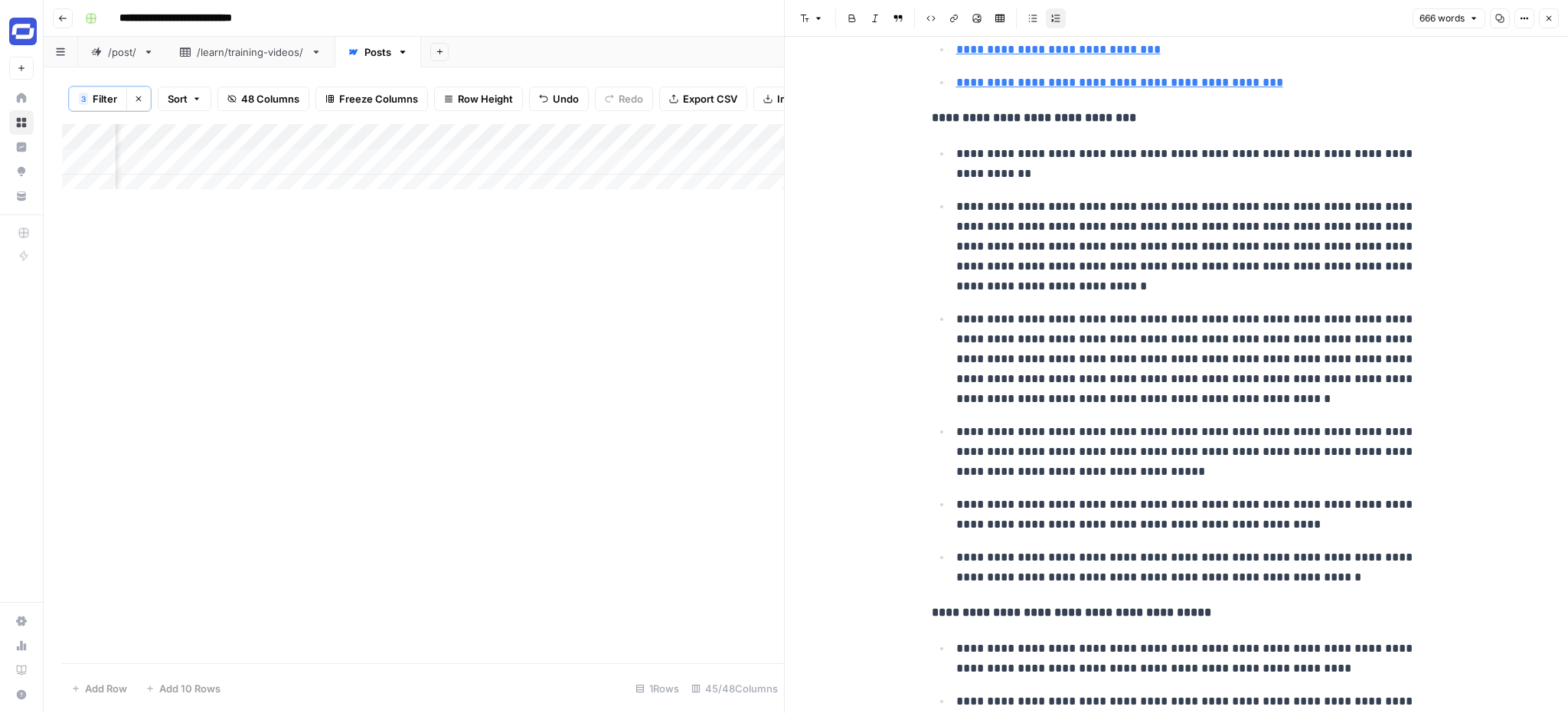
scroll to position [274, 0]
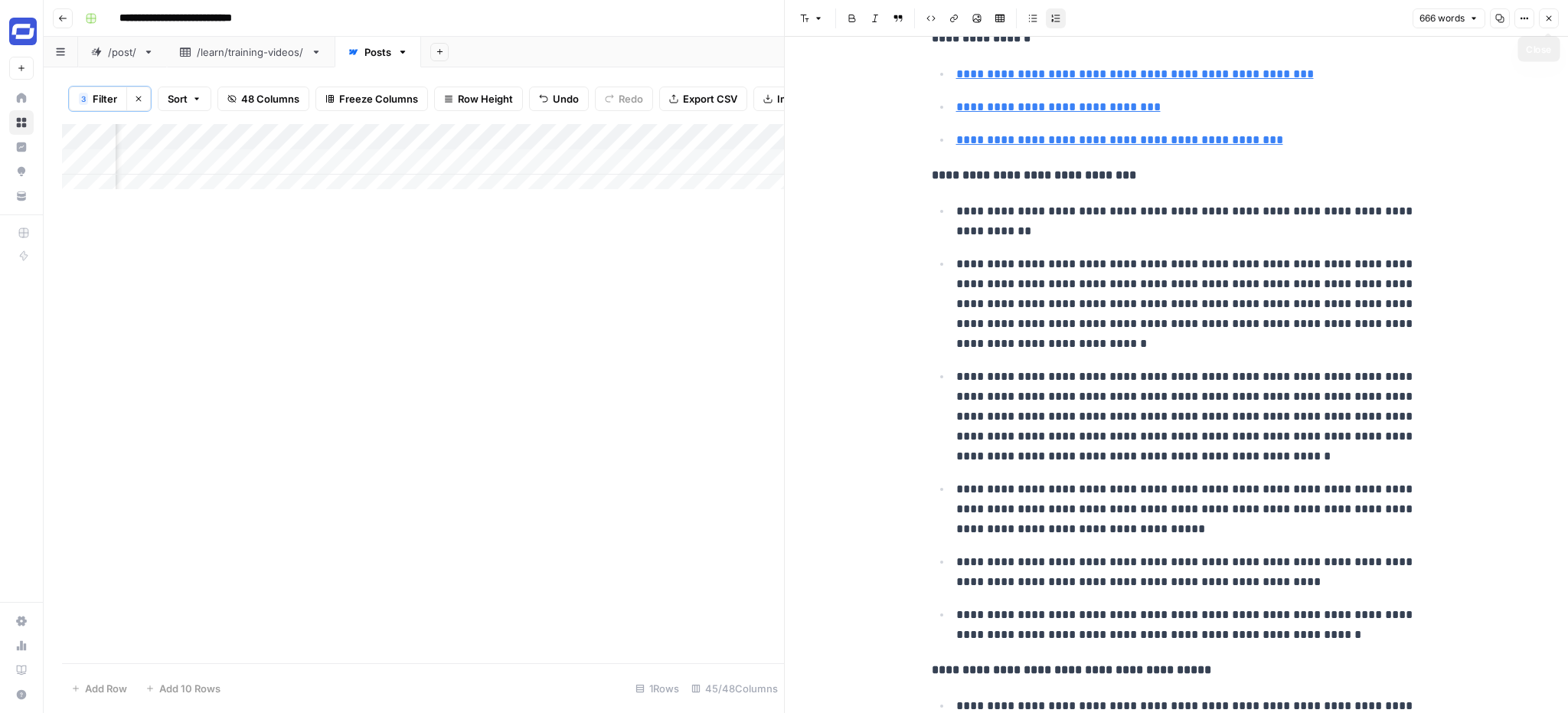
click at [1548, 14] on icon "button" at bounding box center [1549, 19] width 10 height 10
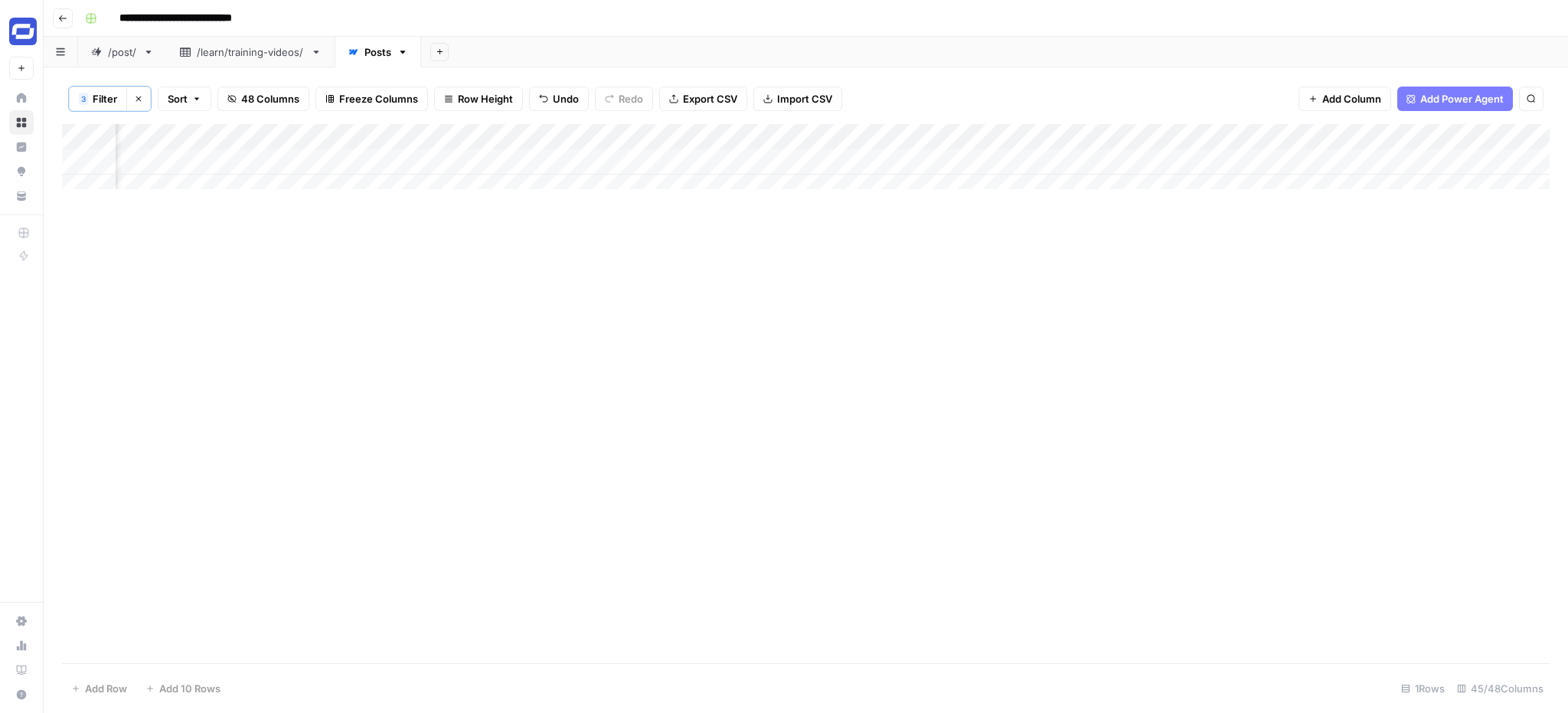
scroll to position [0, 4626]
click at [1196, 161] on div "Add Column" at bounding box center [805, 163] width 1487 height 77
click at [1441, 136] on div "Add Column" at bounding box center [805, 163] width 1487 height 77
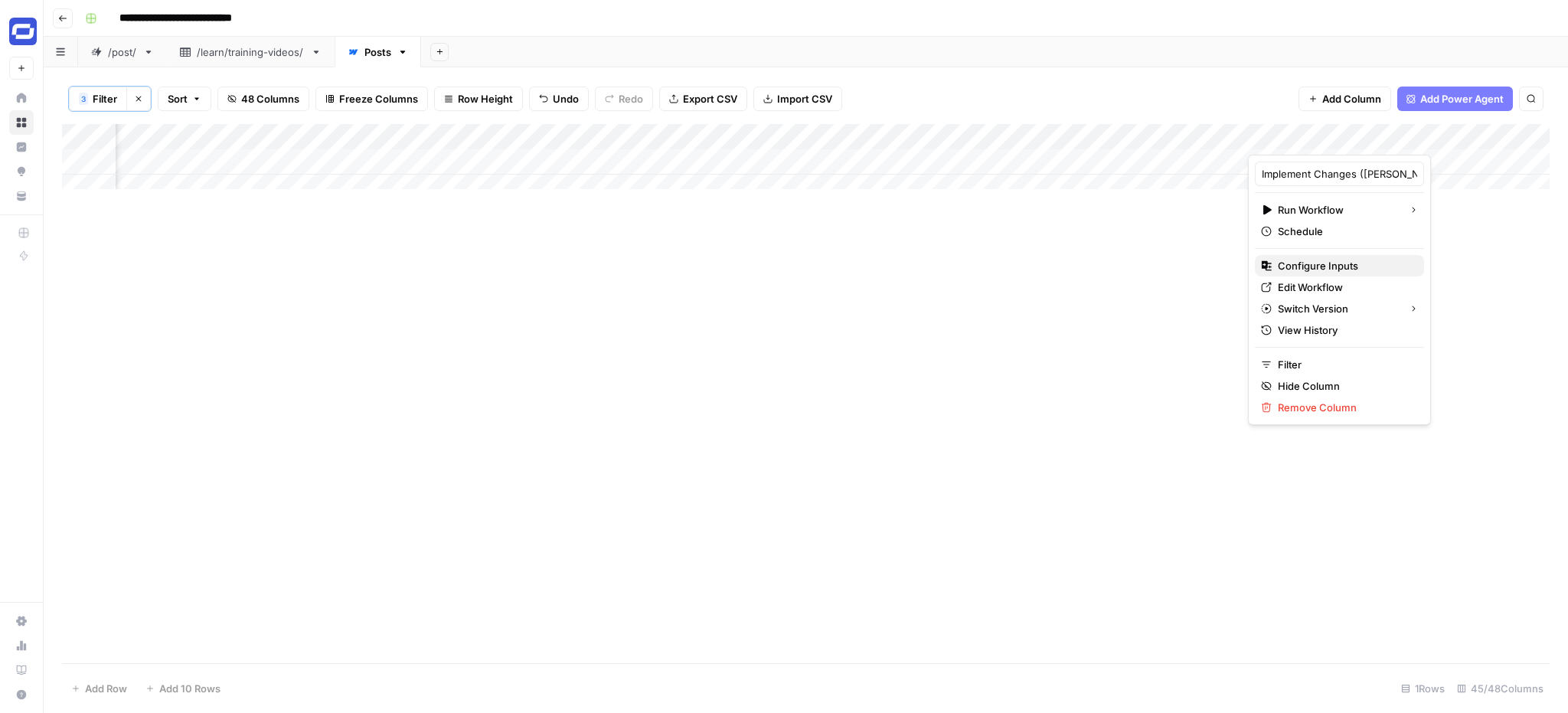
click at [1337, 259] on span "Configure Inputs" at bounding box center [1345, 266] width 134 height 15
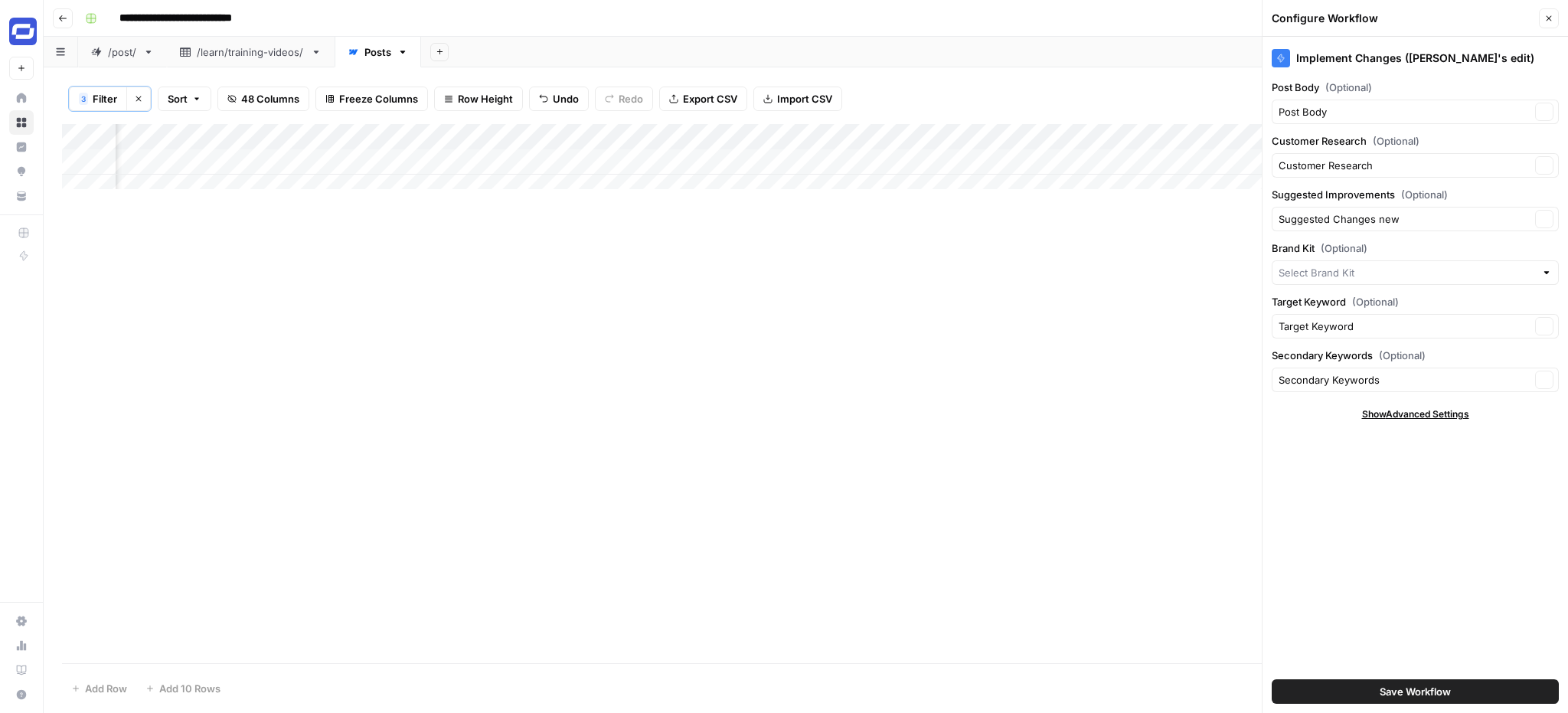
type input "Synthesia"
click at [1553, 22] on icon "button" at bounding box center [1549, 19] width 10 height 10
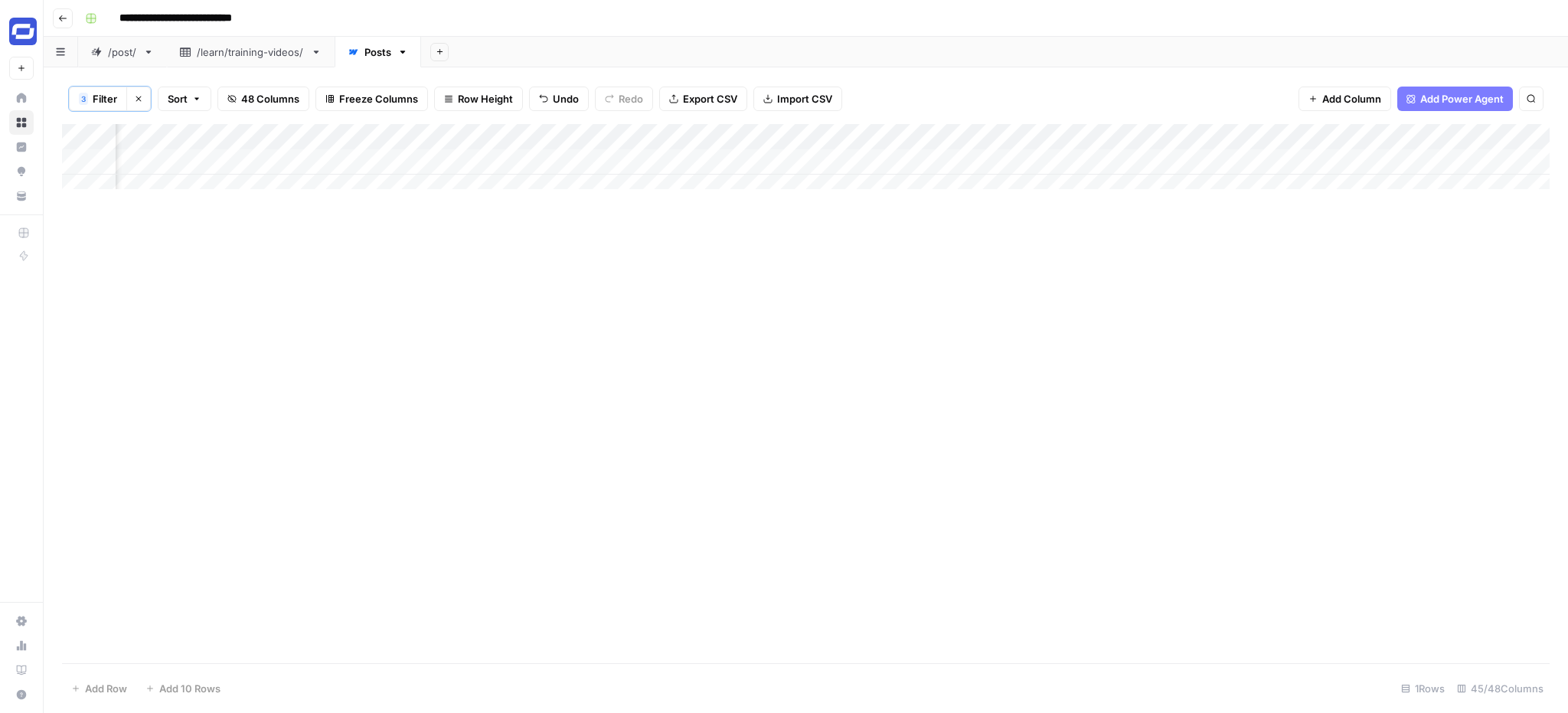
click at [823, 159] on div "Add Column" at bounding box center [805, 163] width 1487 height 77
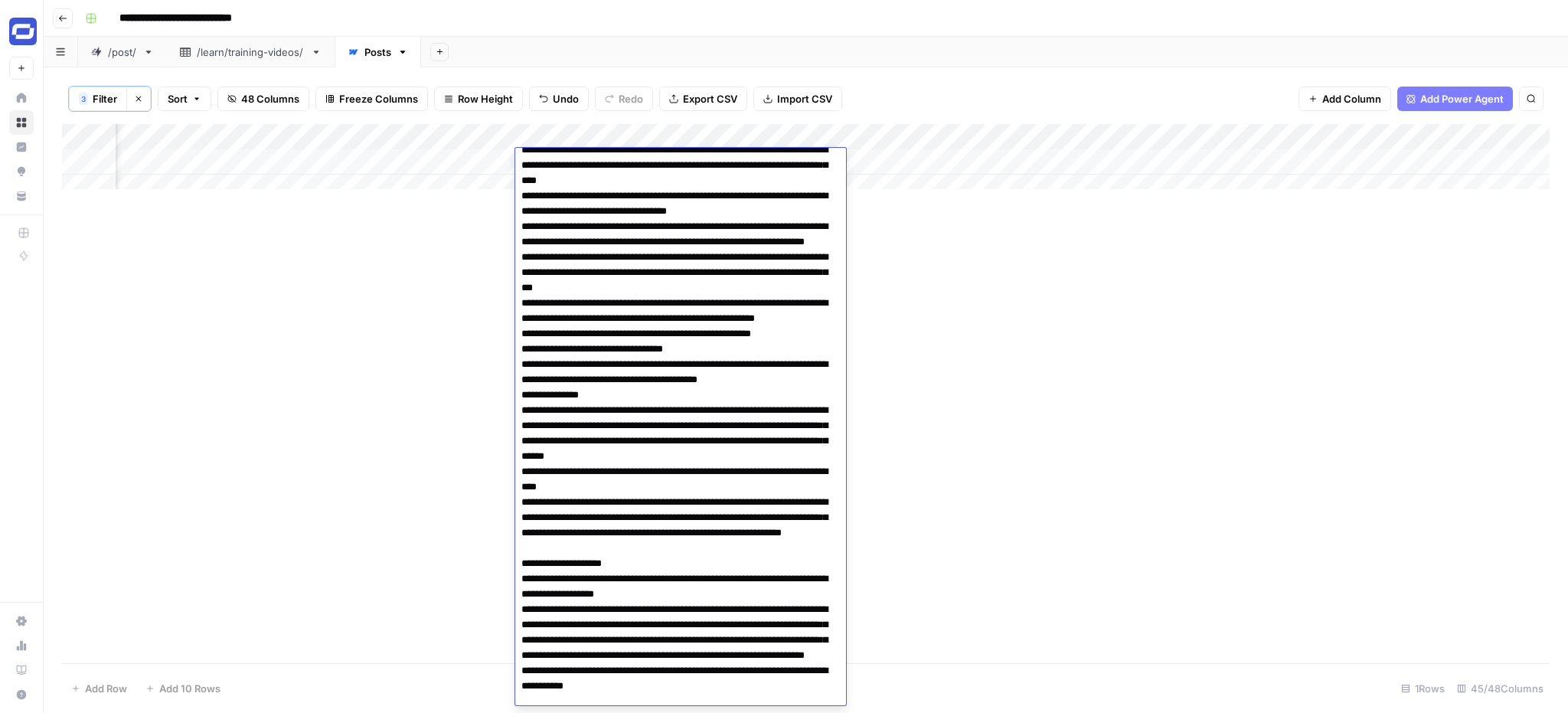
scroll to position [0, 0]
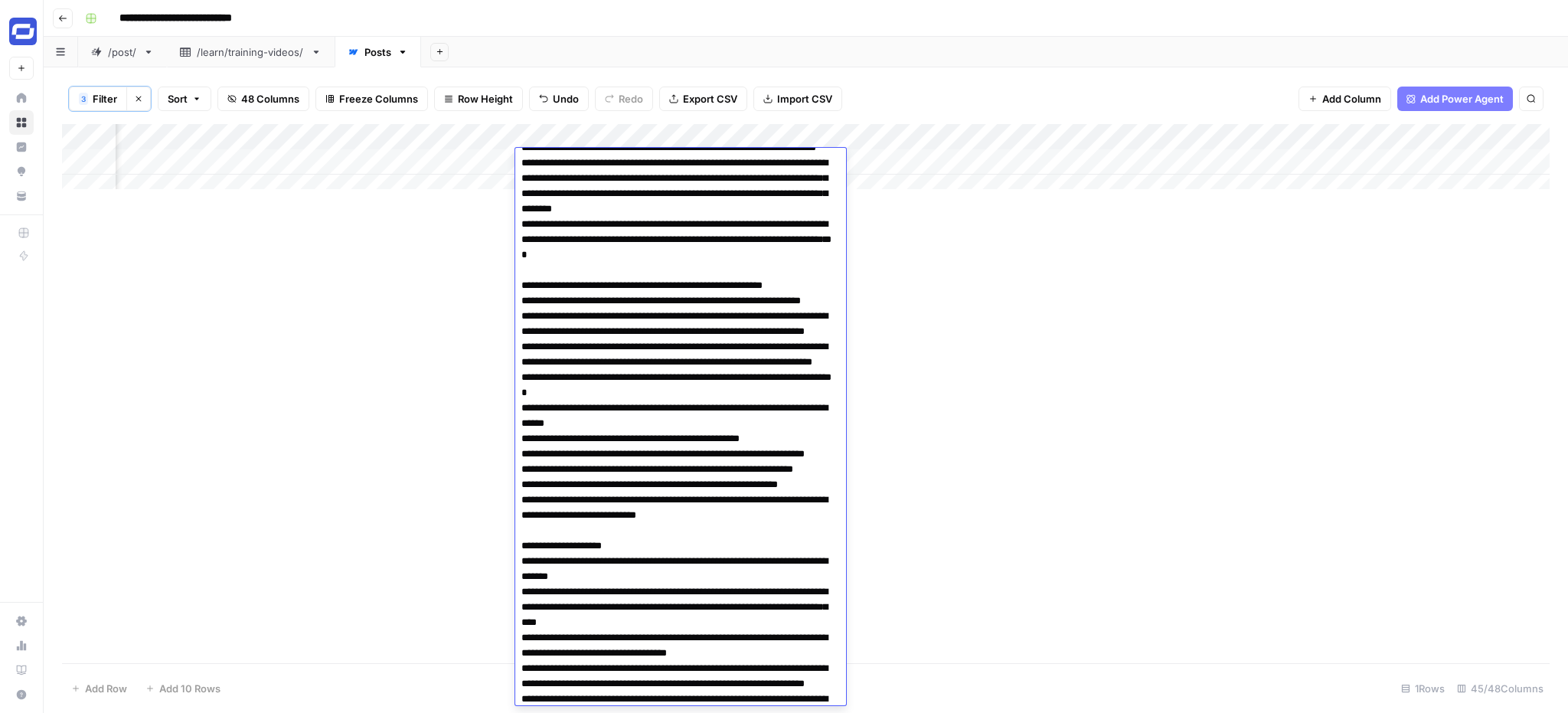
scroll to position [105, 0]
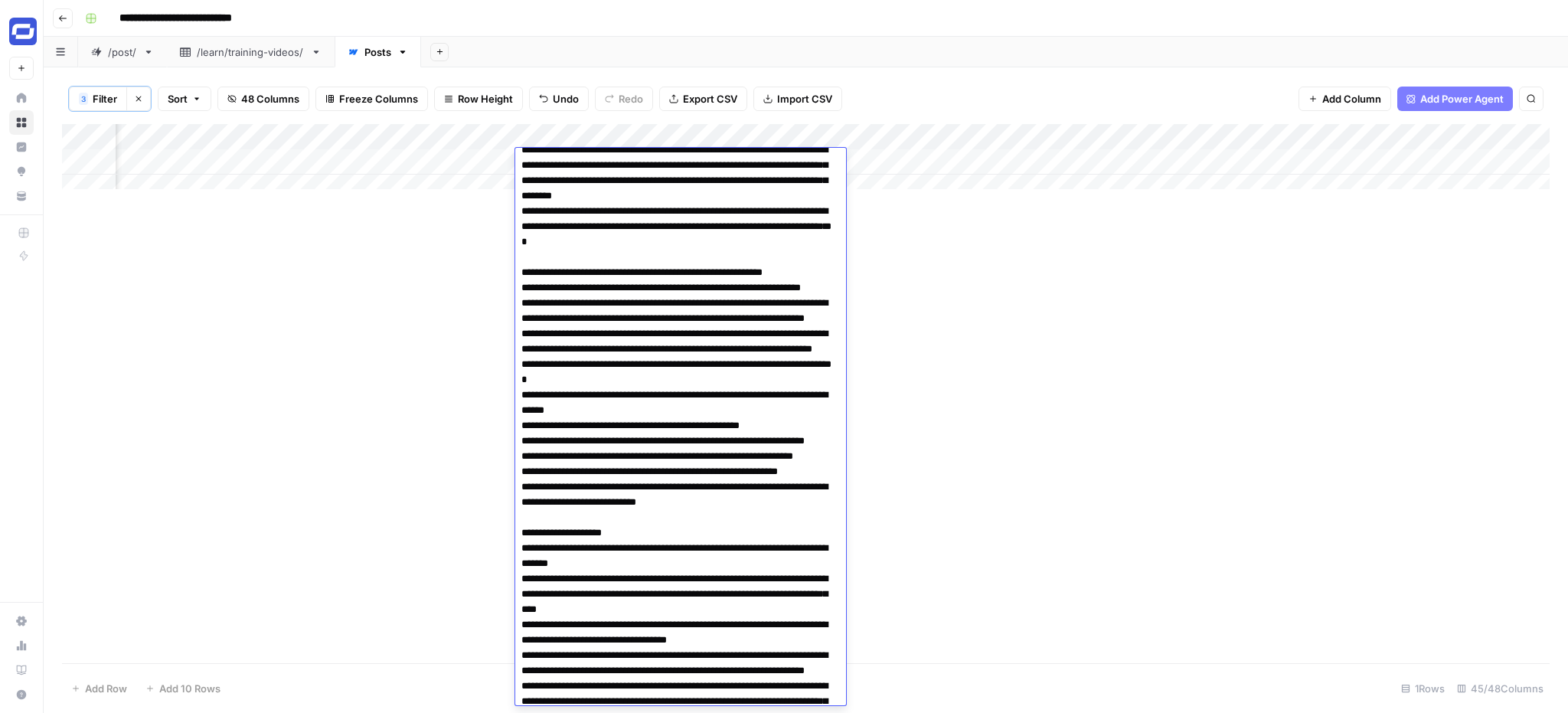
drag, startPoint x: 765, startPoint y: 290, endPoint x: 522, endPoint y: 250, distance: 246.3
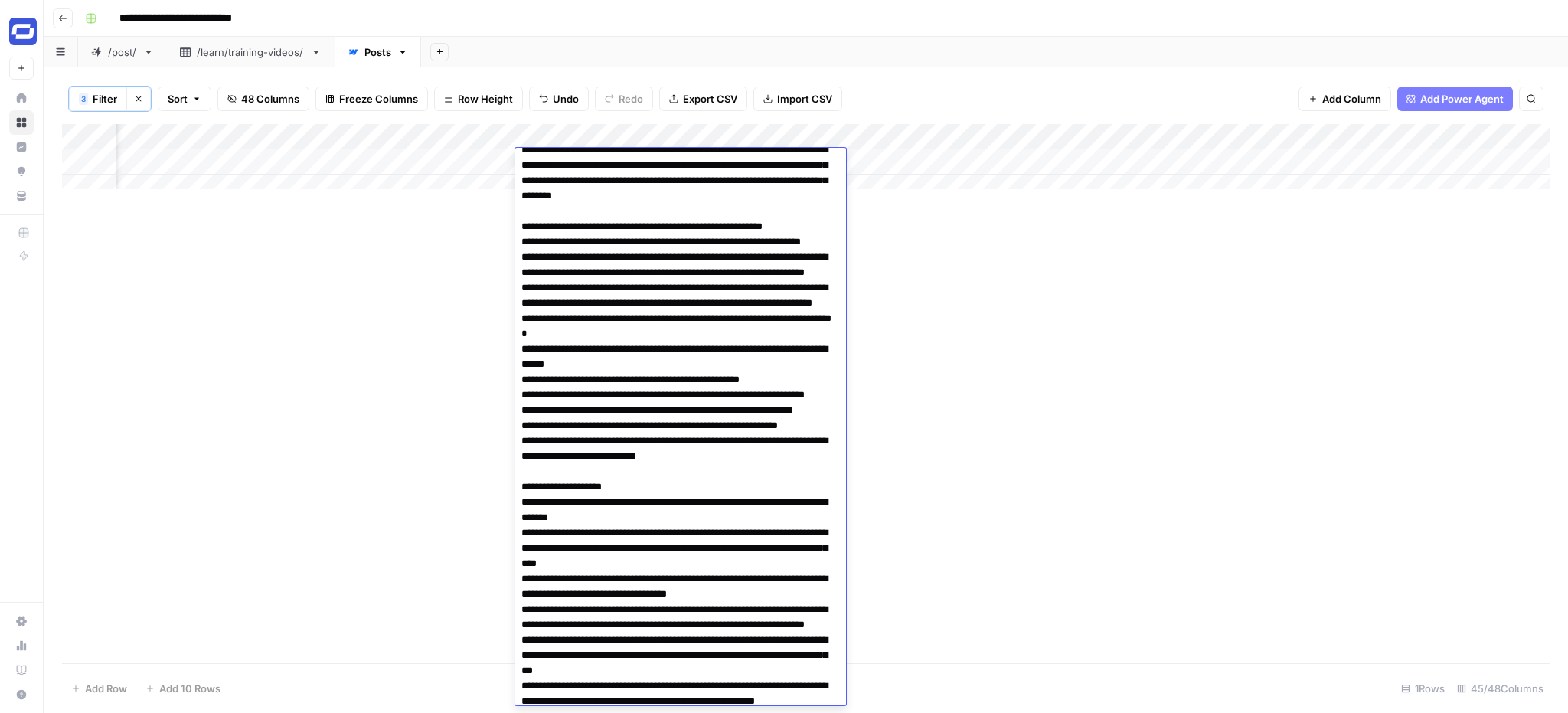
drag, startPoint x: 695, startPoint y: 368, endPoint x: 668, endPoint y: 335, distance: 42.6
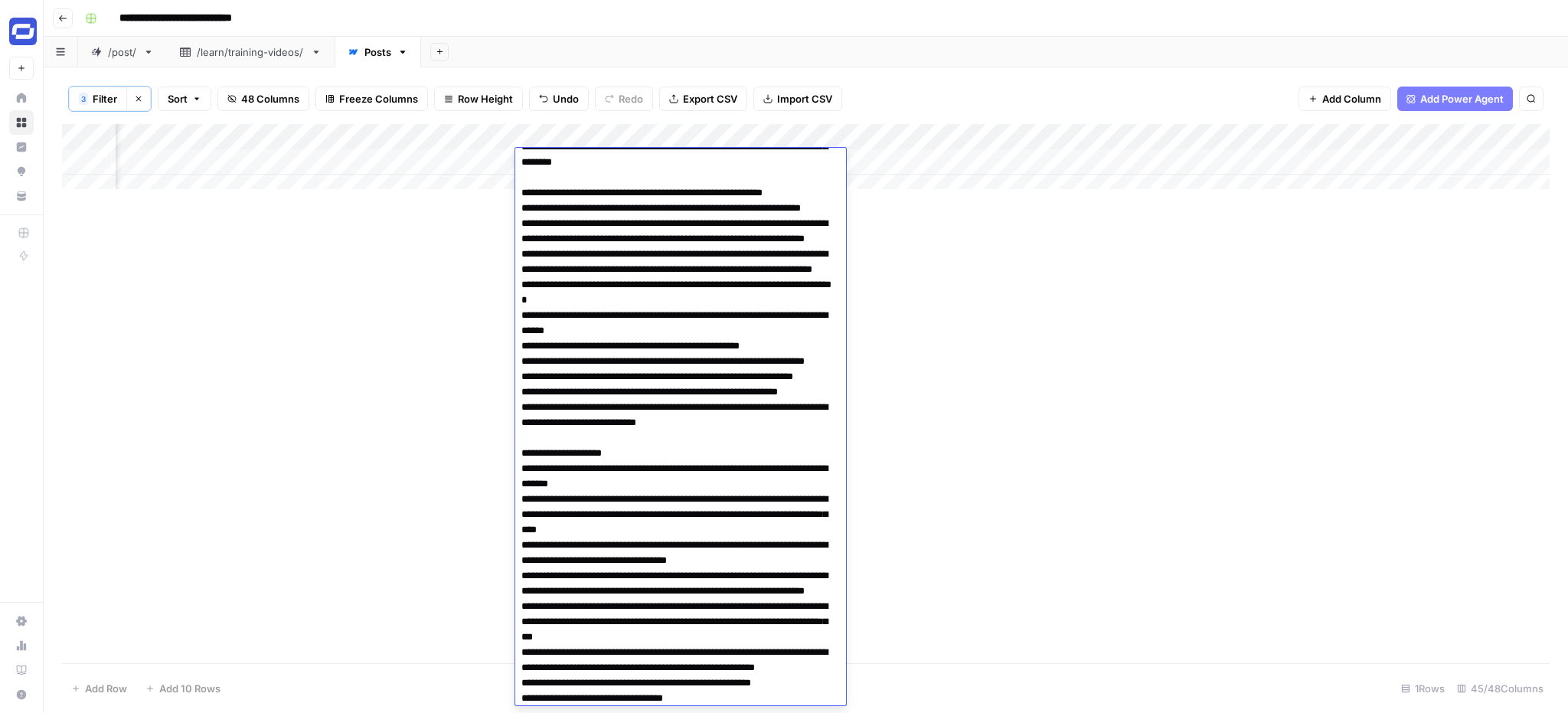
scroll to position [146, 0]
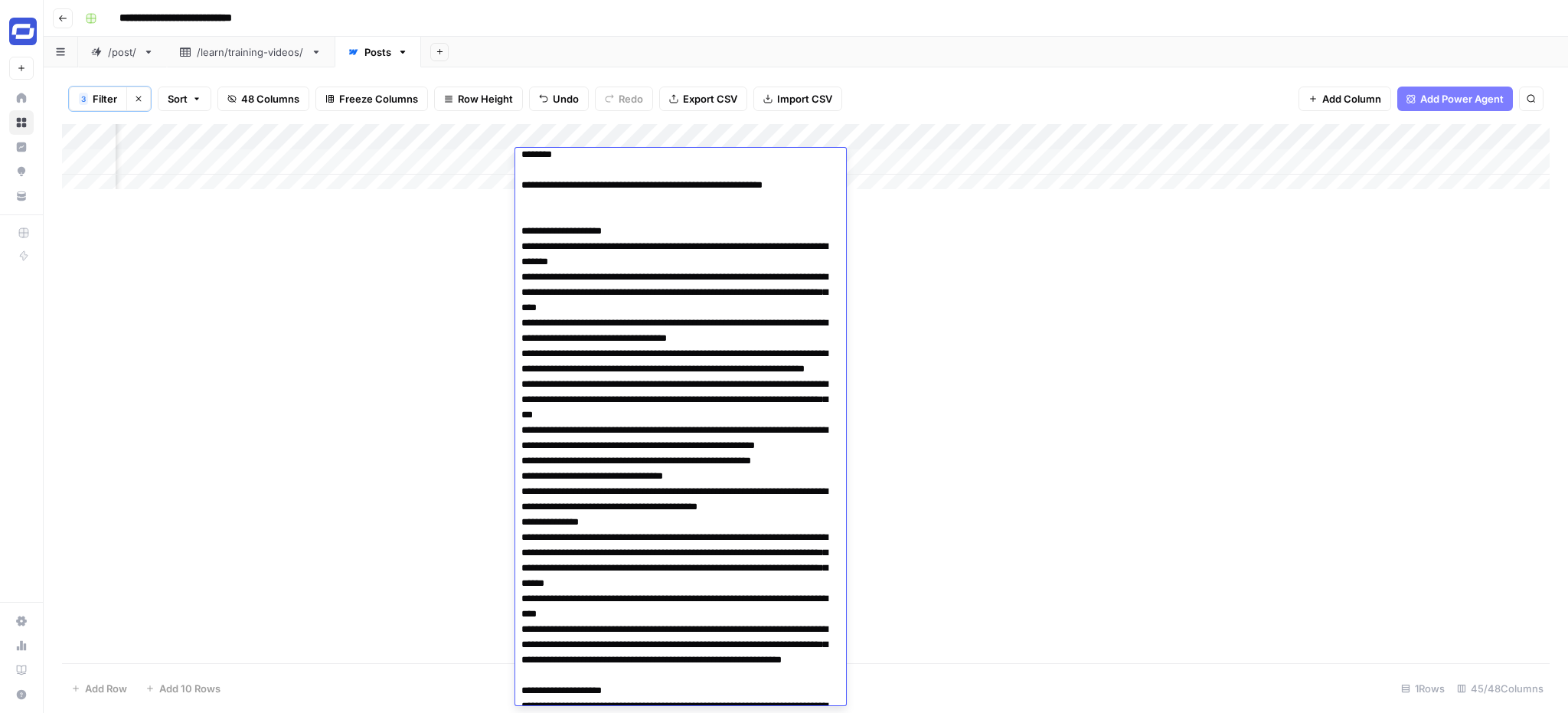
drag, startPoint x: 594, startPoint y: 245, endPoint x: 507, endPoint y: 234, distance: 87.7
click at [507, 234] on body "**********" at bounding box center [784, 356] width 1568 height 713
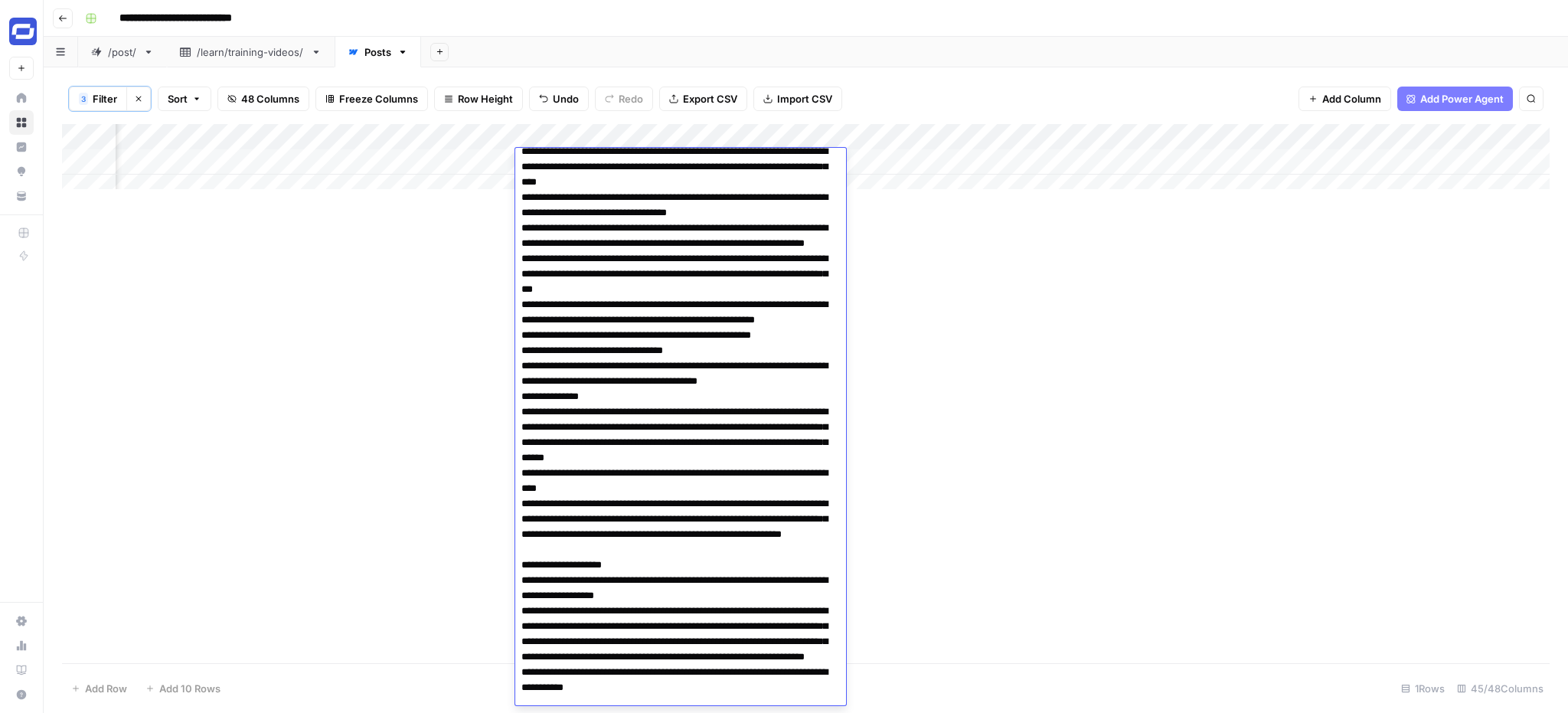
scroll to position [242, 0]
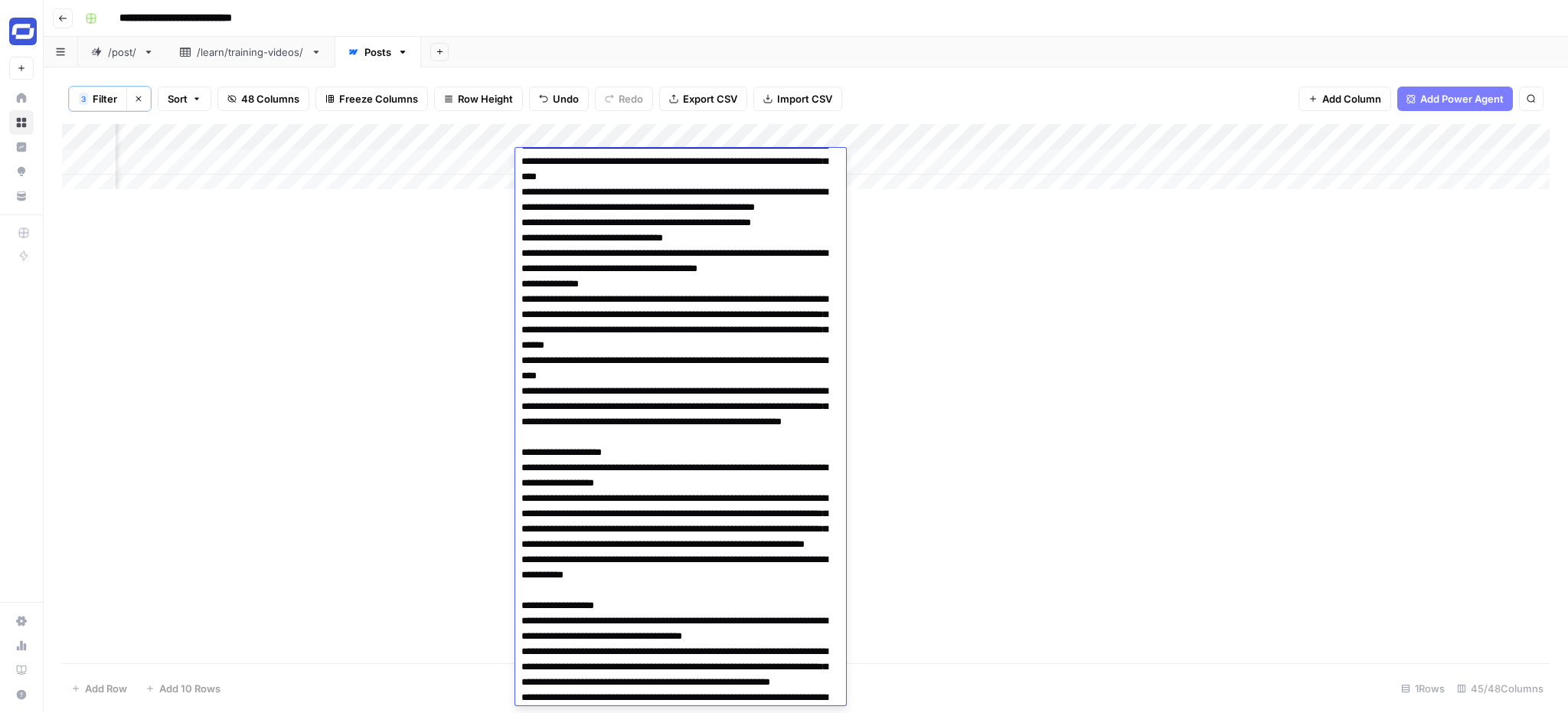
scroll to position [357, 0]
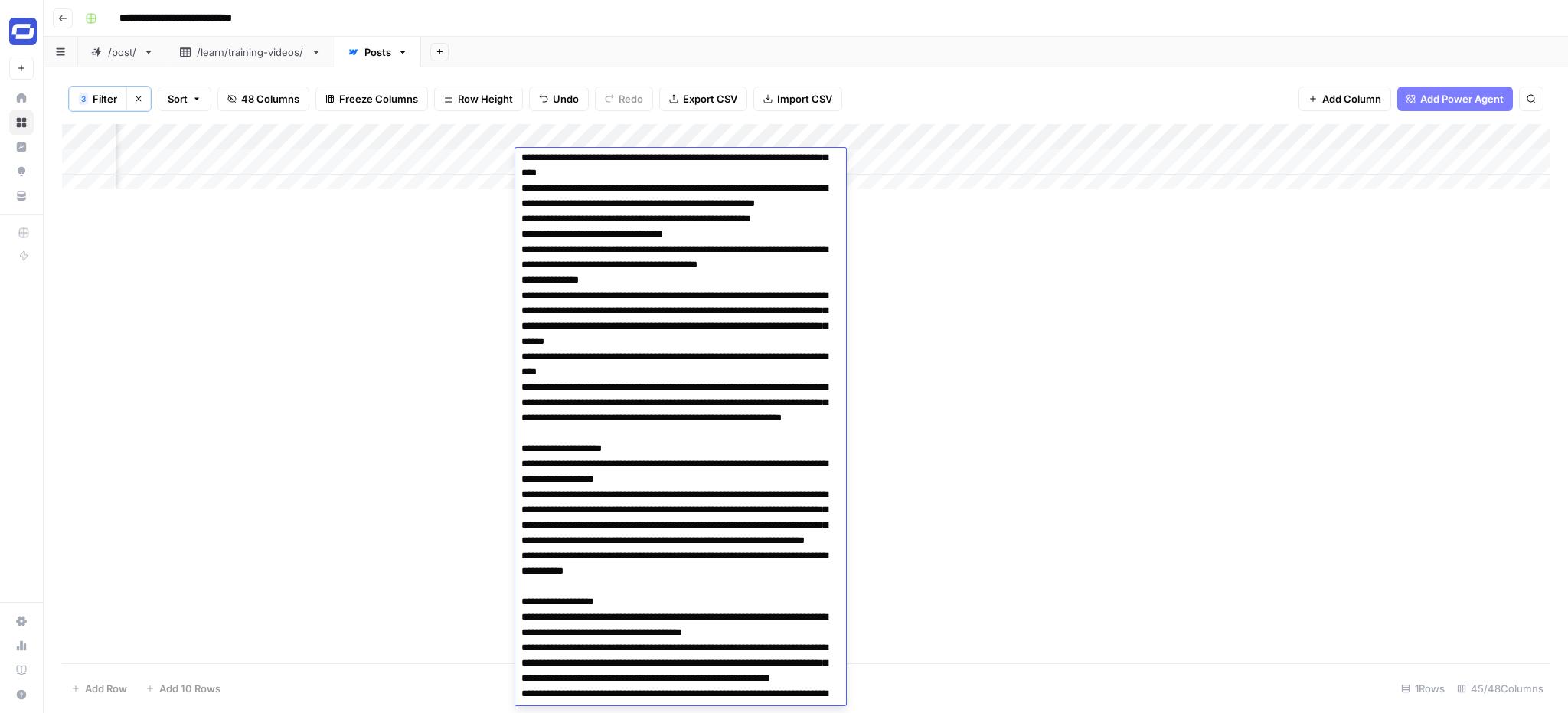
drag, startPoint x: 521, startPoint y: 357, endPoint x: 768, endPoint y: 509, distance: 290.0
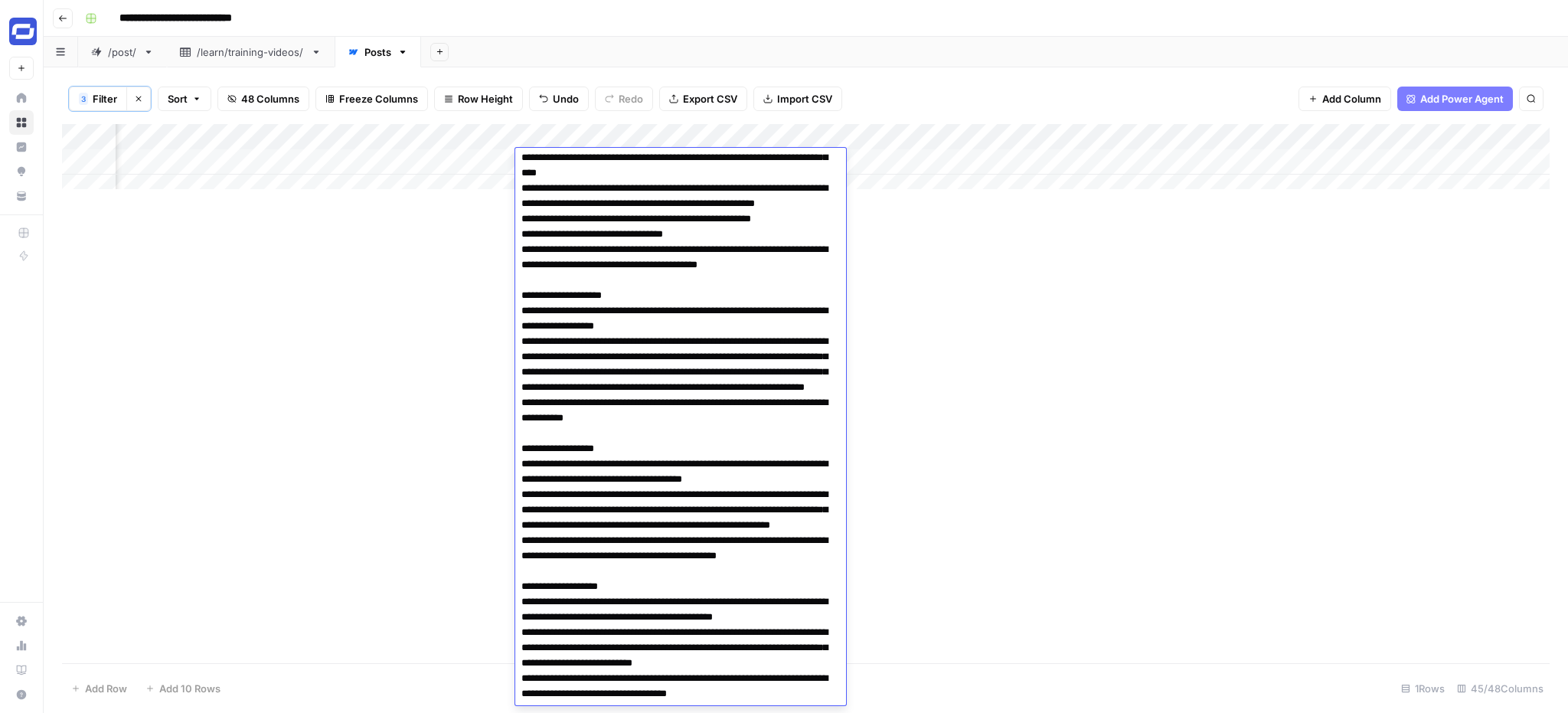
drag, startPoint x: 698, startPoint y: 525, endPoint x: 518, endPoint y: 503, distance: 181.3
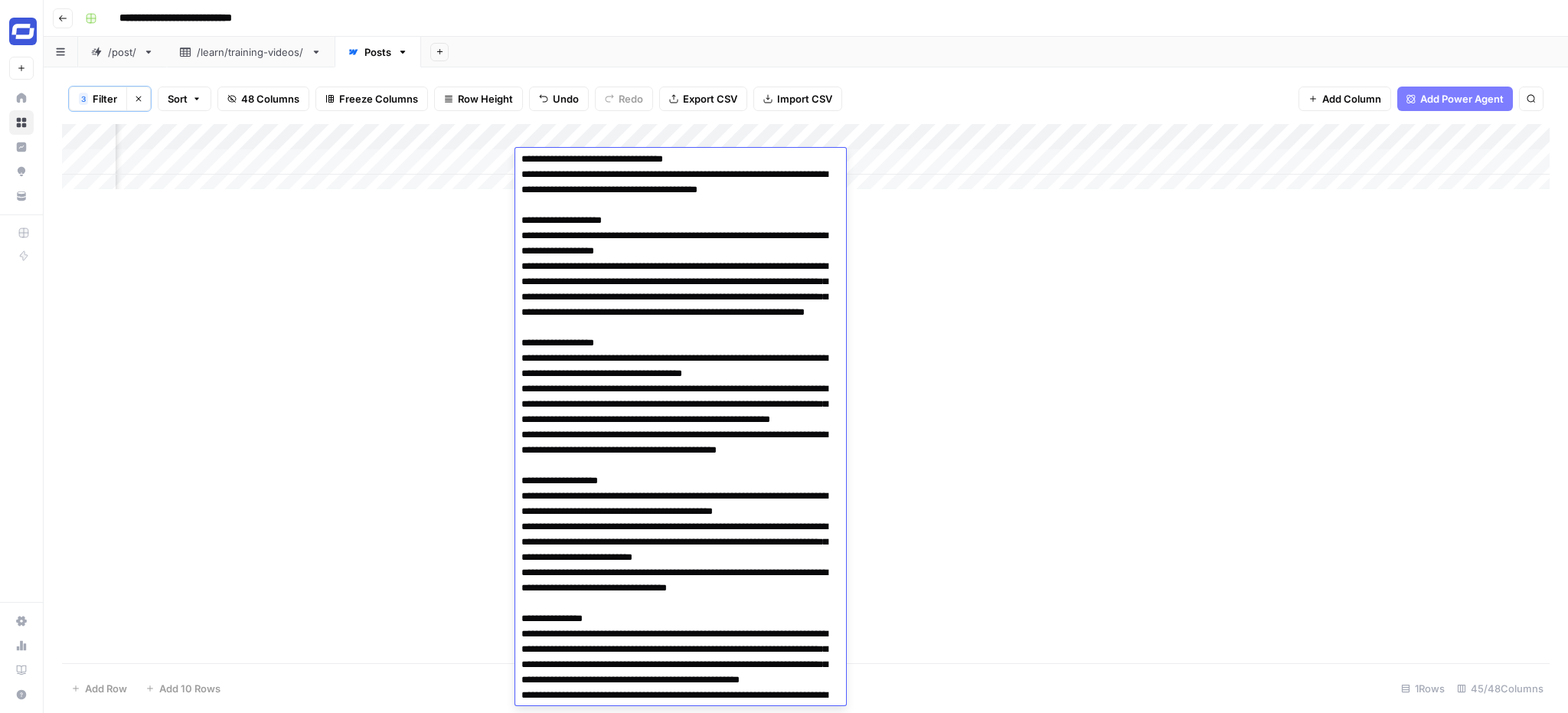
scroll to position [456, 0]
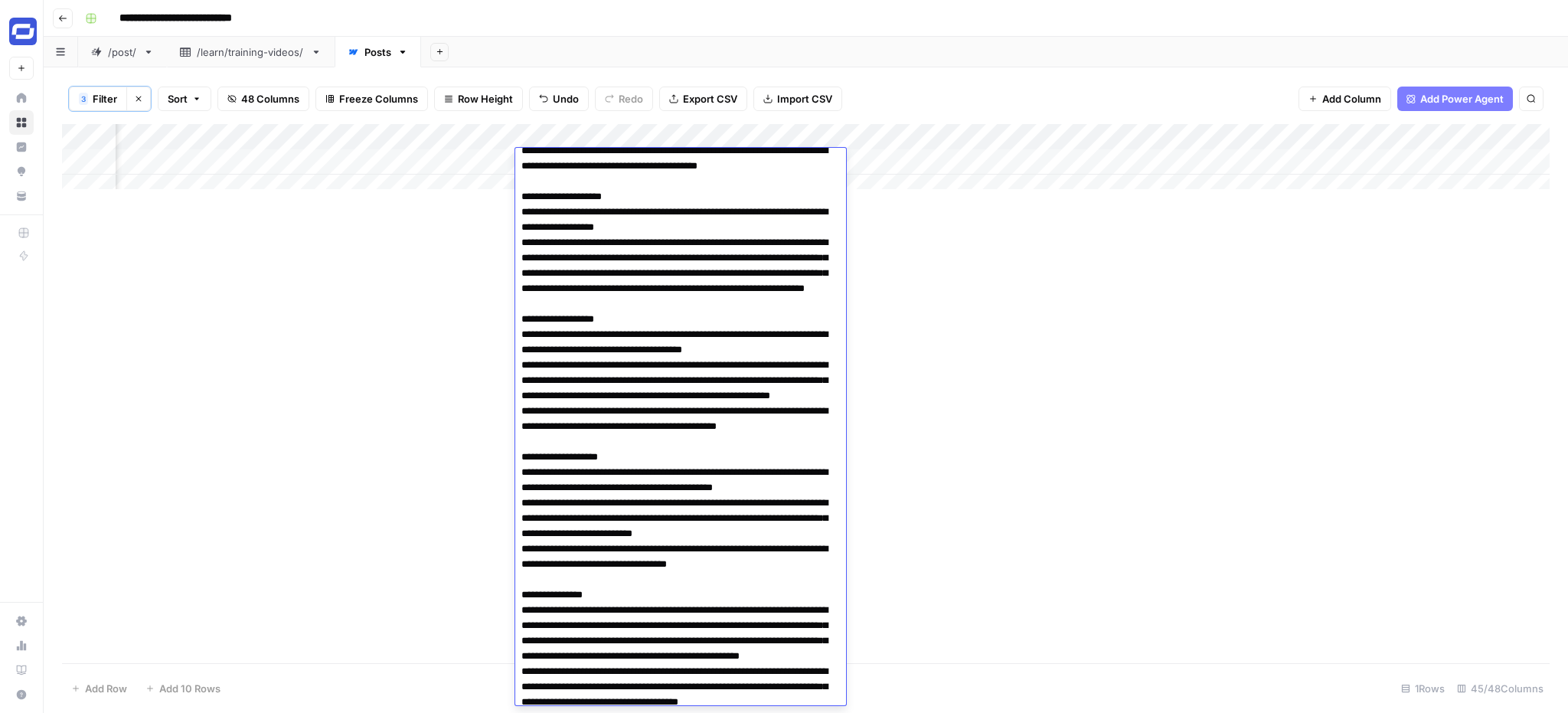
type textarea "**********"
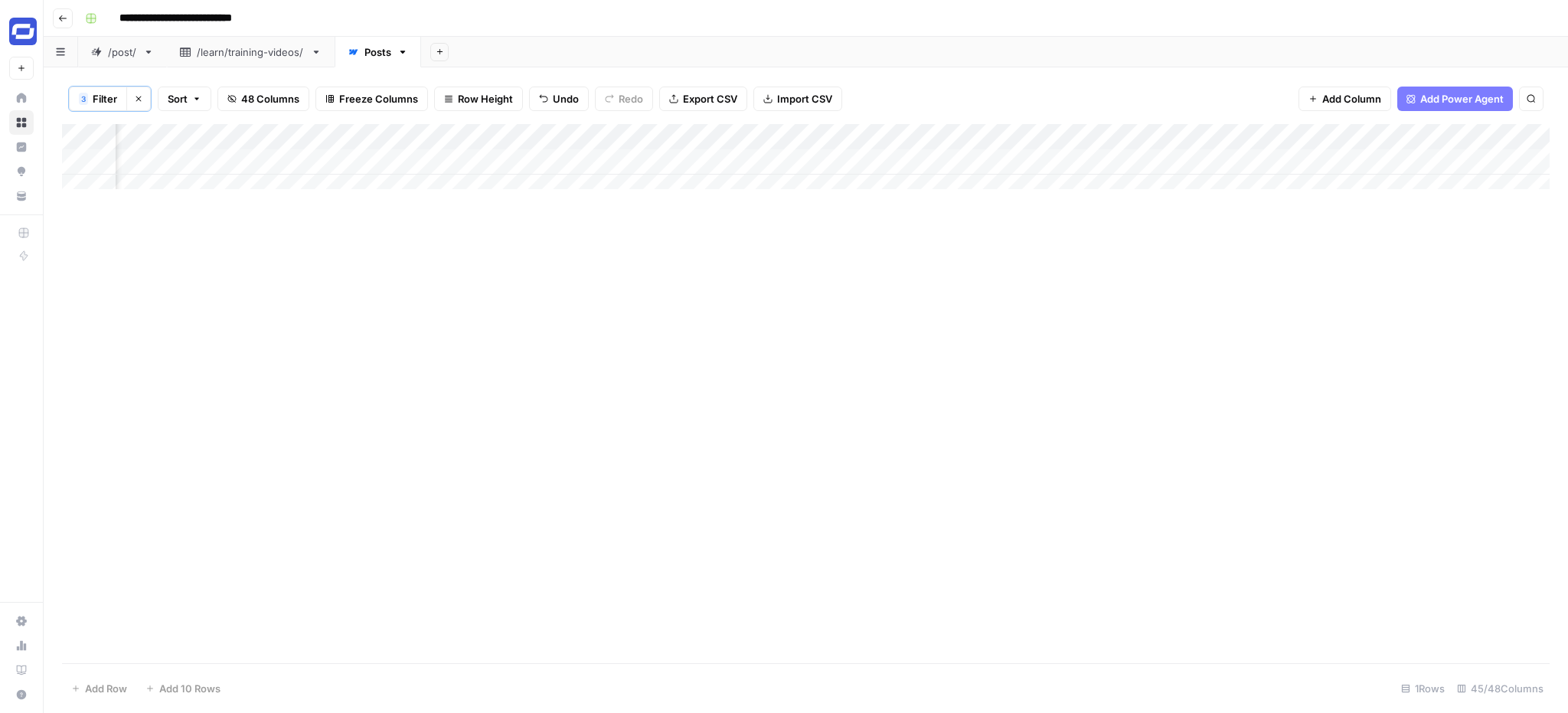
click at [301, 277] on div "Add Column" at bounding box center [805, 394] width 1487 height 539
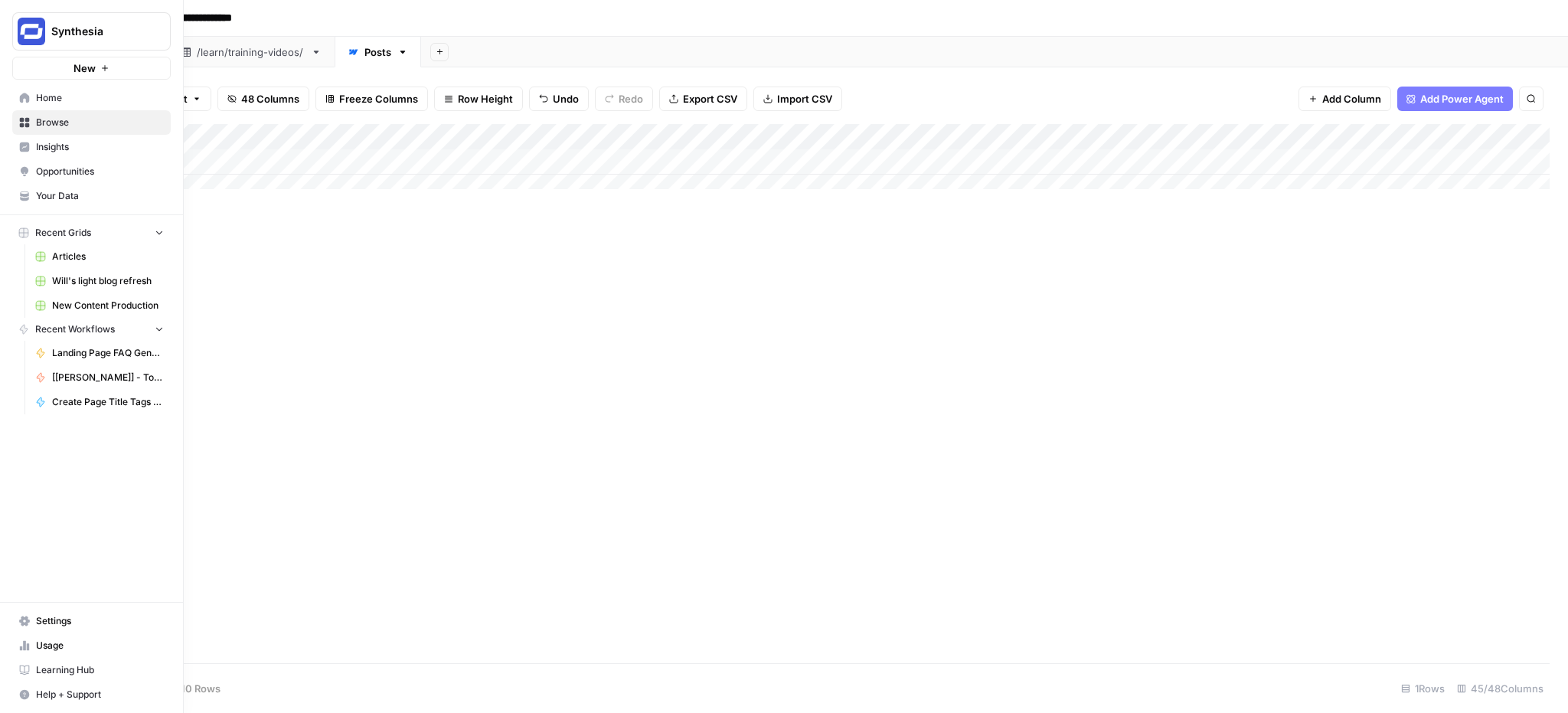
click at [61, 153] on span "Insights" at bounding box center [100, 146] width 128 height 14
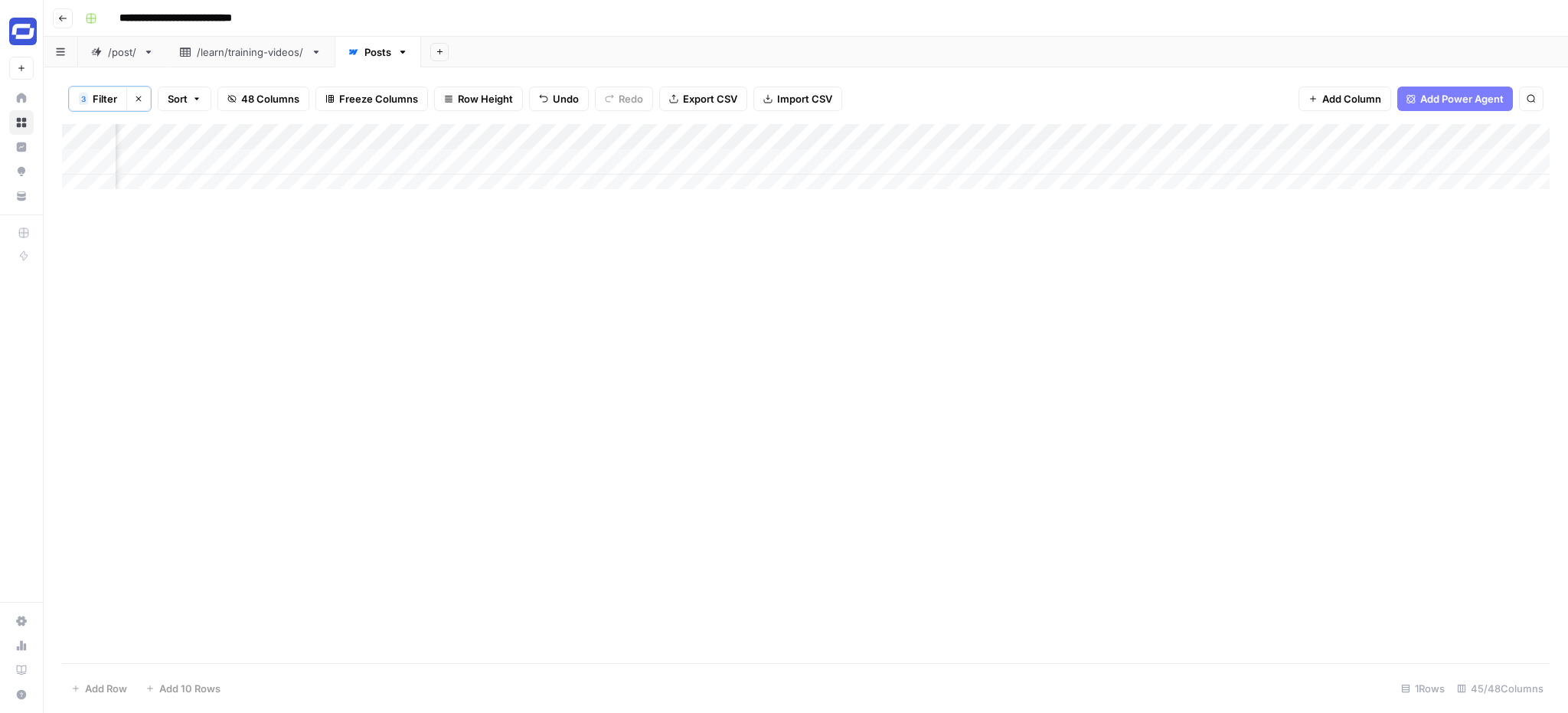
click at [800, 162] on div "Add Column" at bounding box center [805, 163] width 1487 height 77
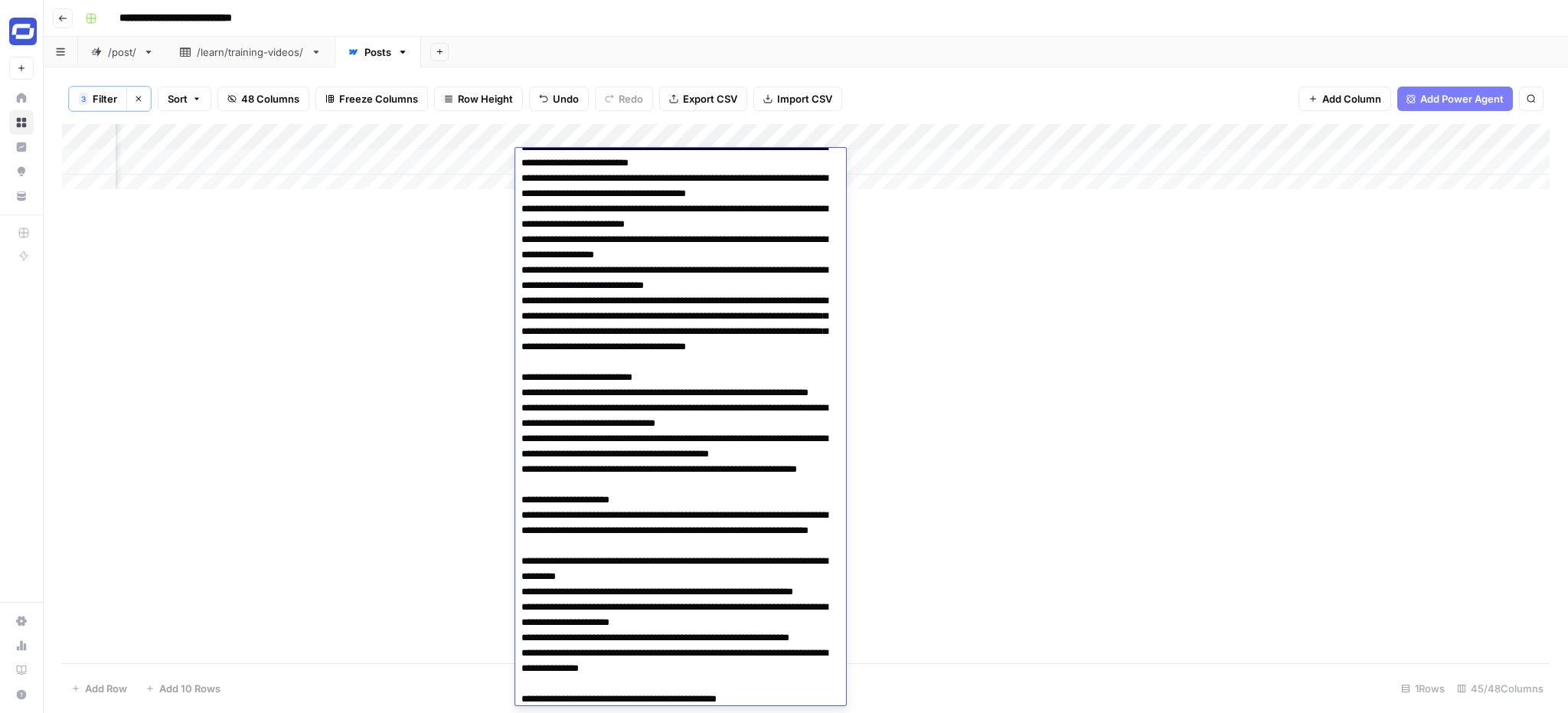
scroll to position [1166, 0]
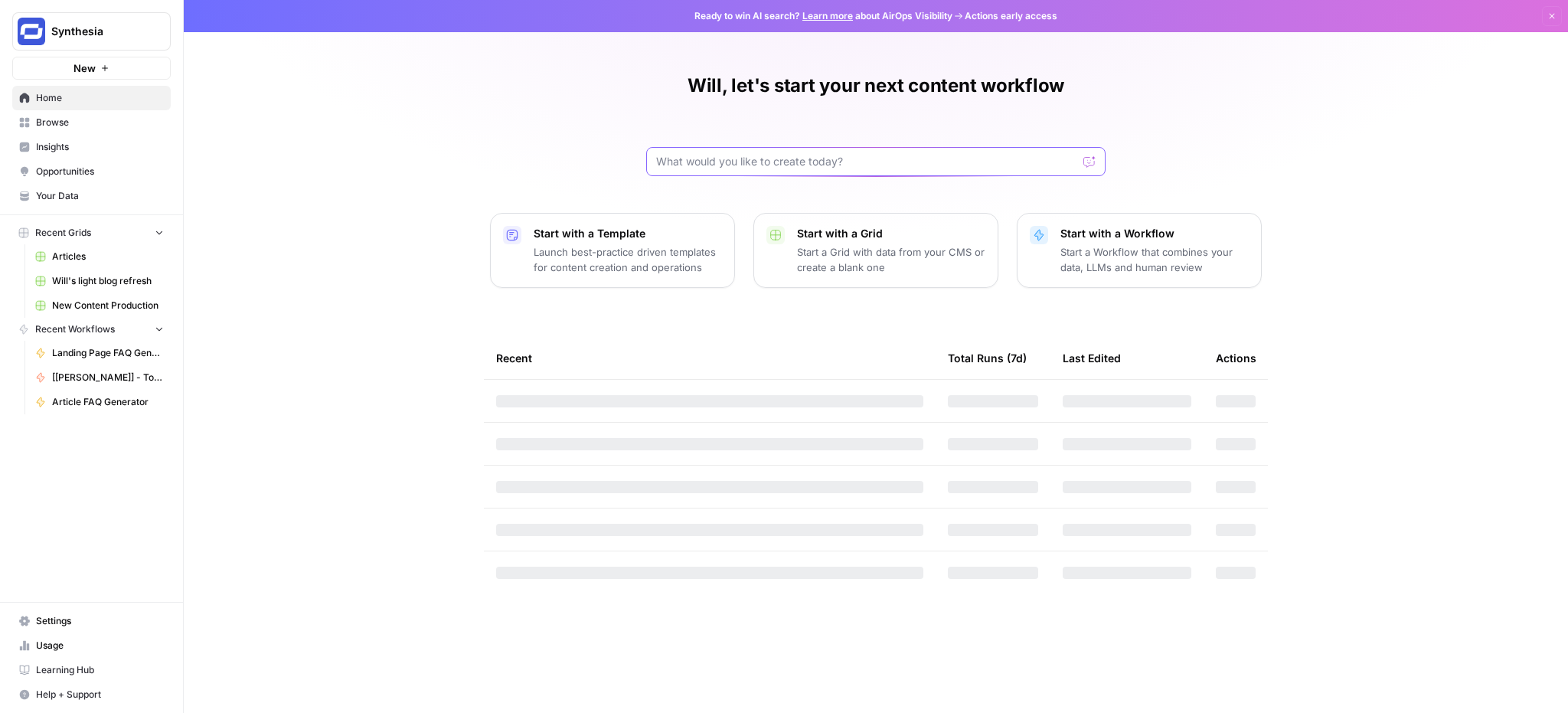
click at [771, 154] on input "text" at bounding box center [866, 162] width 421 height 15
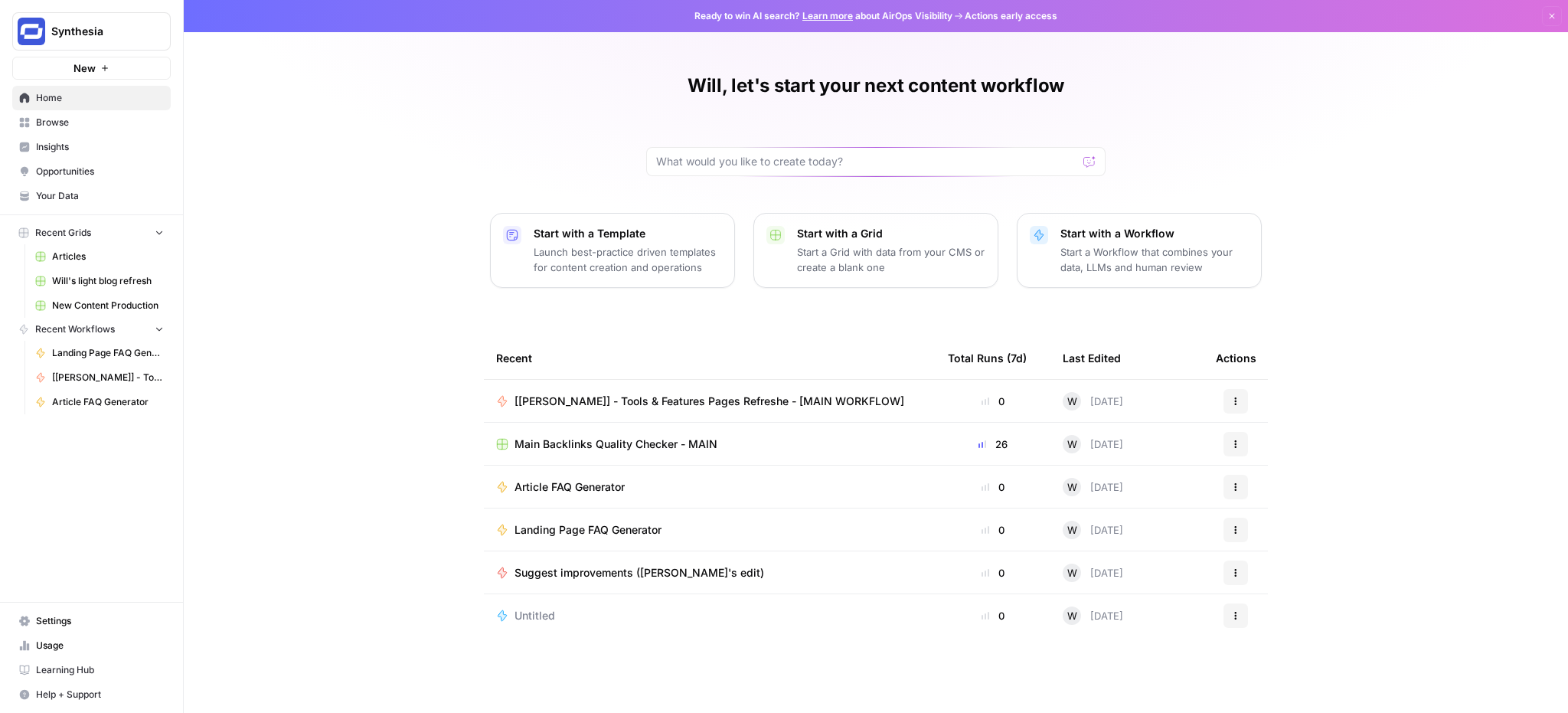
click at [49, 125] on span "Browse" at bounding box center [100, 123] width 128 height 14
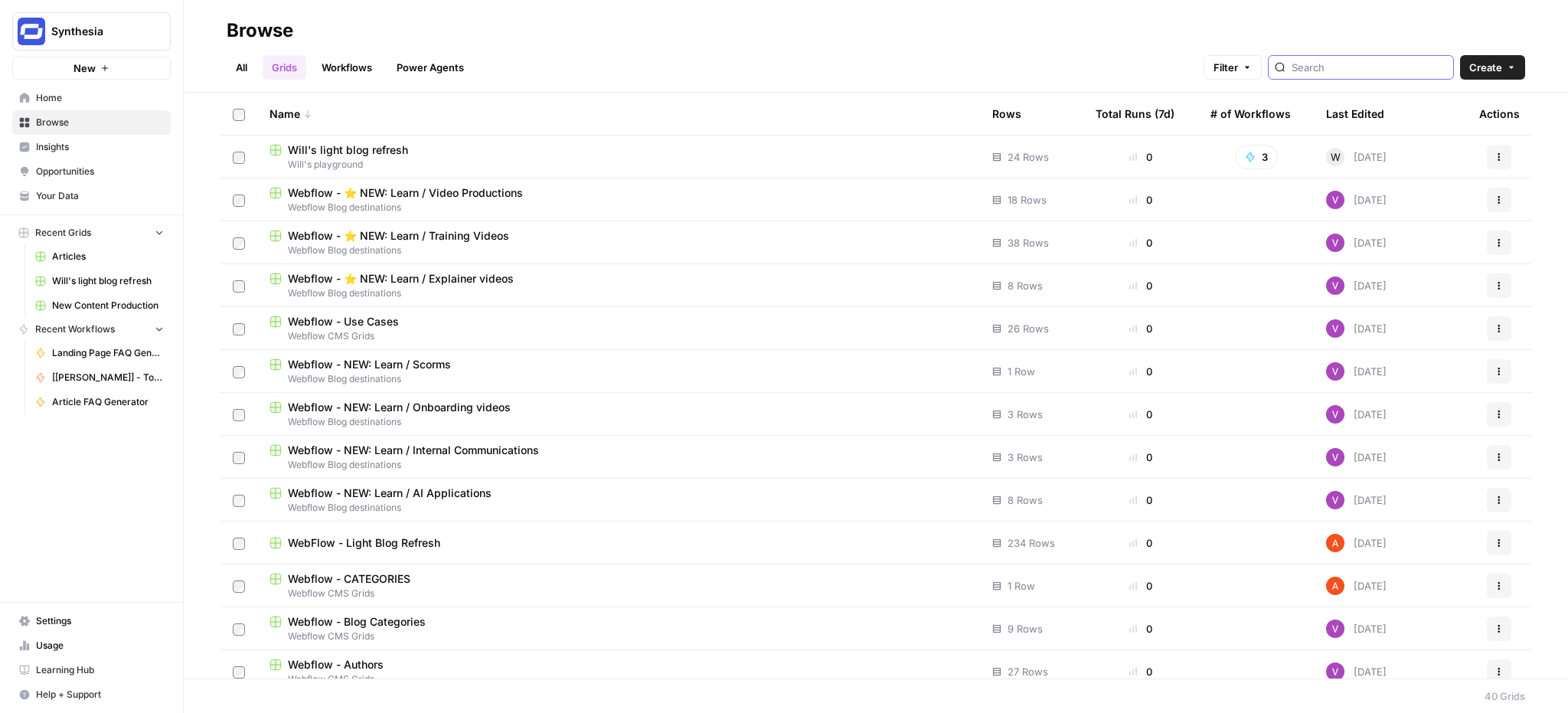
click at [1355, 67] on input "search" at bounding box center [1369, 67] width 156 height 15
type input "content"
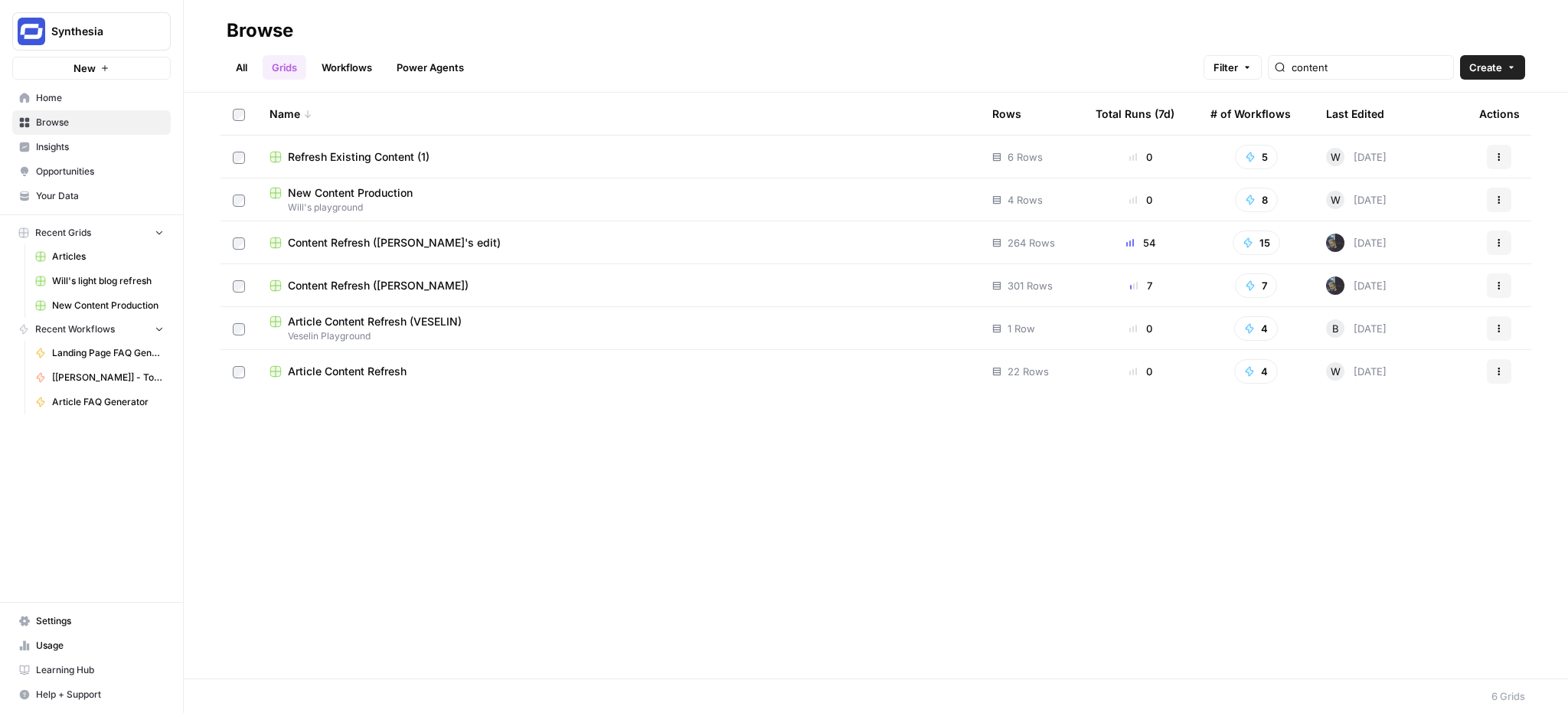
click at [376, 278] on span "Content Refresh ([PERSON_NAME])" at bounding box center [378, 285] width 181 height 15
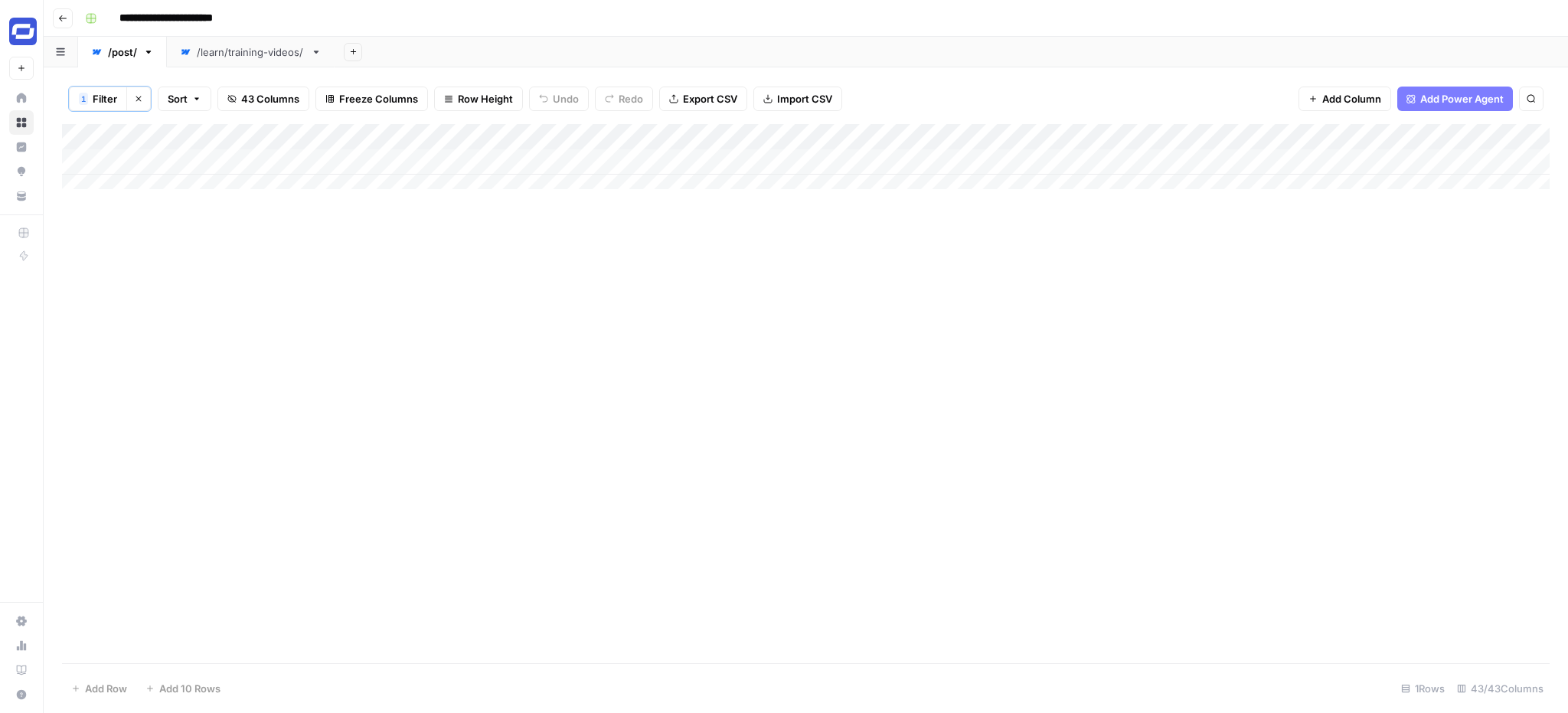
click at [108, 102] on span "Filter" at bounding box center [105, 99] width 25 height 15
type input "Name (H1)"
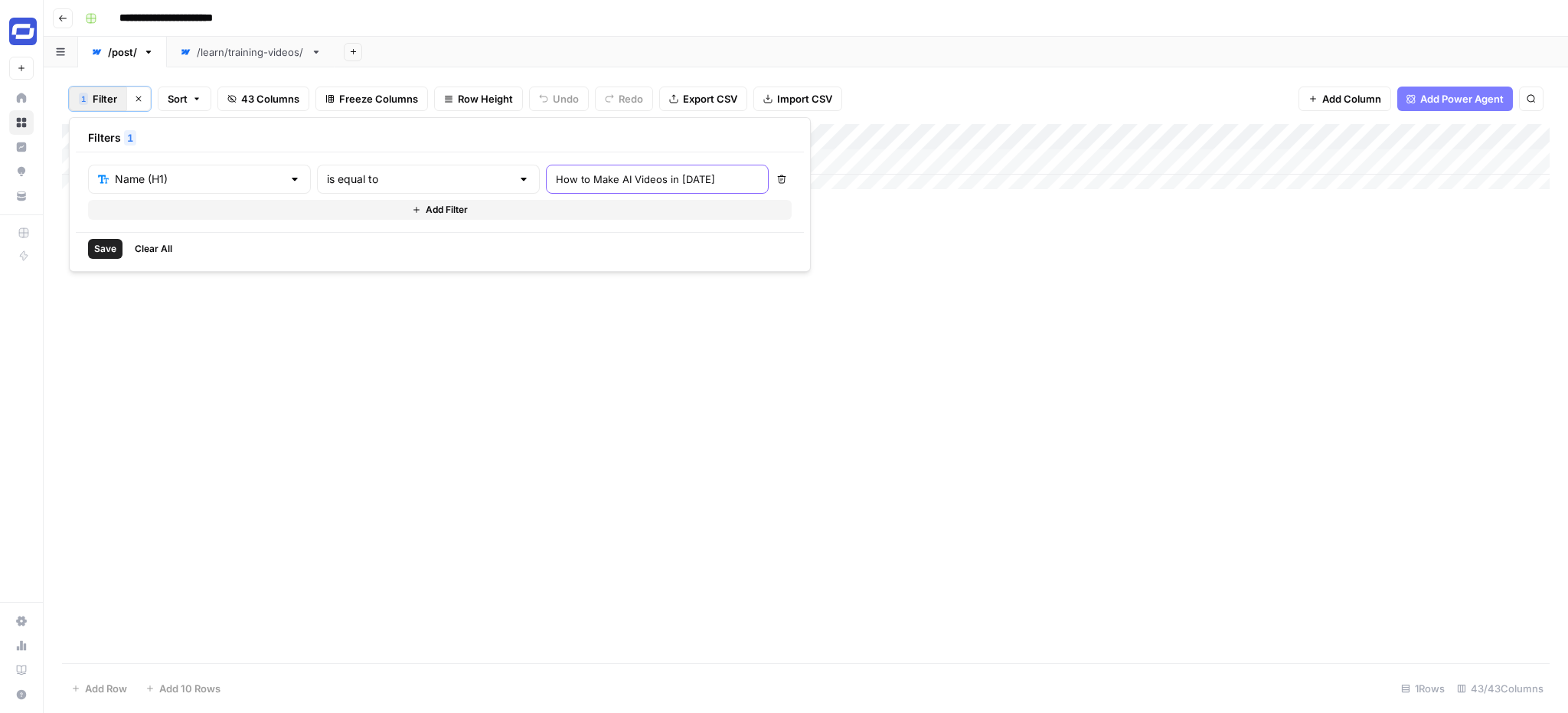
click at [556, 183] on input "How to Make AI Videos in [DATE]" at bounding box center [657, 179] width 202 height 15
type input "SOP"
click at [105, 254] on span "Save" at bounding box center [105, 249] width 22 height 14
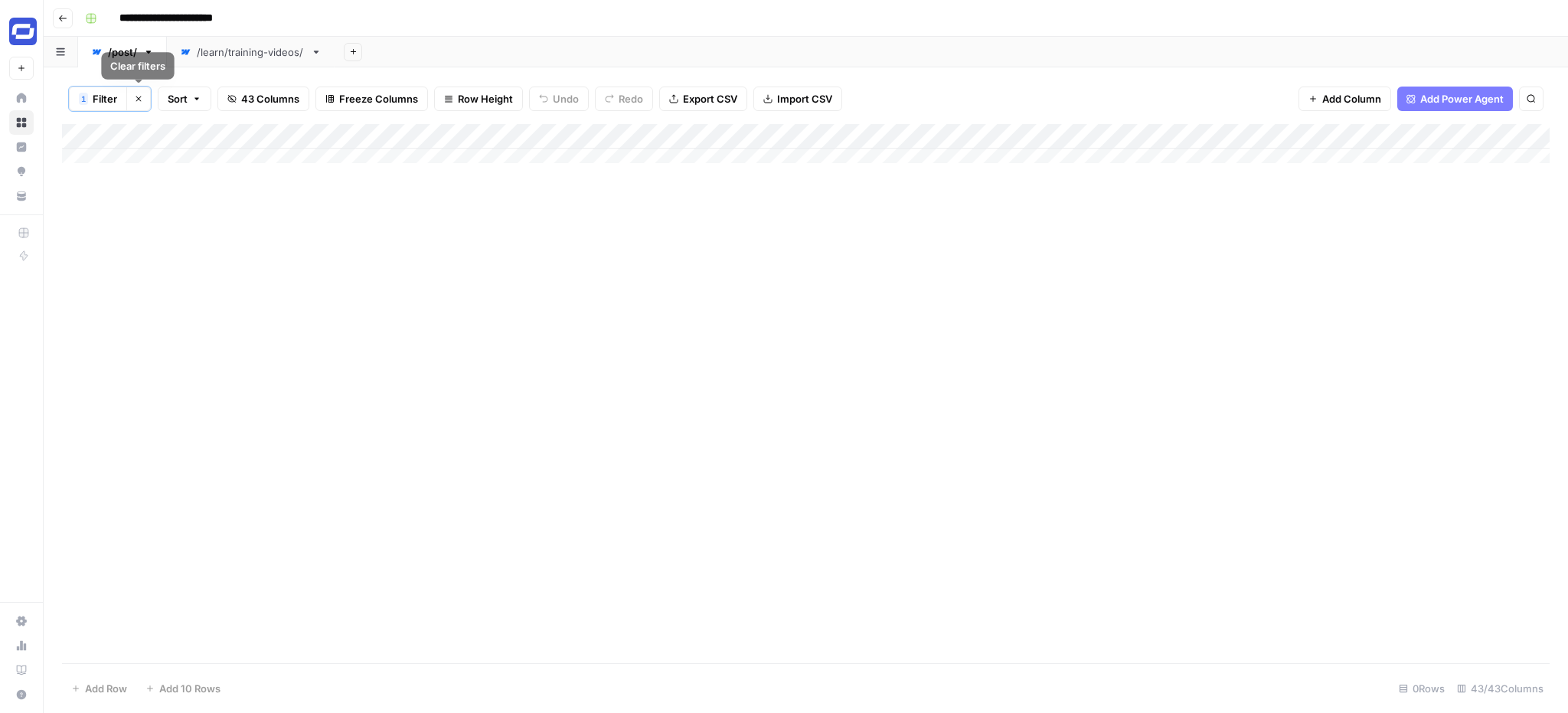
click at [140, 97] on icon "button" at bounding box center [139, 99] width 10 height 10
click at [98, 114] on div "Filter Sort 43 Columns Freeze Columns Row Height Undo Redo Export CSV Import CS…" at bounding box center [805, 98] width 1487 height 49
click at [105, 105] on button "Filter" at bounding box center [97, 98] width 58 height 25
click at [401, 67] on div "Filter Sort 43 Columns Freeze Columns Row Height Undo Redo Export CSV Import CS…" at bounding box center [806, 390] width 1524 height 646
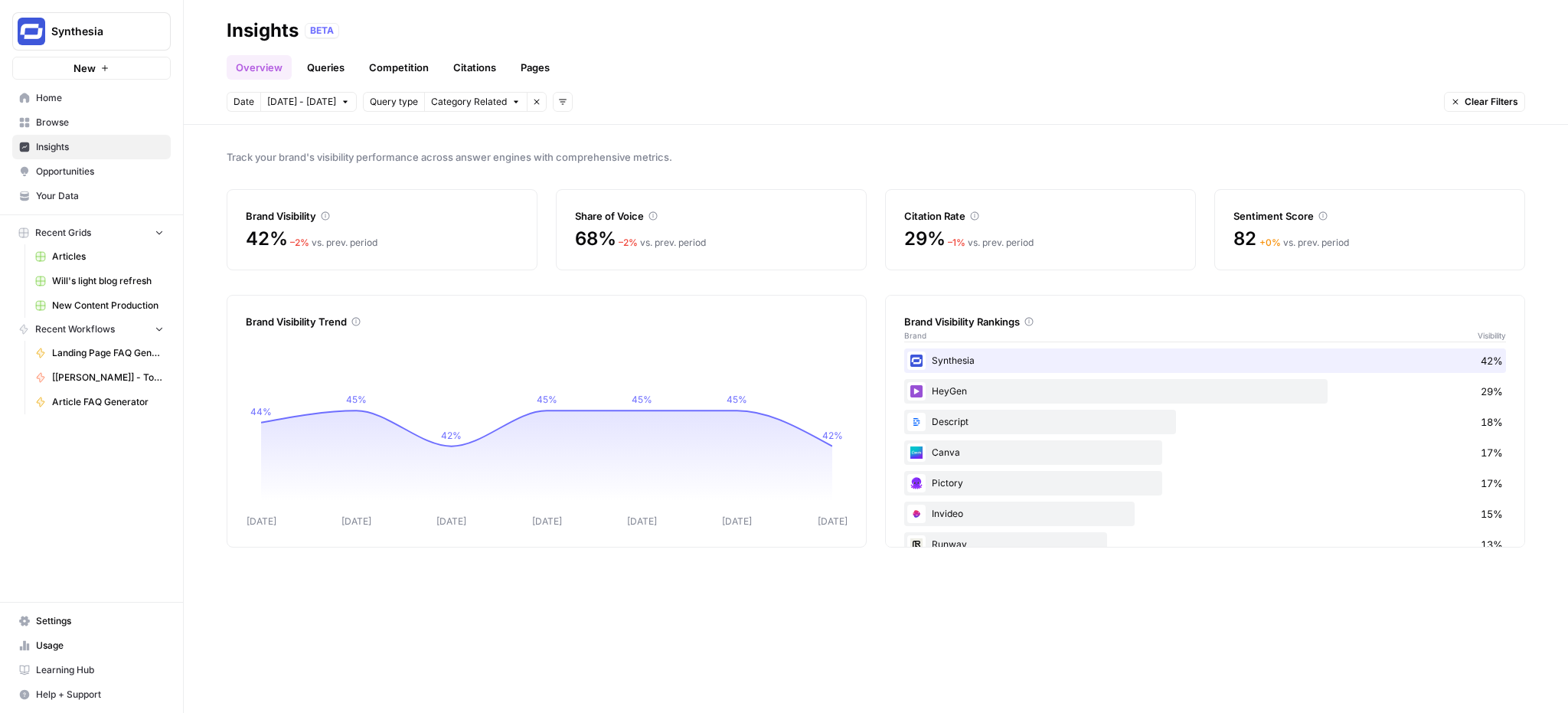
click at [336, 69] on link "Queries" at bounding box center [325, 67] width 56 height 25
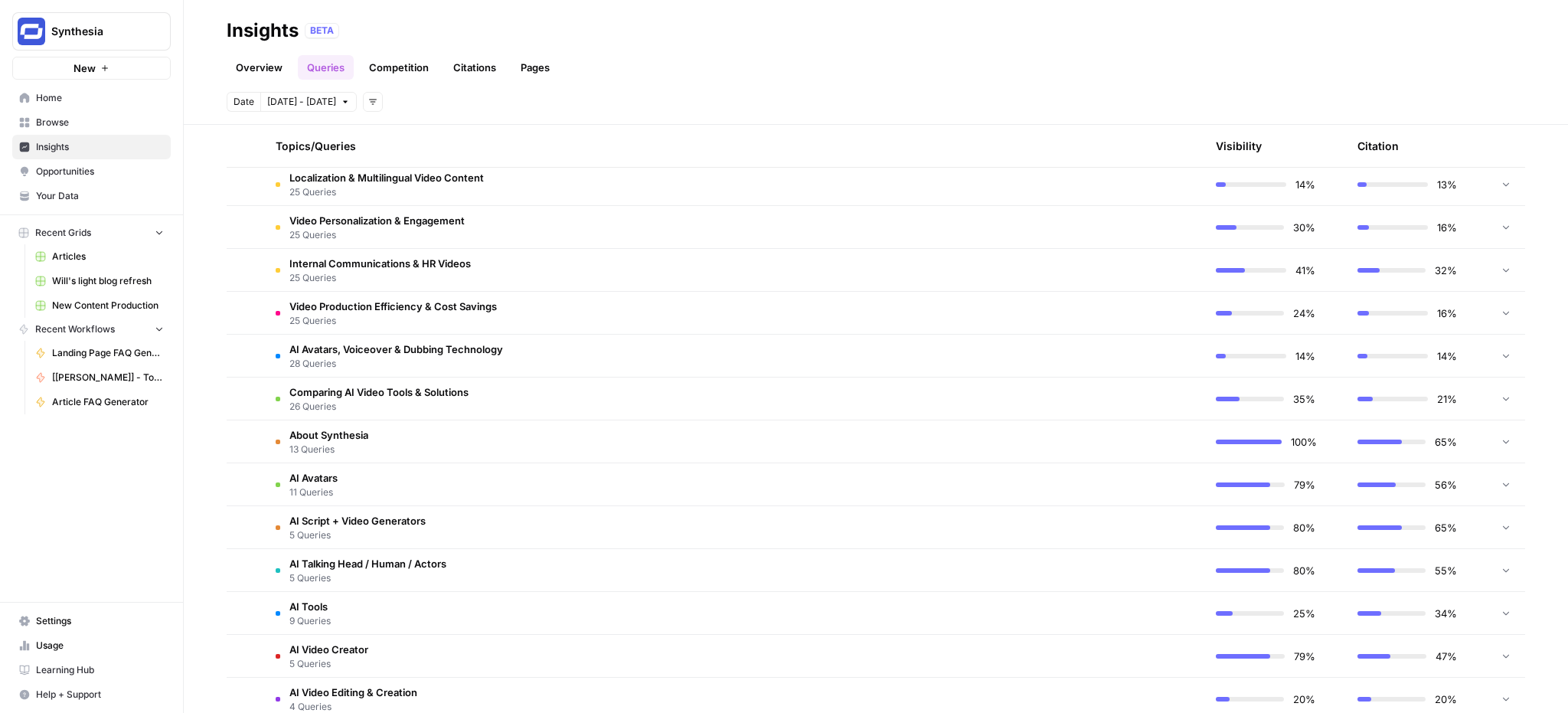
scroll to position [535, 0]
click at [340, 473] on td "AI Avatars 11 Queries" at bounding box center [660, 483] width 794 height 42
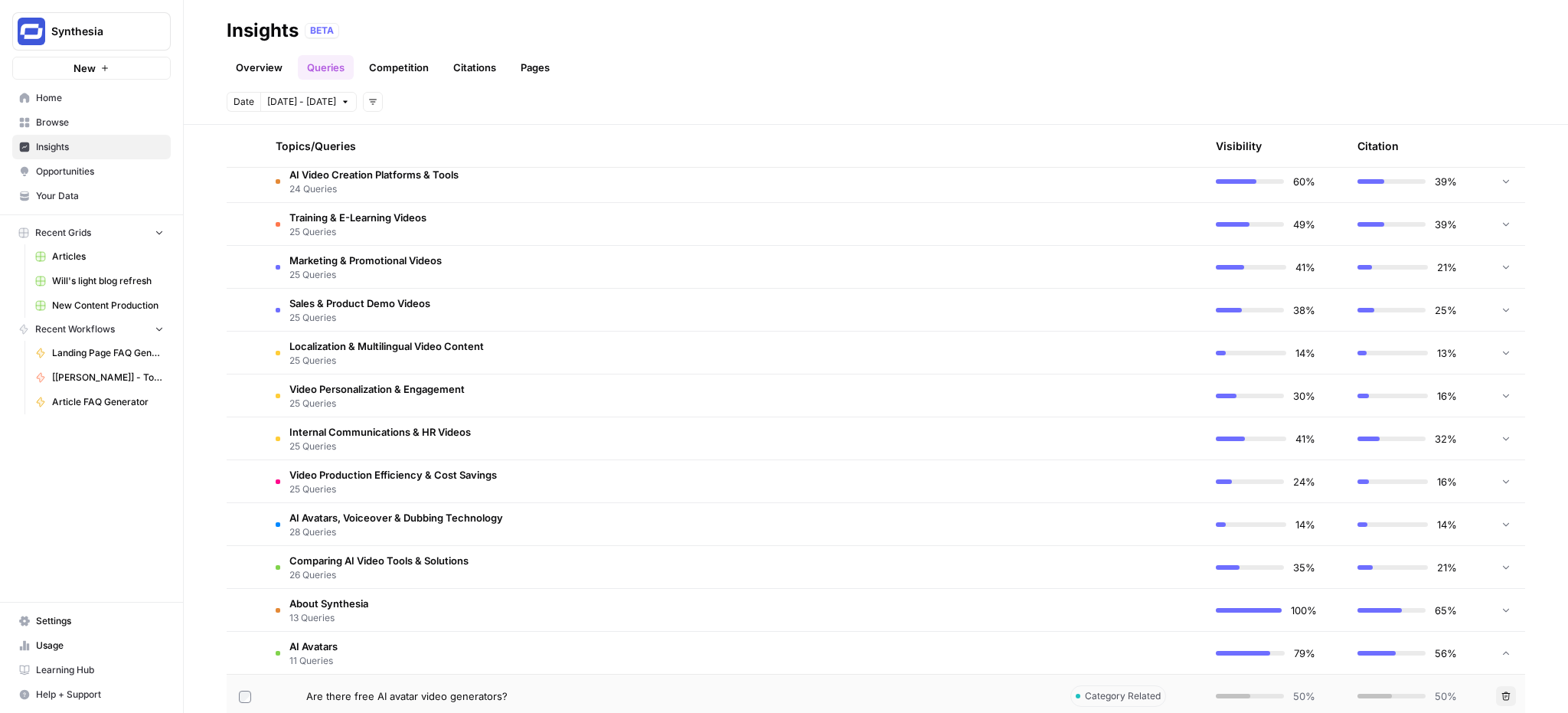
scroll to position [290, 0]
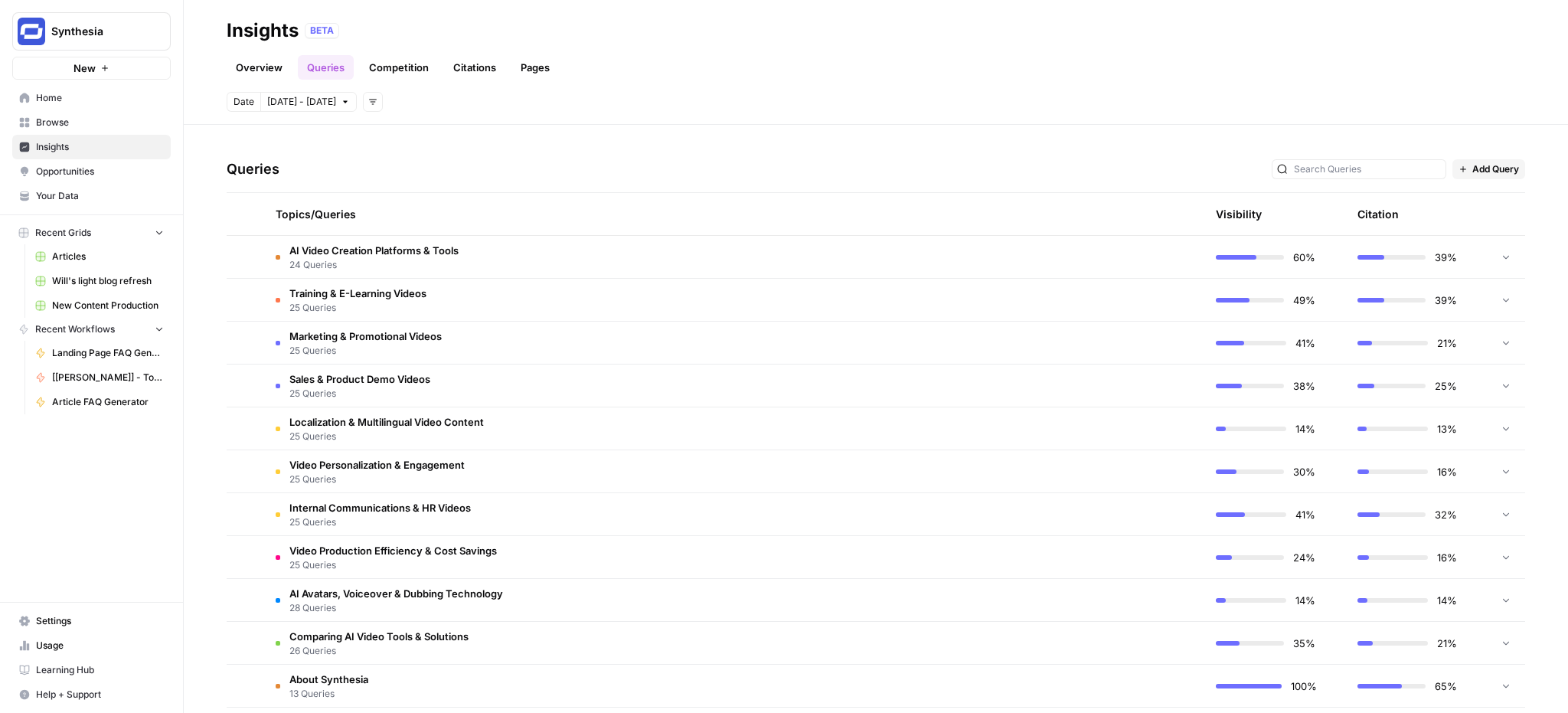
click at [389, 62] on link "Competition" at bounding box center [399, 67] width 78 height 25
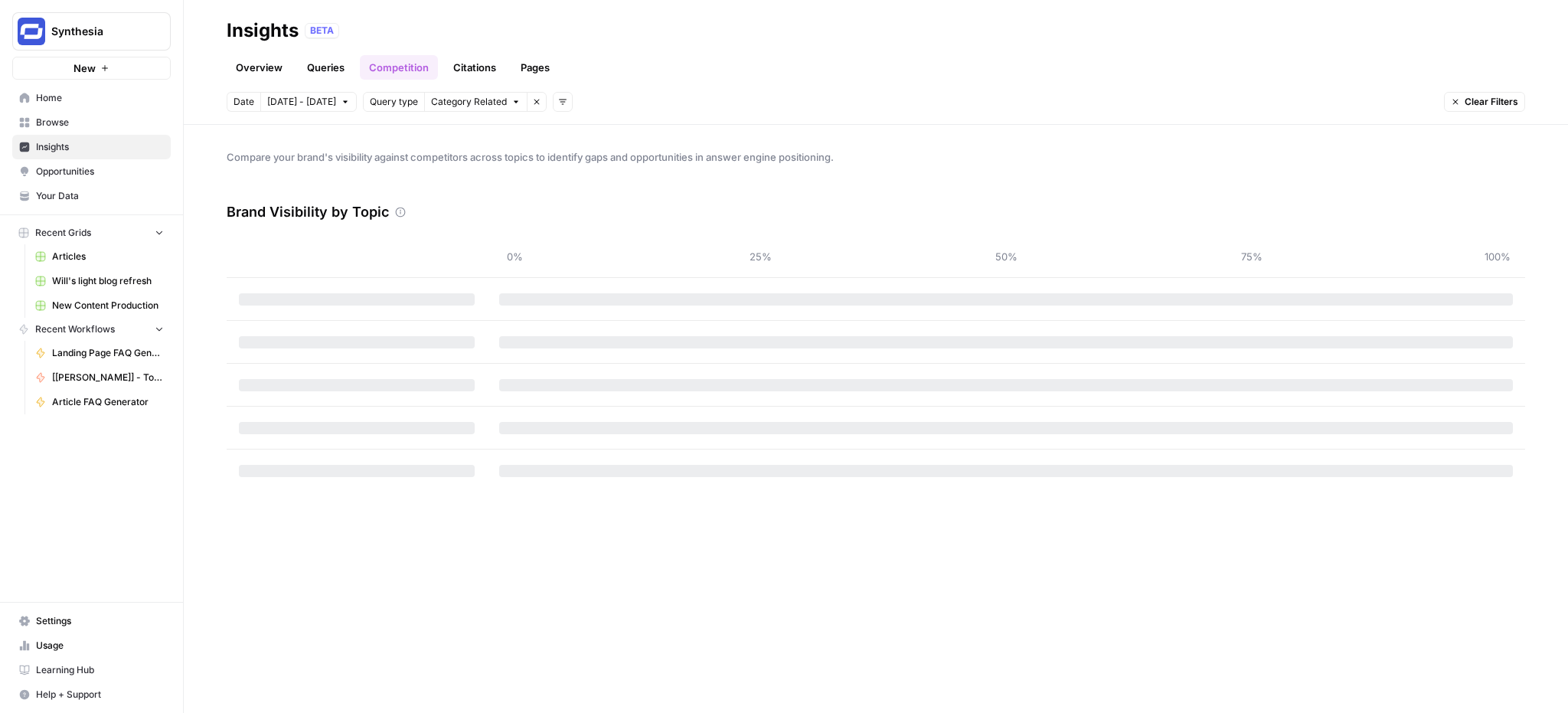
click at [380, 101] on span "Query type" at bounding box center [393, 102] width 48 height 14
click at [442, 103] on span "Category Related" at bounding box center [469, 102] width 76 height 14
click at [677, 111] on div "Date Oct 1 - Oct 7 Query type Category Related Remove filter Add filters Clear …" at bounding box center [875, 102] width 1298 height 20
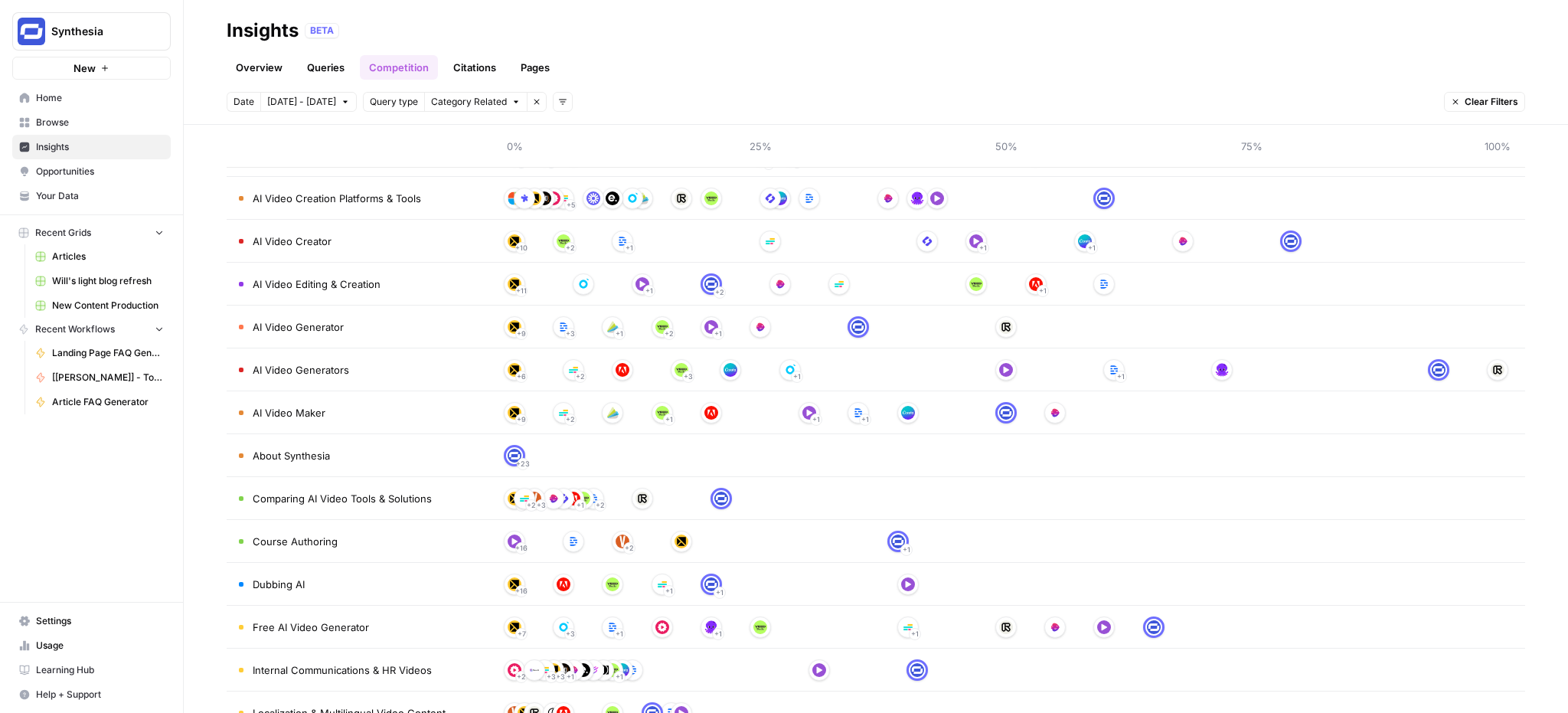
scroll to position [360, 0]
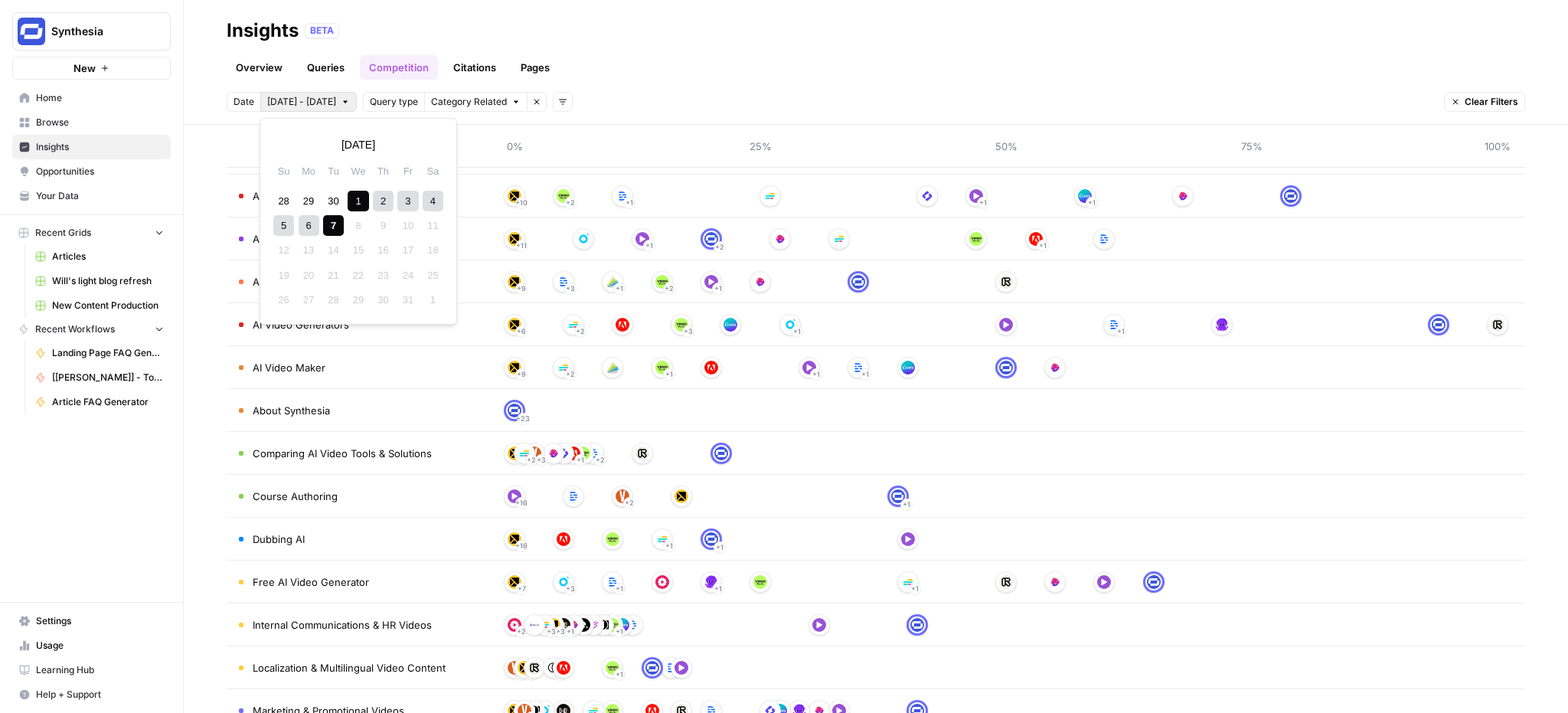
click at [321, 106] on button "Oct 1 - Oct 7" at bounding box center [309, 102] width 97 height 20
click at [1080, 69] on div "Overview Queries Competition Citations Pages" at bounding box center [875, 61] width 1298 height 37
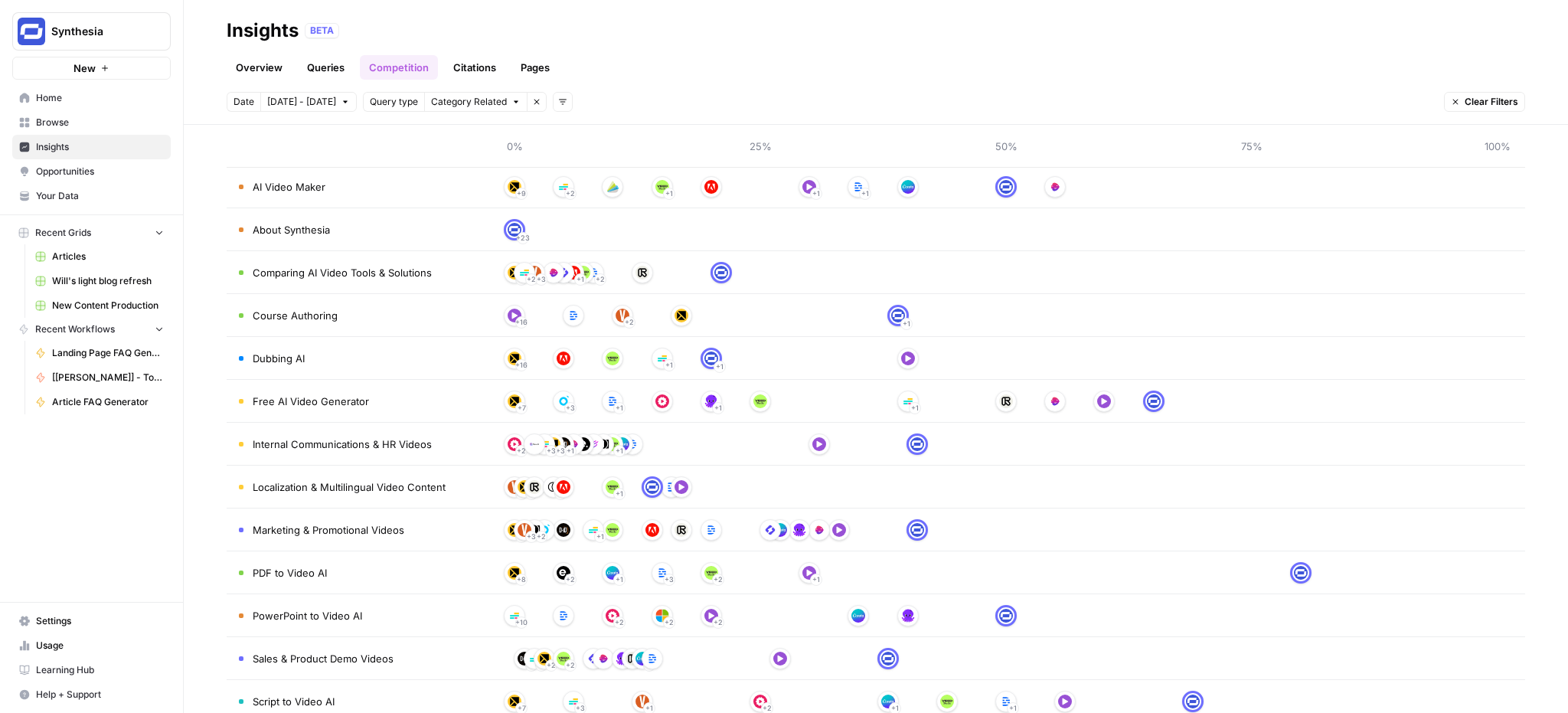
scroll to position [536, 0]
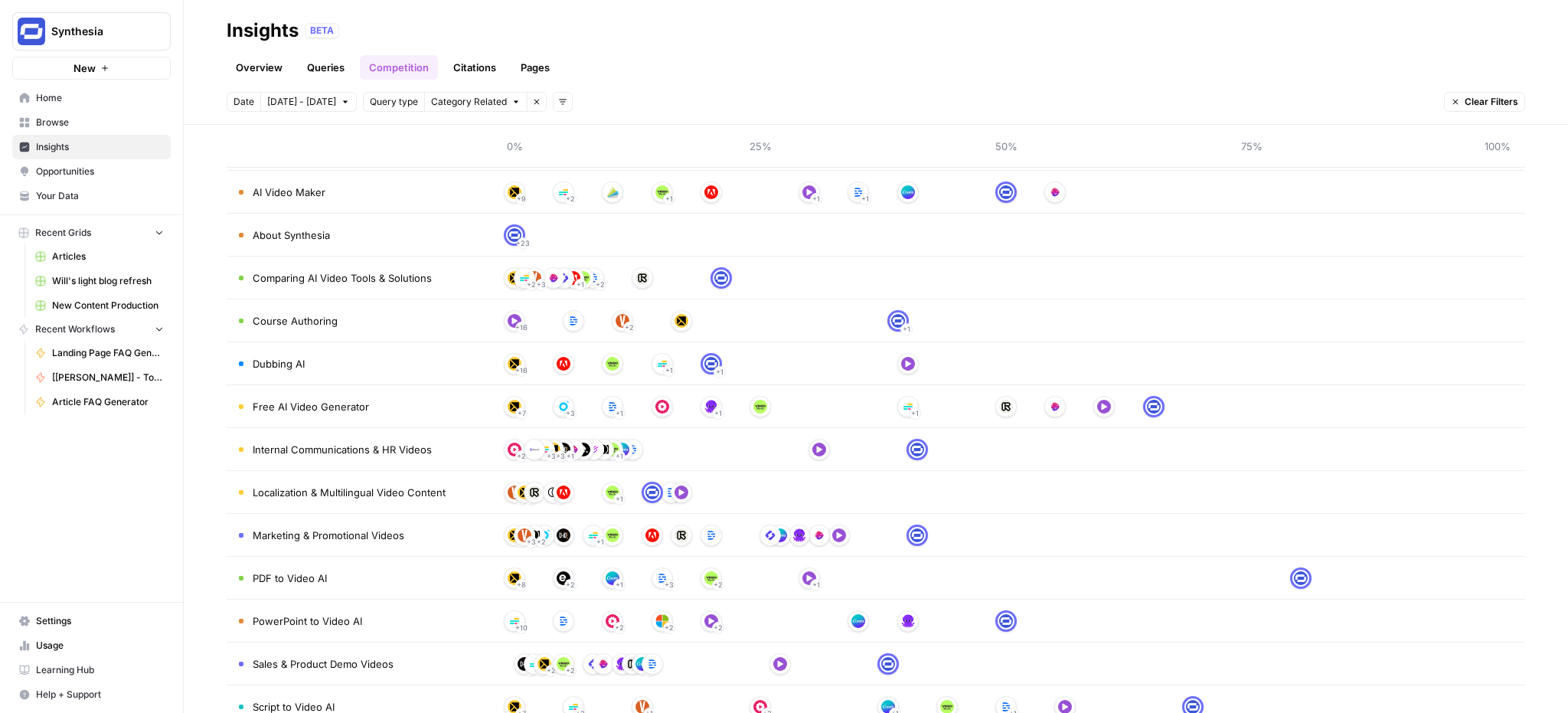
click at [380, 530] on span "Marketing & Promotional Videos" at bounding box center [329, 535] width 152 height 15
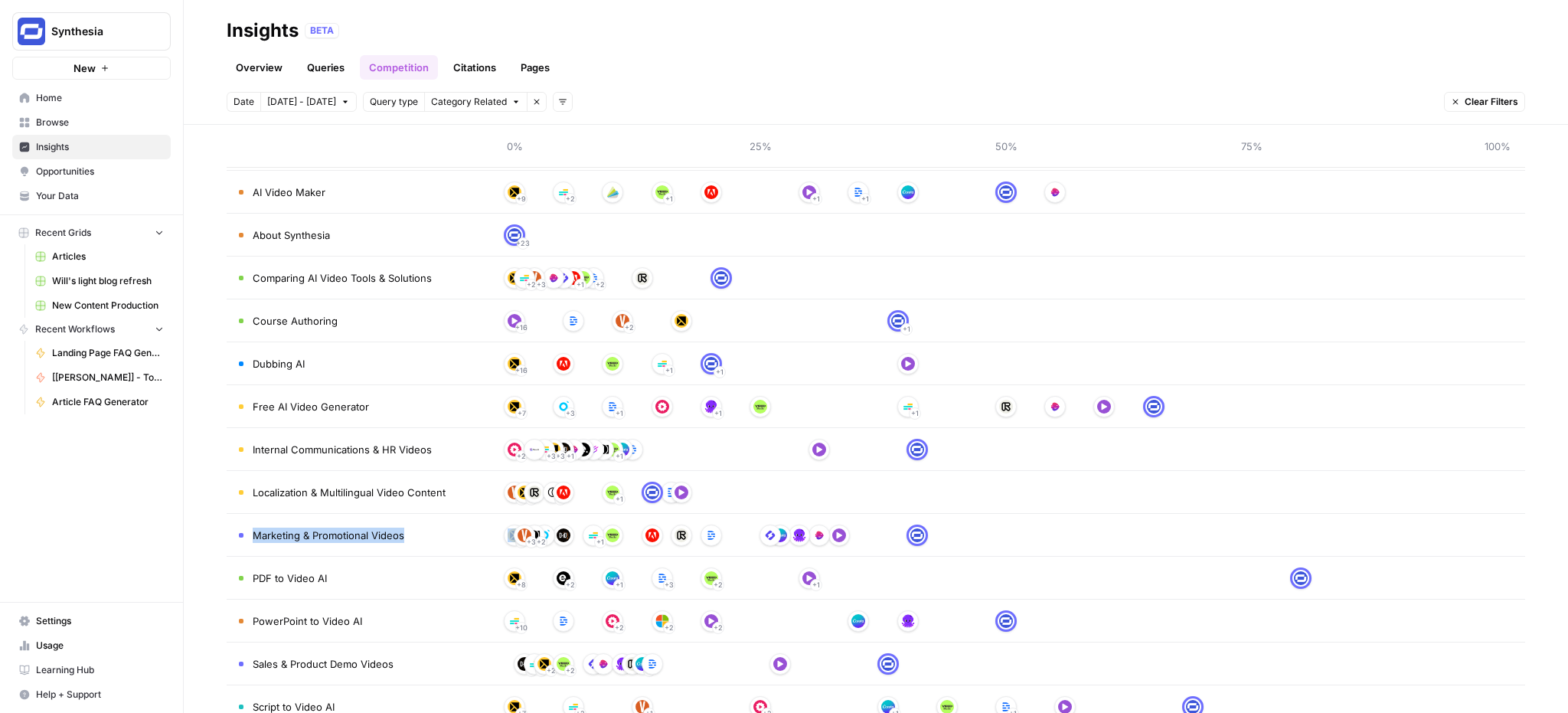
click at [380, 530] on span "Marketing & Promotional Videos" at bounding box center [329, 535] width 152 height 15
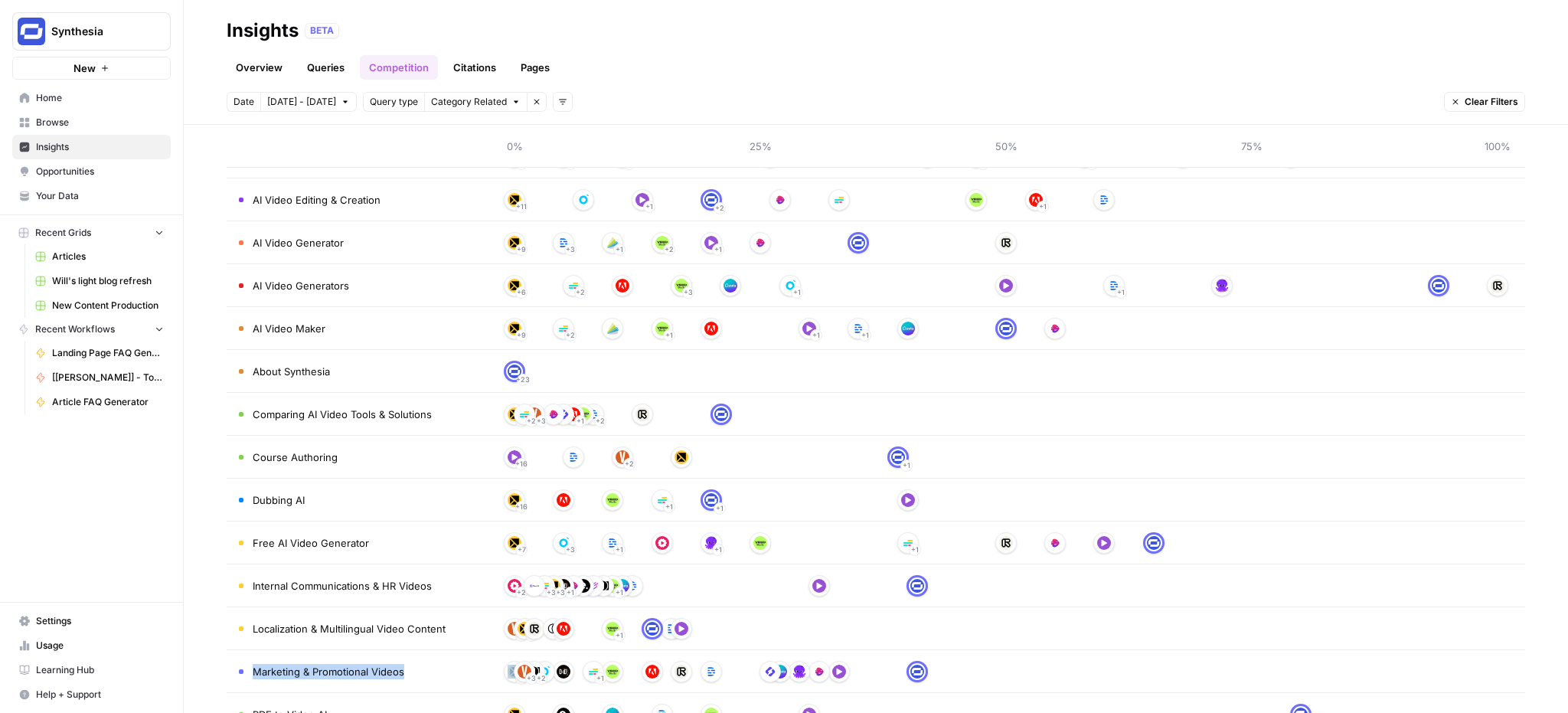
click at [312, 62] on link "Queries" at bounding box center [325, 67] width 56 height 25
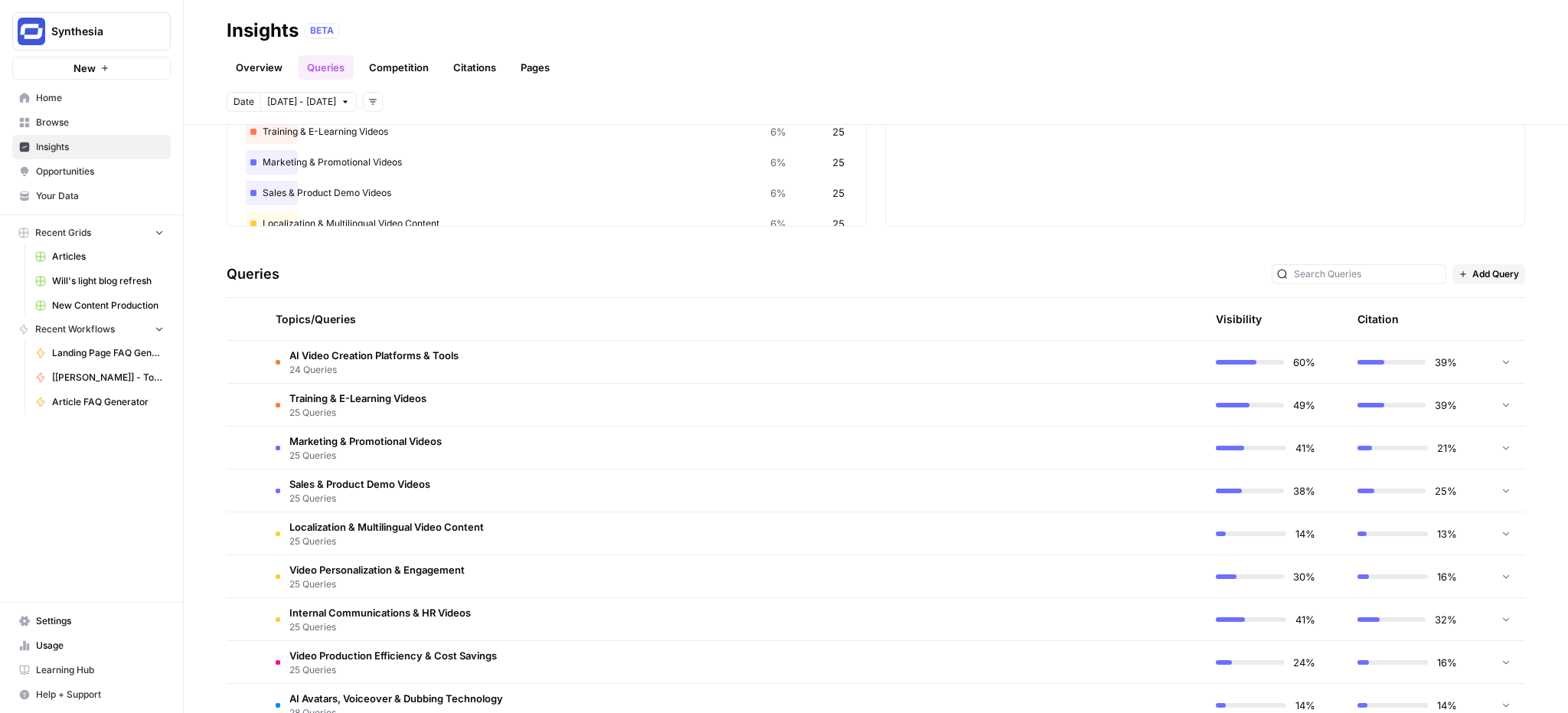
scroll to position [311, 0]
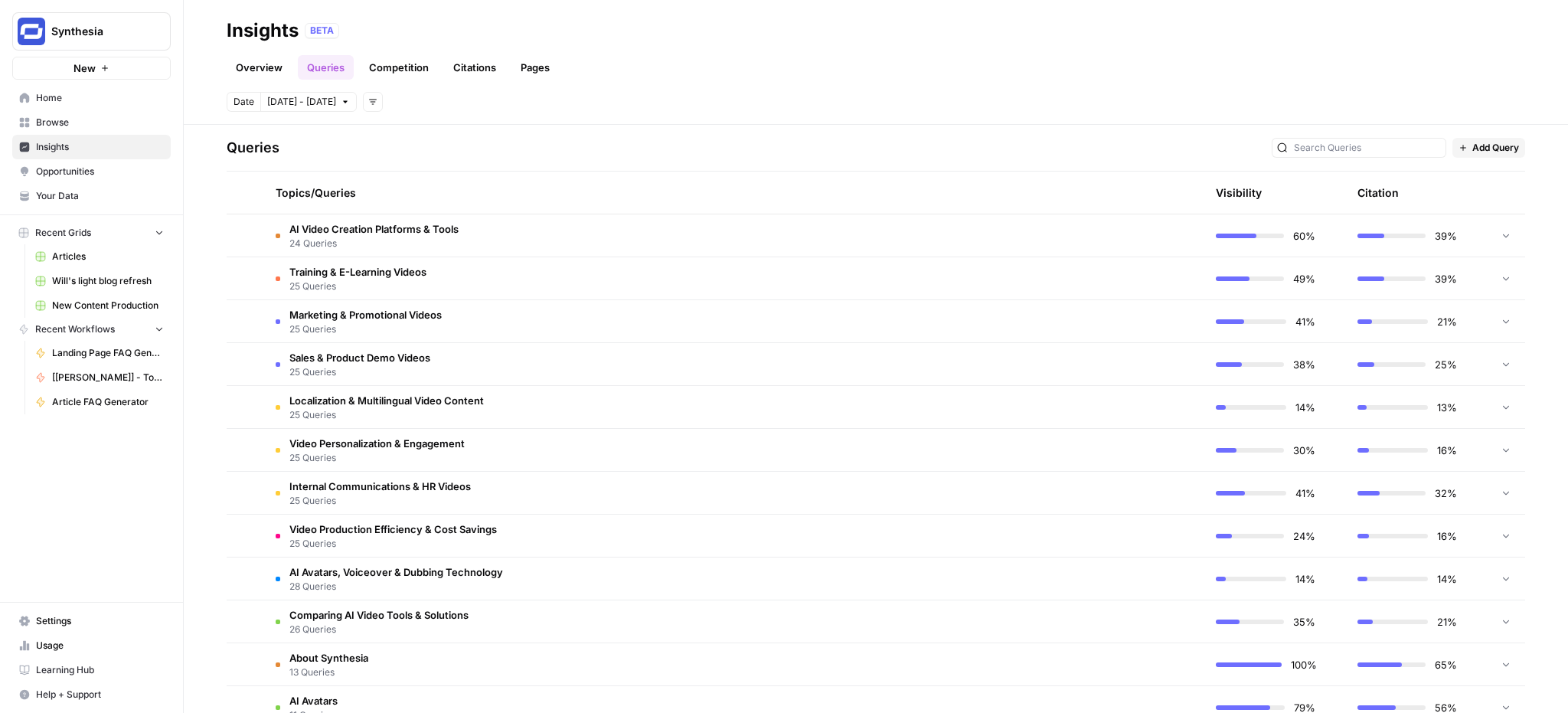
click at [363, 310] on span "Marketing & Promotional Videos" at bounding box center [366, 315] width 152 height 15
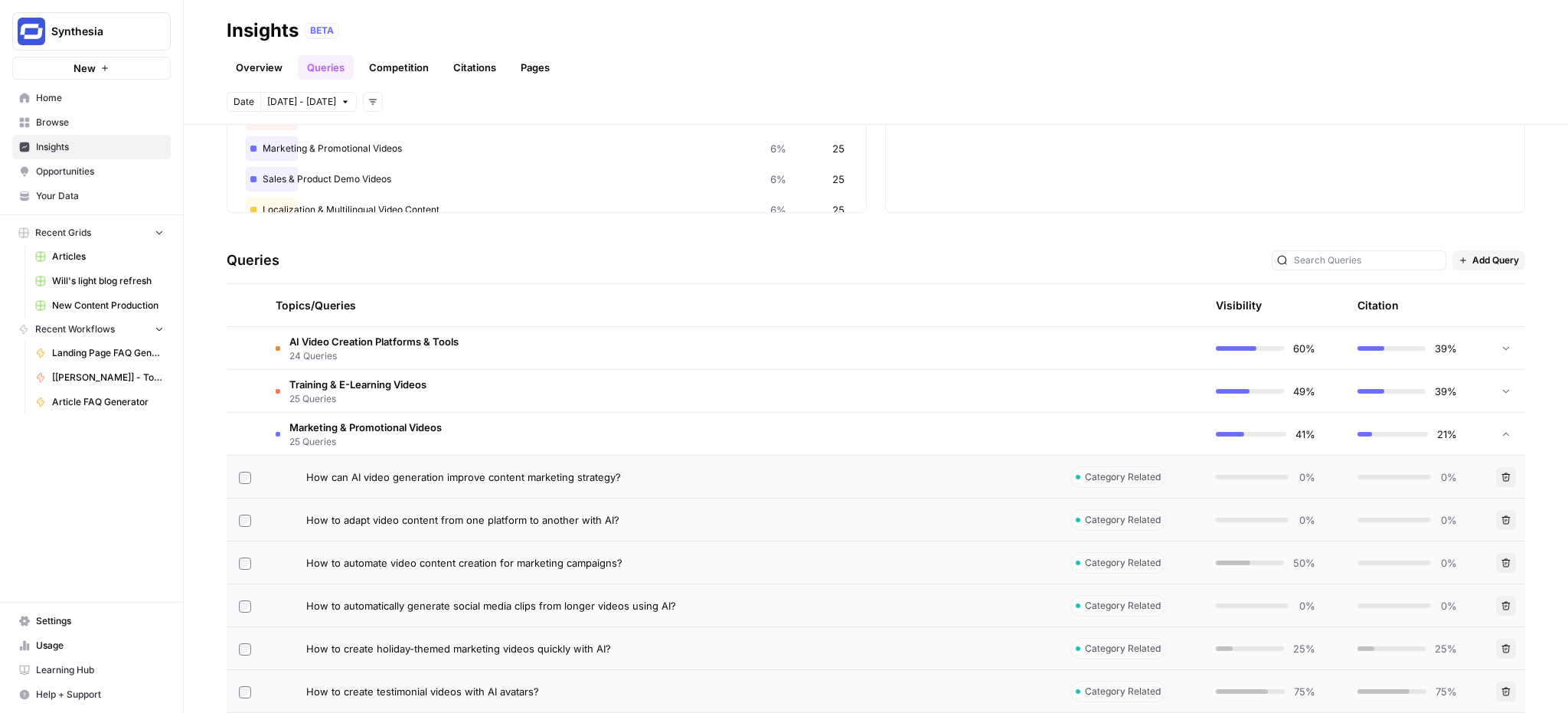
scroll to position [183, 0]
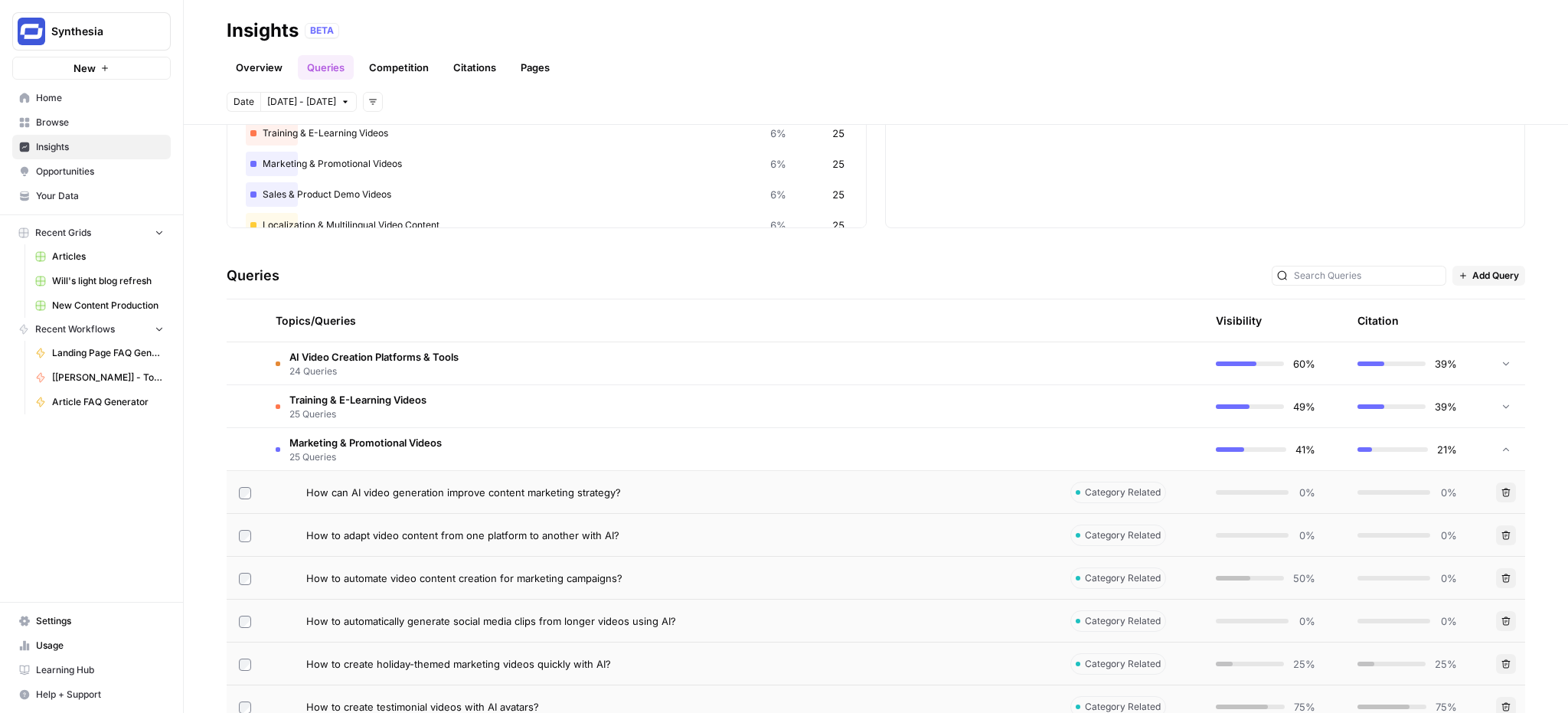
click at [379, 459] on span "25 Queries" at bounding box center [366, 457] width 152 height 14
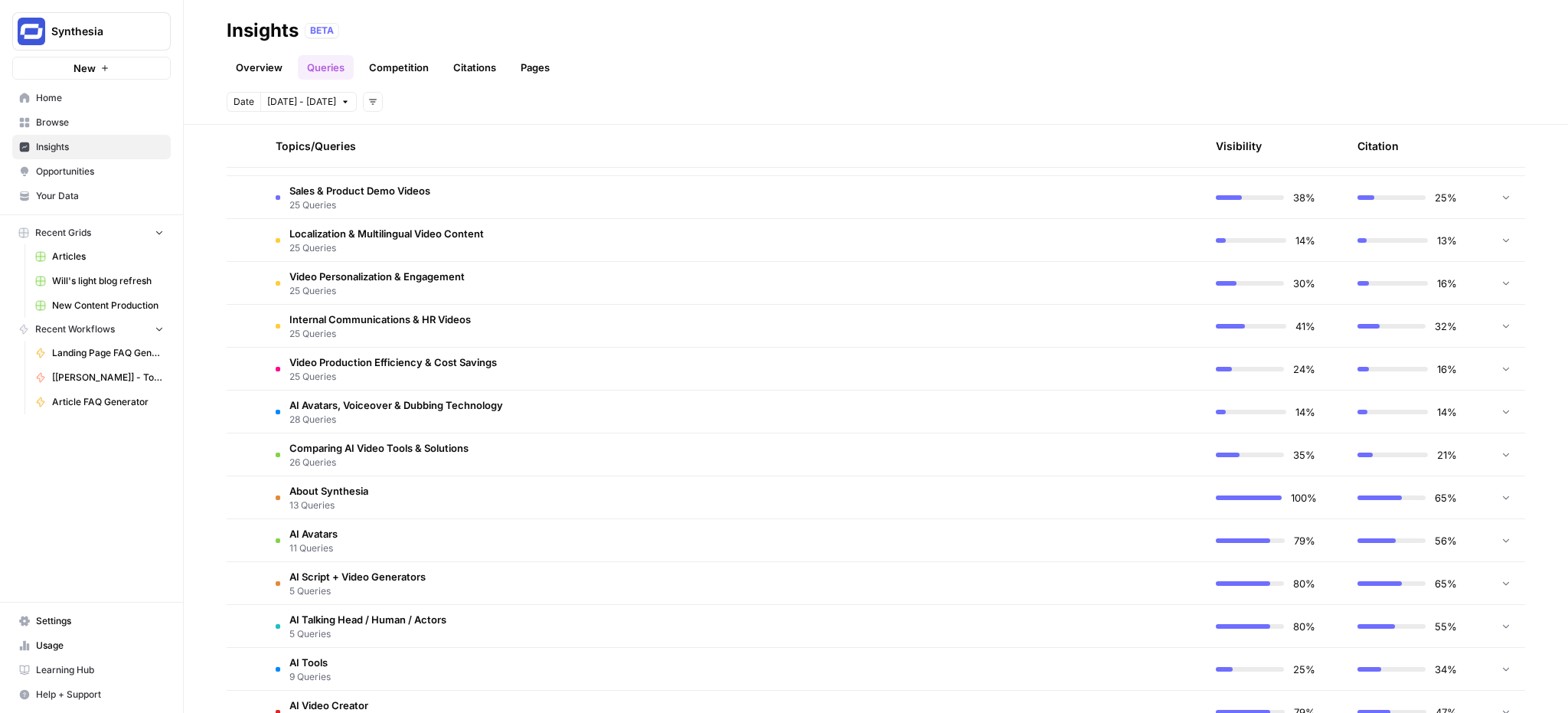
scroll to position [518, 0]
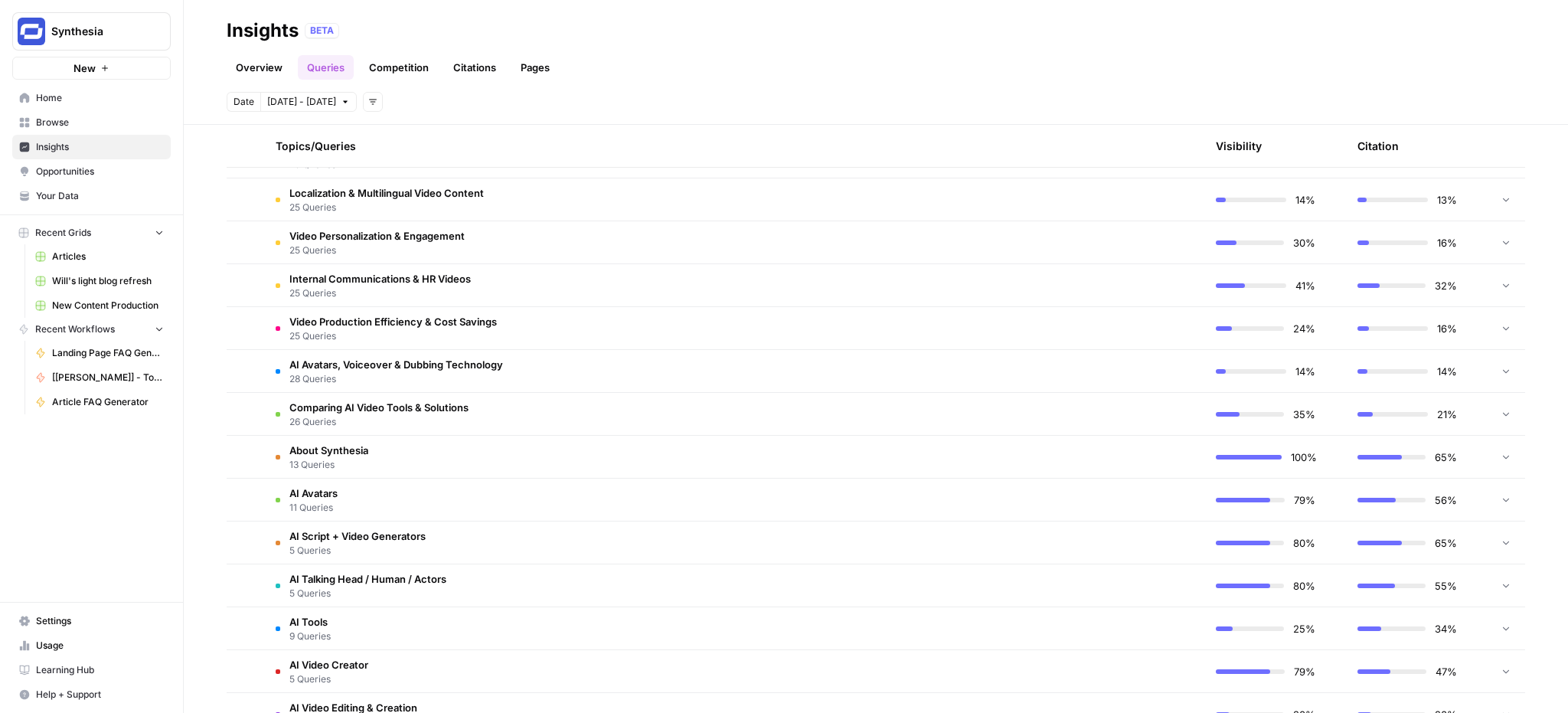
click at [357, 494] on td "AI Avatars 11 Queries" at bounding box center [660, 500] width 794 height 42
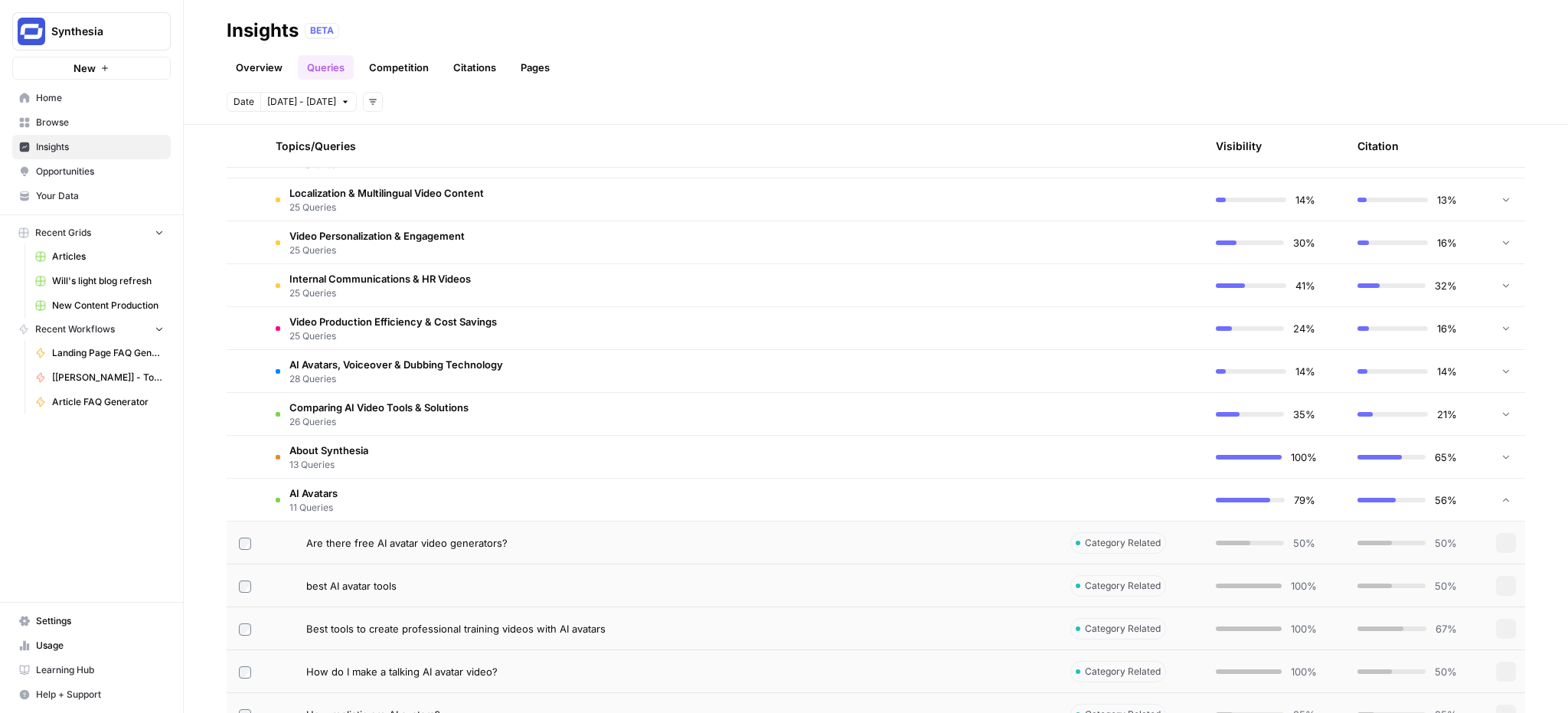
click at [357, 494] on td "AI Avatars 11 Queries" at bounding box center [660, 500] width 794 height 42
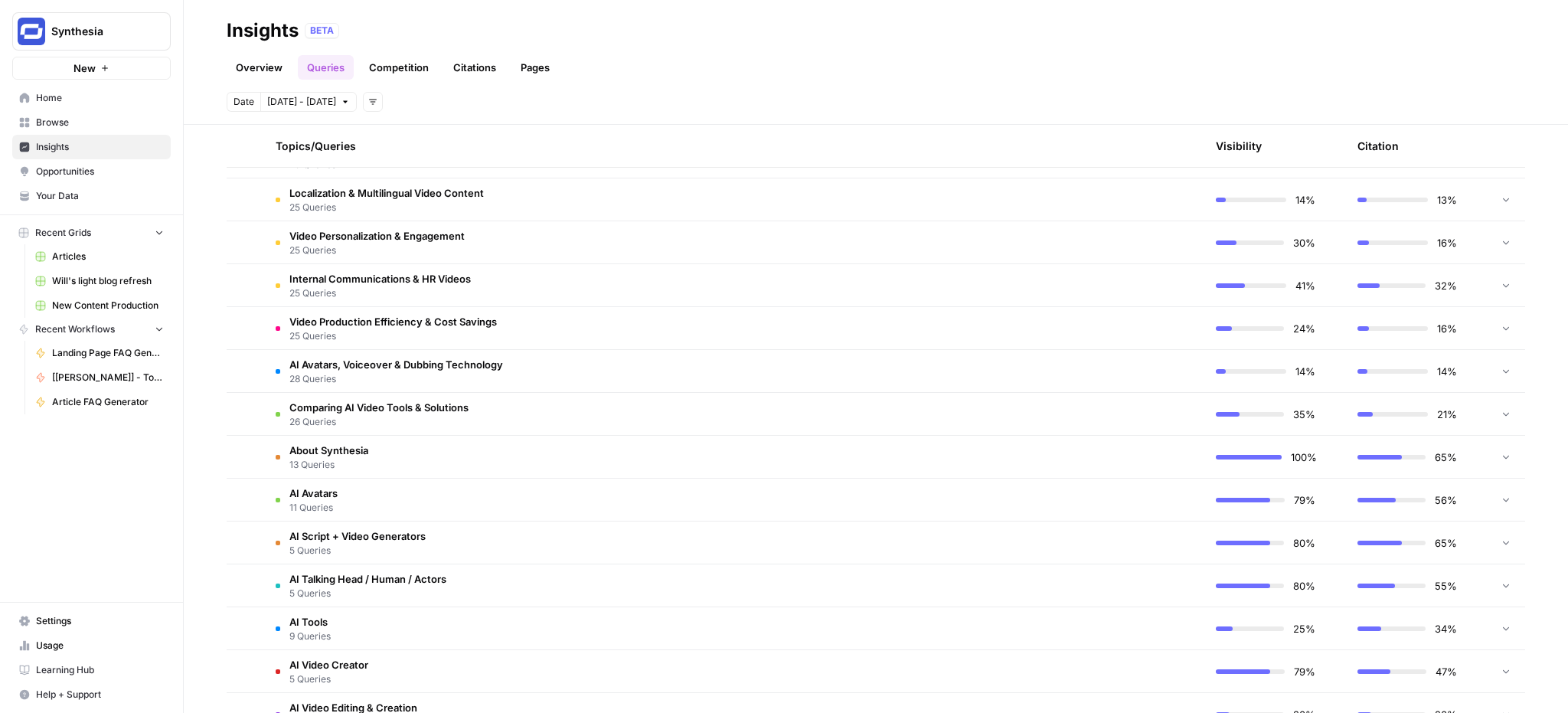
click at [349, 455] on span "About Synthesia" at bounding box center [329, 451] width 79 height 15
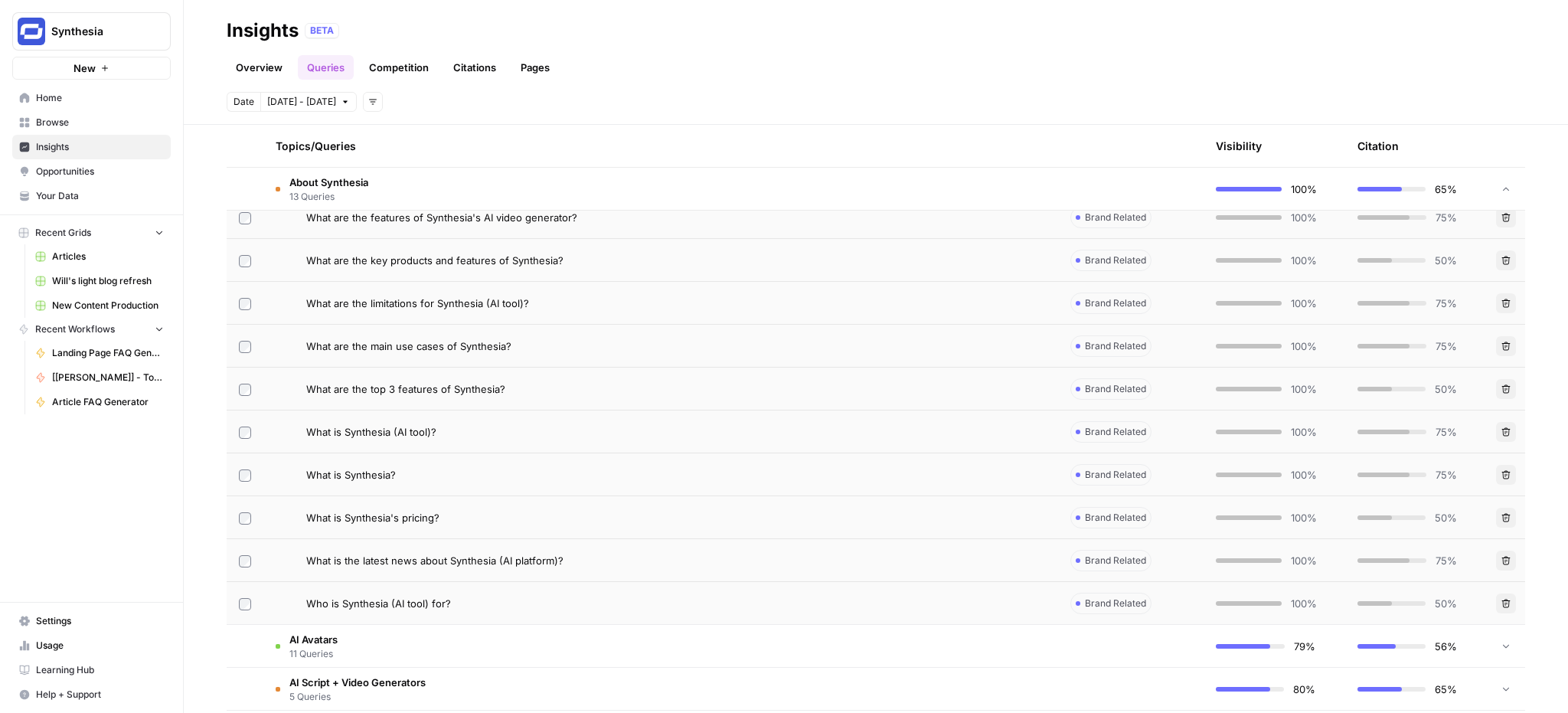
scroll to position [937, 0]
